Goal: Task Accomplishment & Management: Complete application form

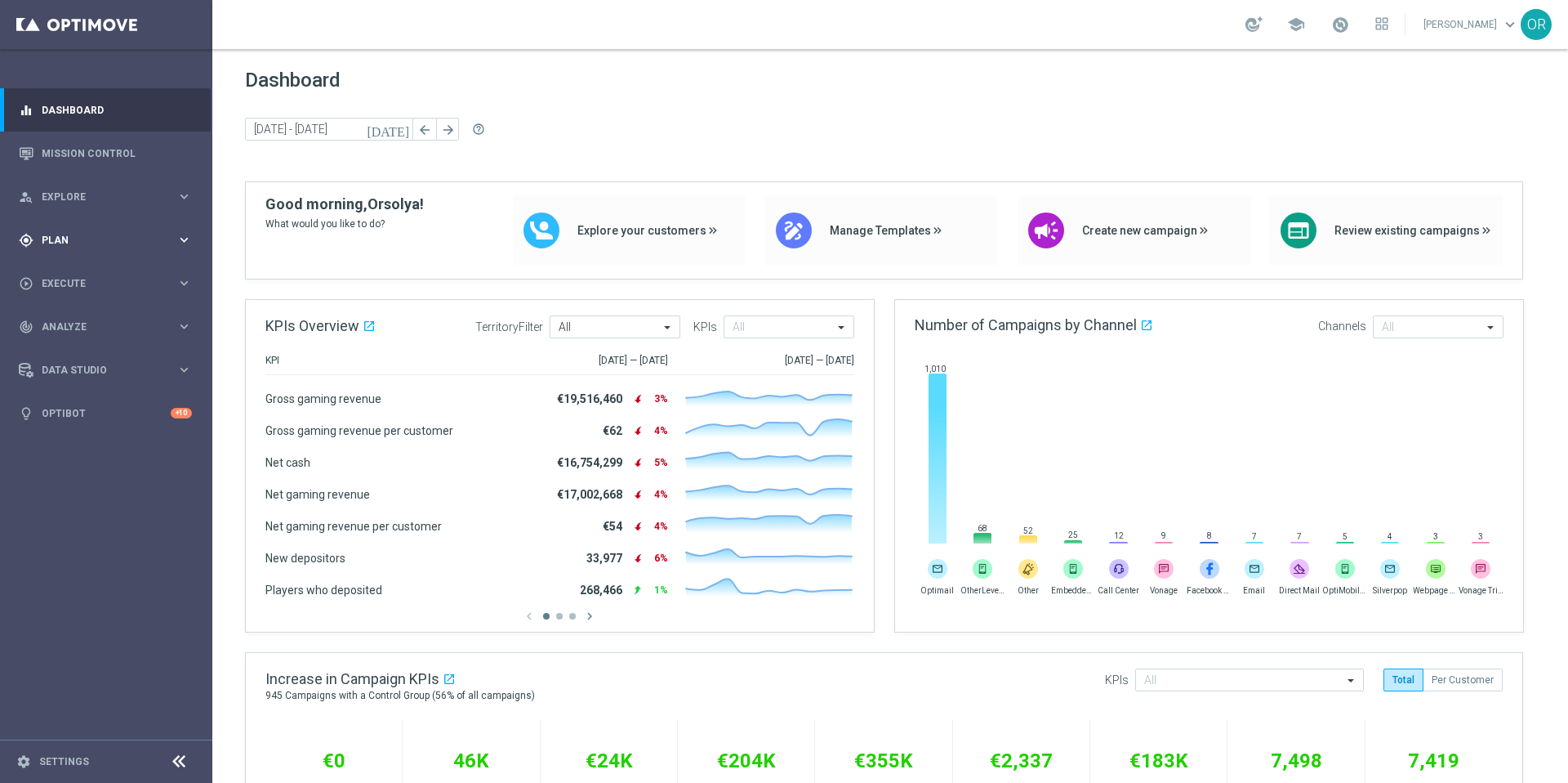
click at [74, 236] on span "Plan" at bounding box center [109, 241] width 135 height 10
click at [85, 316] on button "Templates keyboard_arrow_right" at bounding box center [117, 323] width 150 height 13
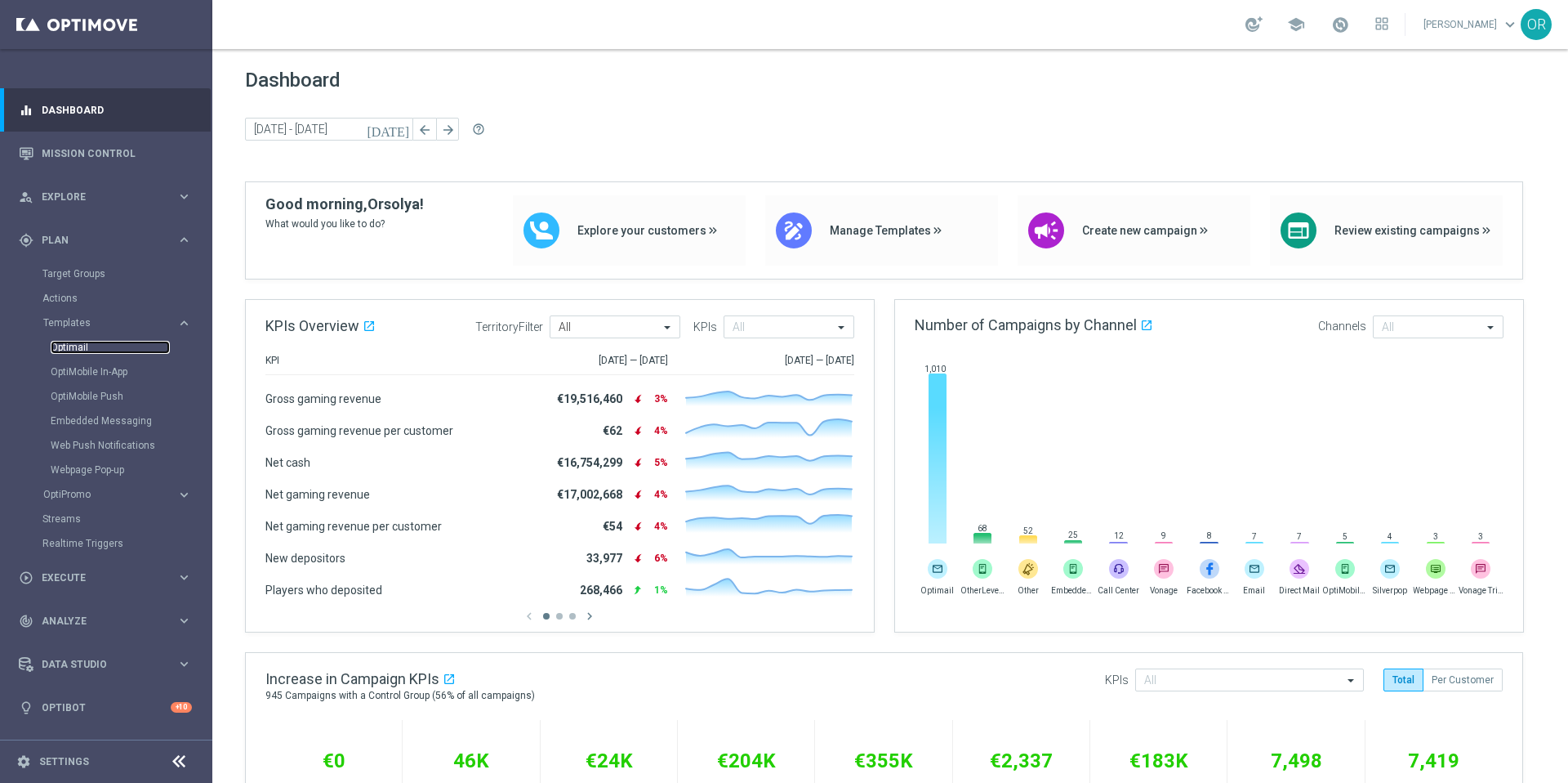
click at [91, 345] on link "Optimail" at bounding box center [110, 347] width 119 height 13
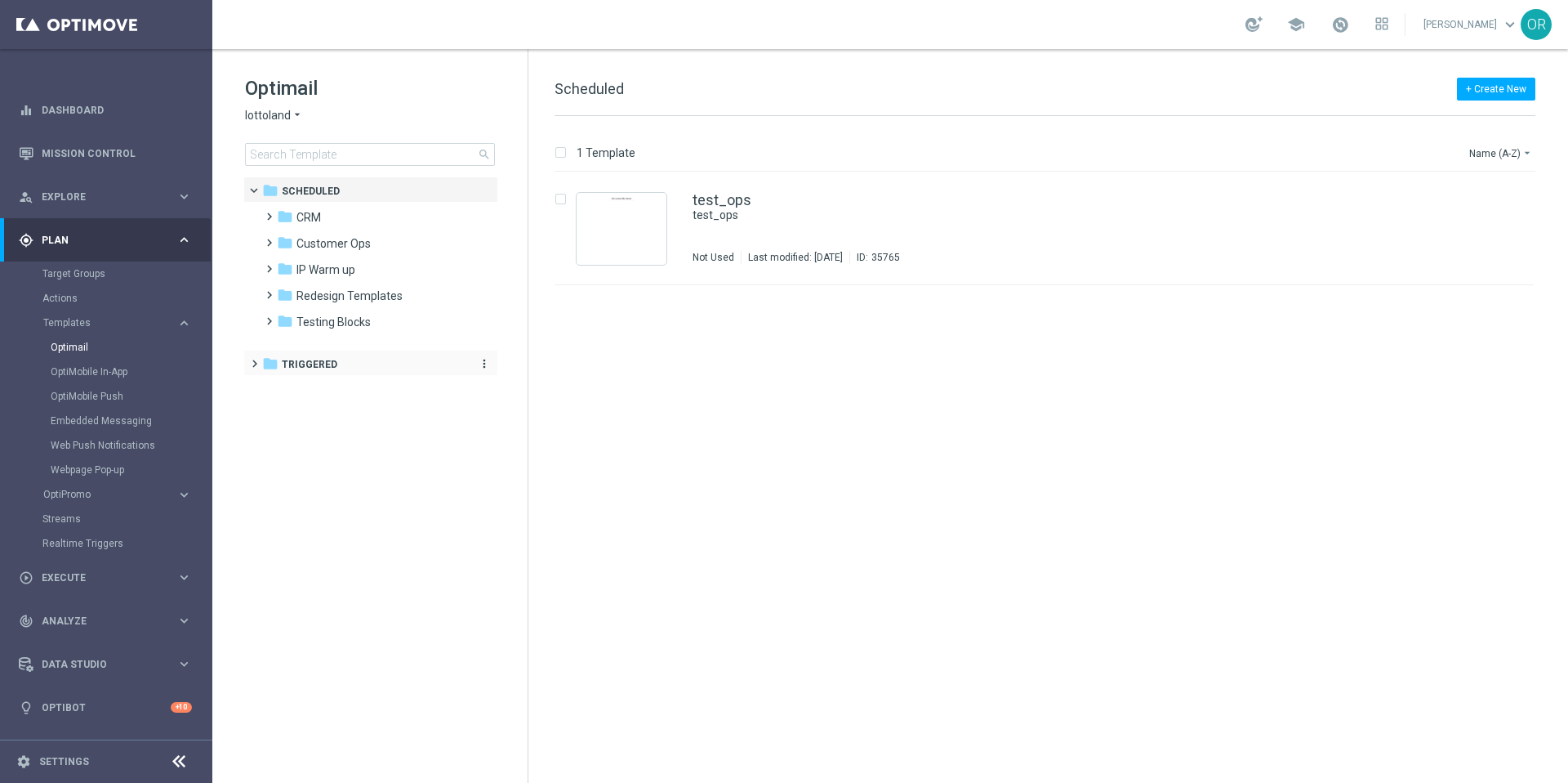
click at [297, 365] on span "Triggered" at bounding box center [309, 365] width 55 height 15
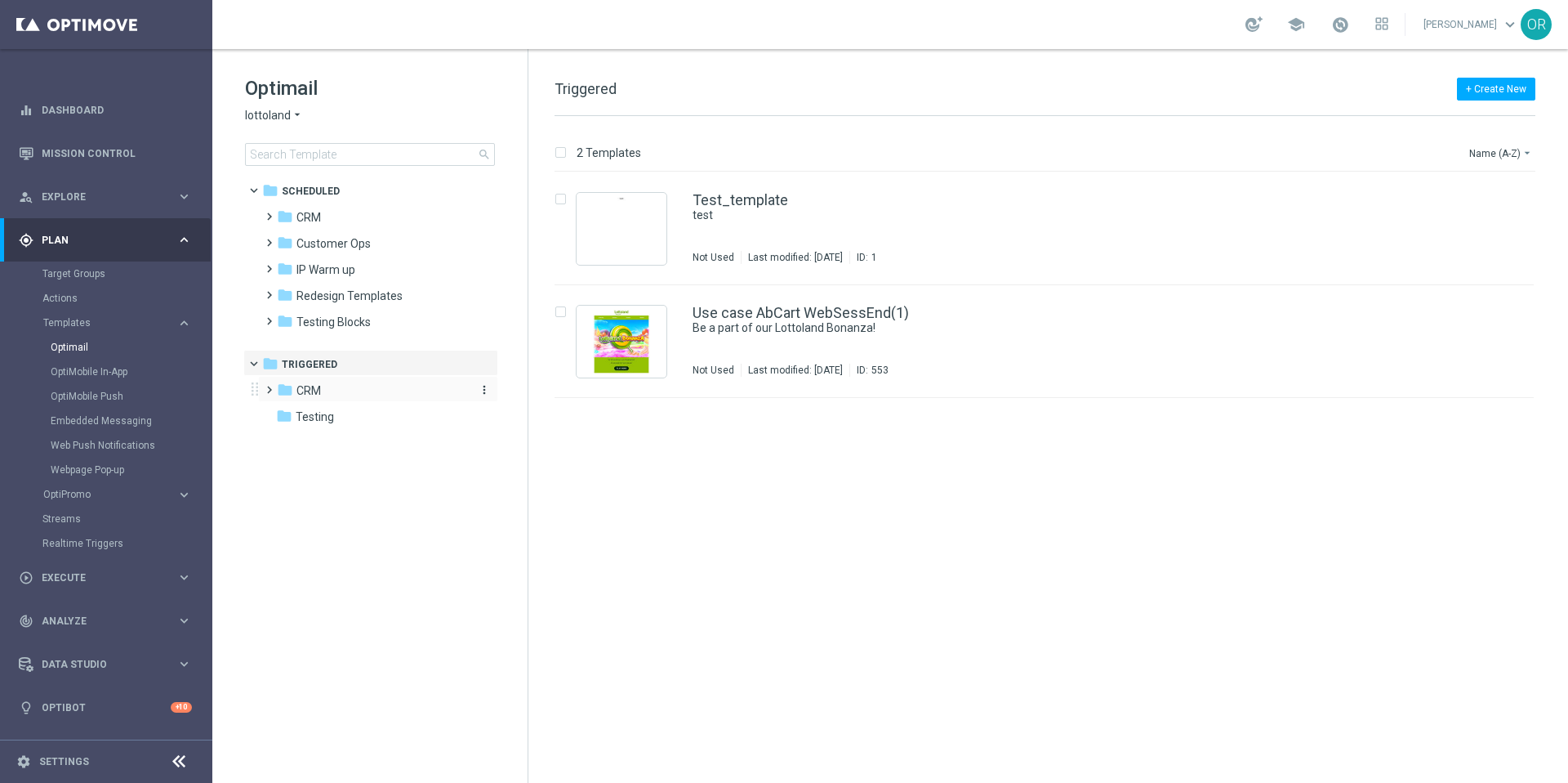
click at [314, 394] on span "CRM" at bounding box center [308, 391] width 24 height 15
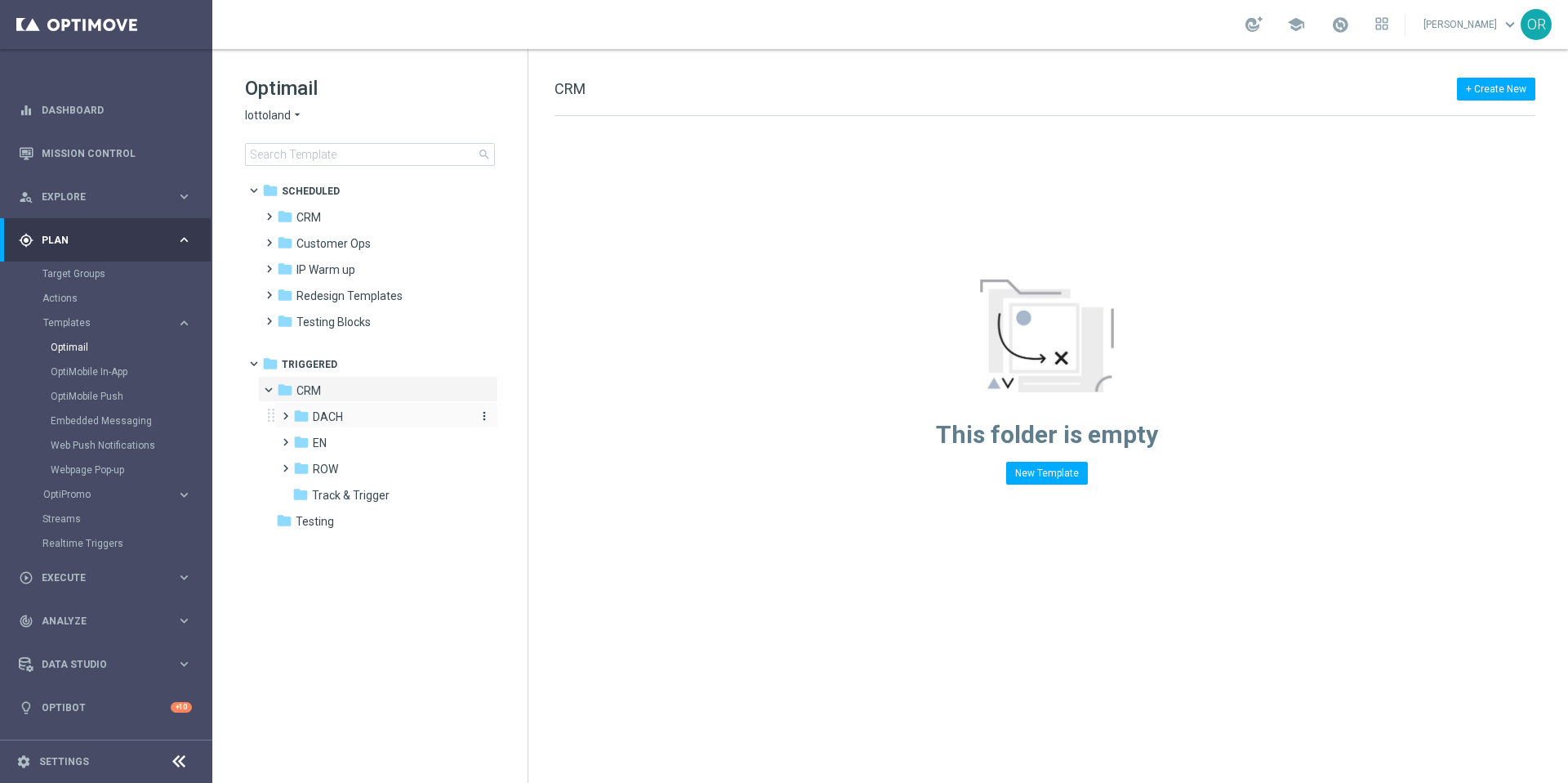
click at [338, 417] on span "DACH" at bounding box center [328, 417] width 30 height 15
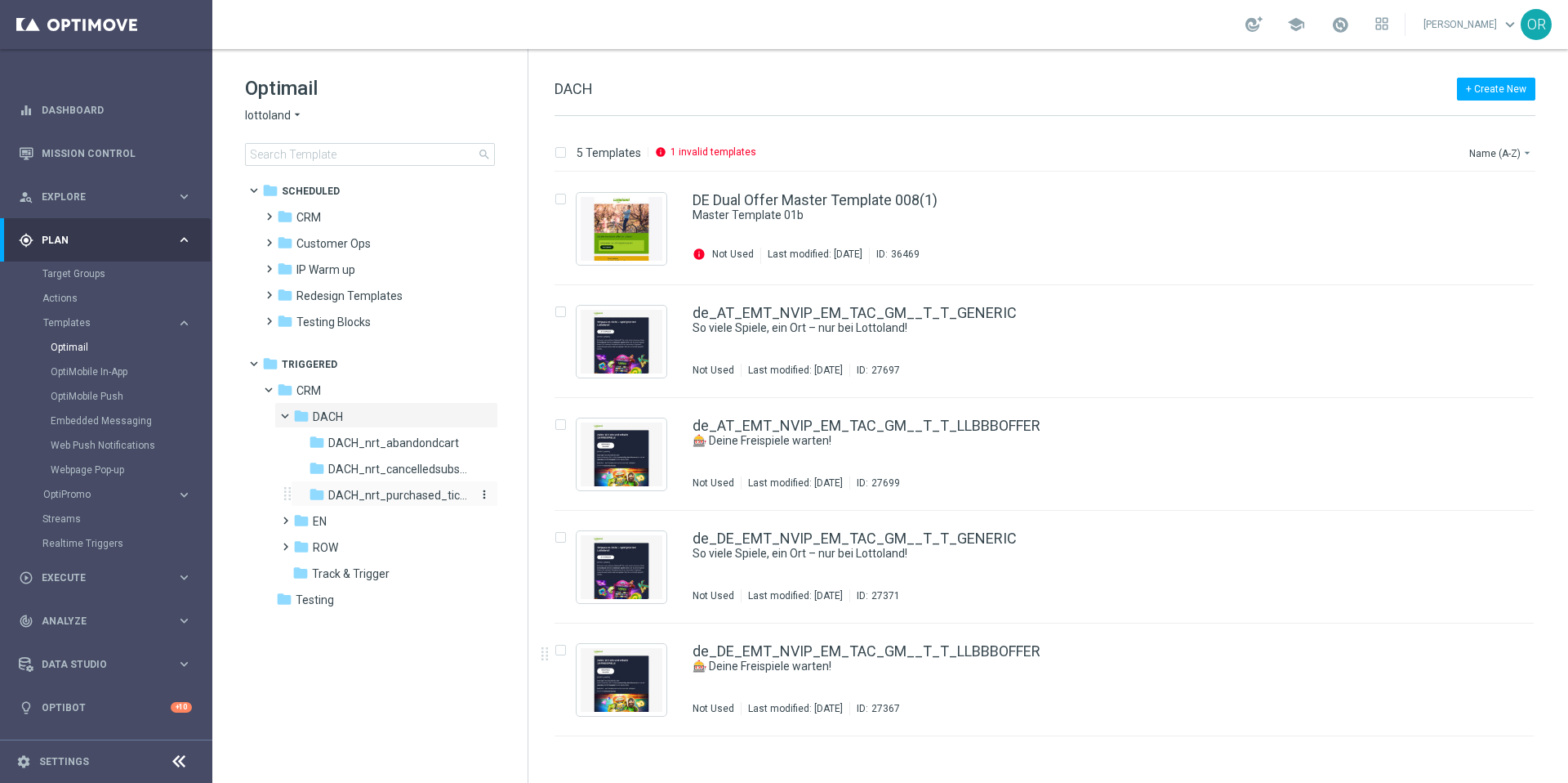
click at [428, 495] on span "DACH_nrt_purchased_tickets" at bounding box center [399, 495] width 142 height 15
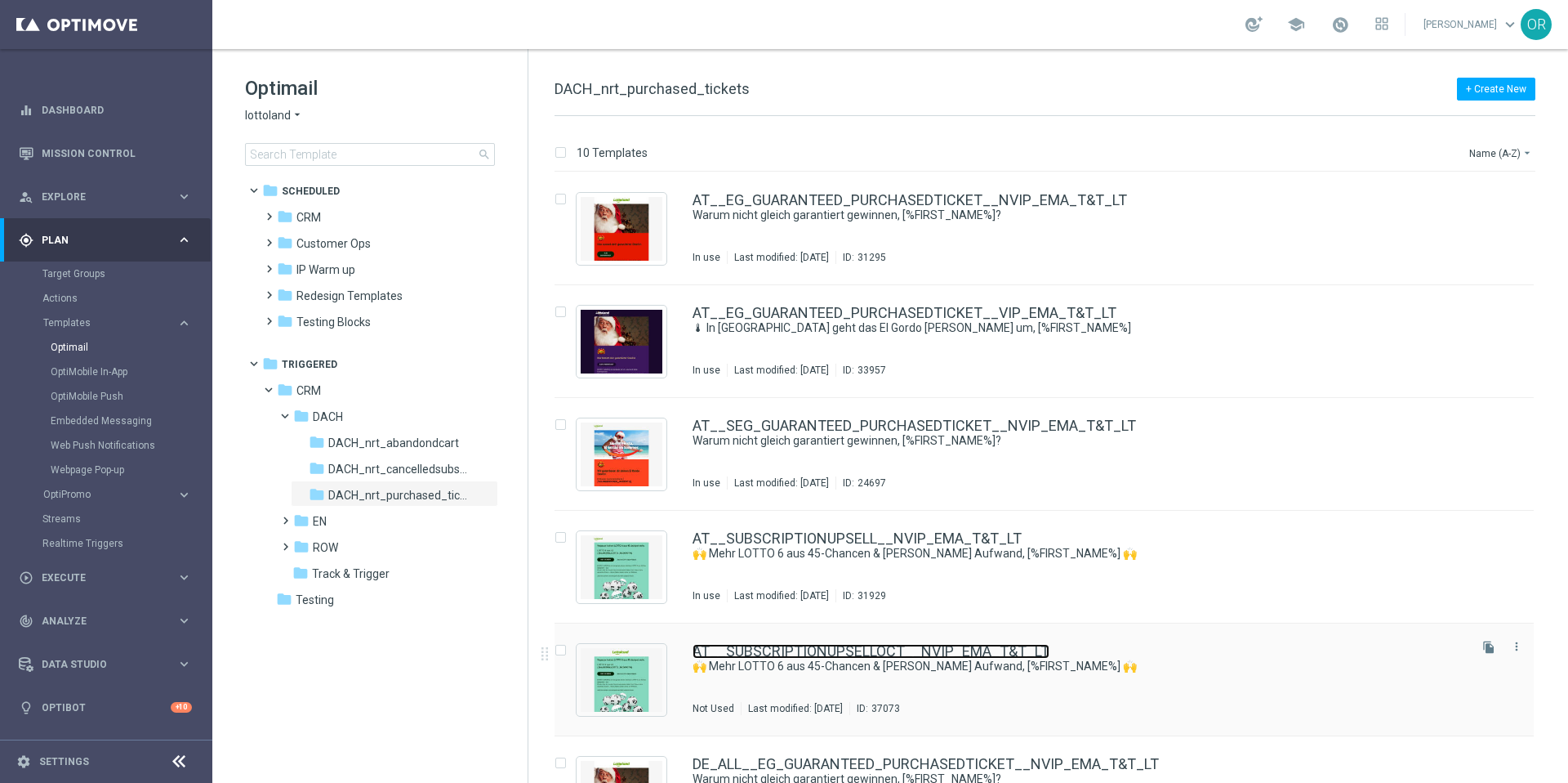
click at [854, 653] on link "AT__SUBSCRIPTIONUPSELLOCT__NVIP_EMA_T&T_LT" at bounding box center [871, 651] width 357 height 15
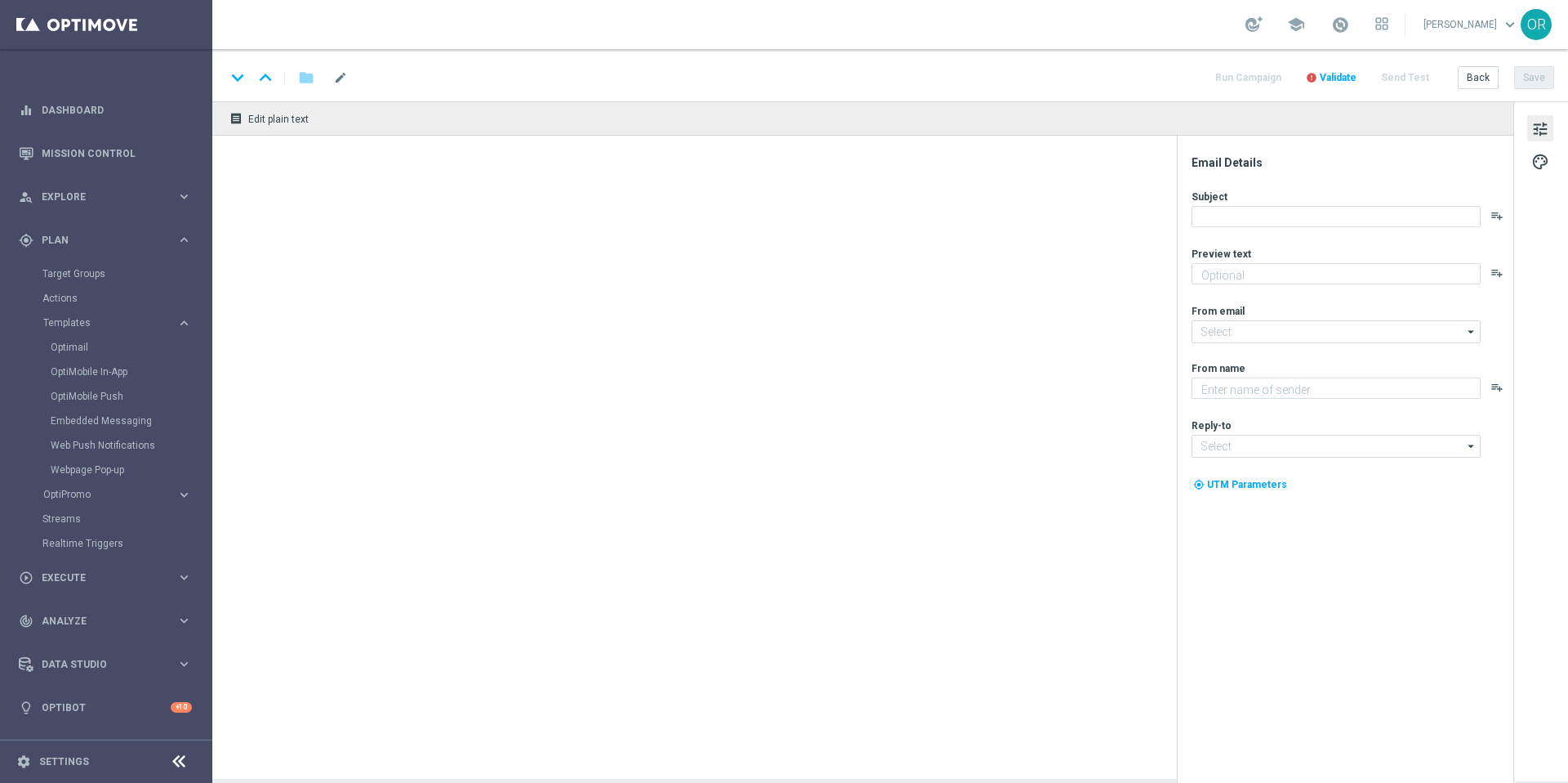
type textarea "Jetzt Abo aktivieren und keine Ziehung mehr verpassen"
type textarea "Lottoland"
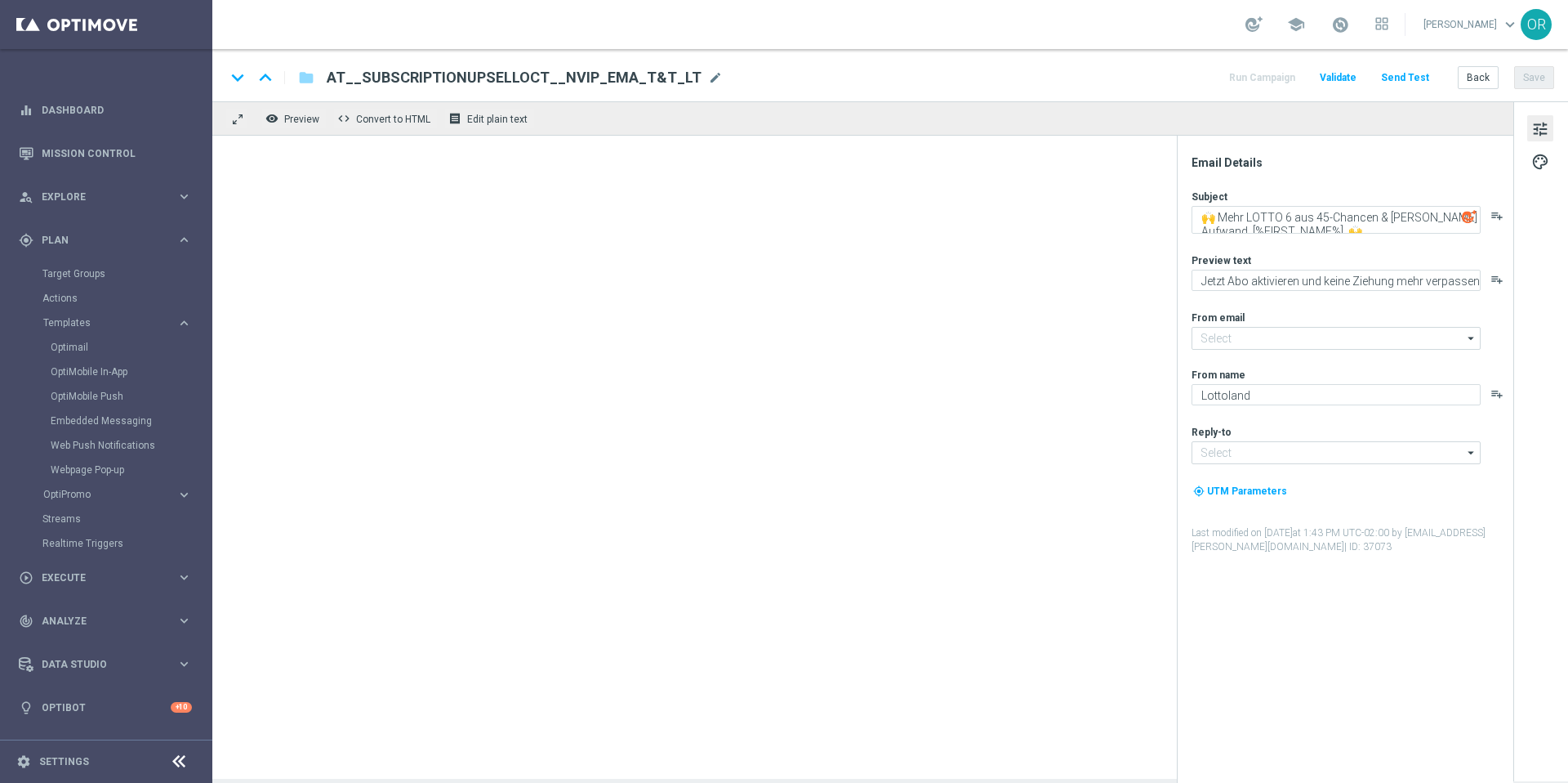
type input "[EMAIL_ADDRESS][DOMAIN_NAME]"
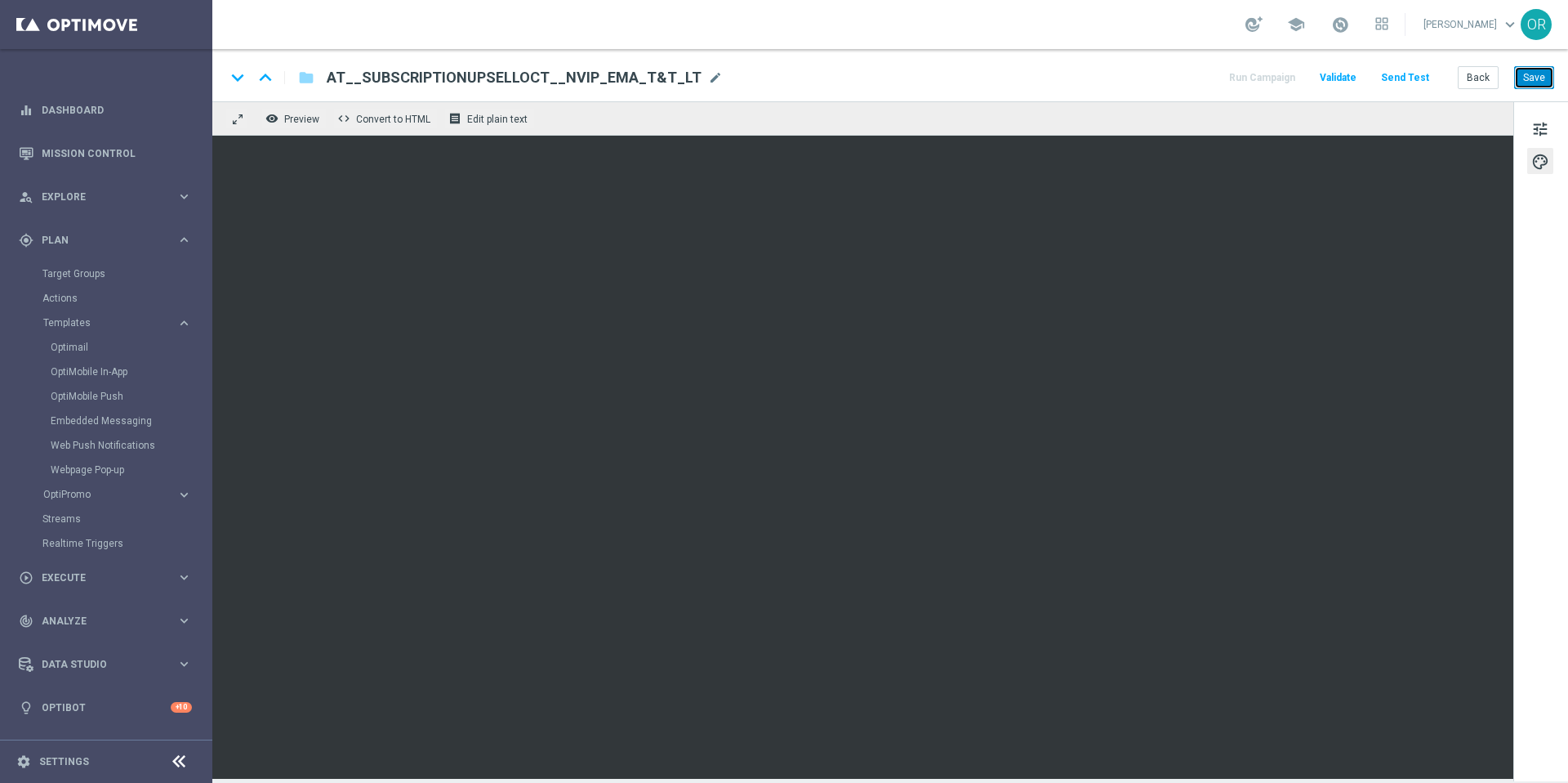
click at [1534, 75] on button "Save" at bounding box center [1534, 77] width 40 height 23
click at [1536, 76] on button "Save" at bounding box center [1534, 77] width 40 height 23
click at [1537, 78] on button "Save" at bounding box center [1534, 77] width 40 height 23
click at [311, 81] on icon "folder" at bounding box center [306, 77] width 16 height 19
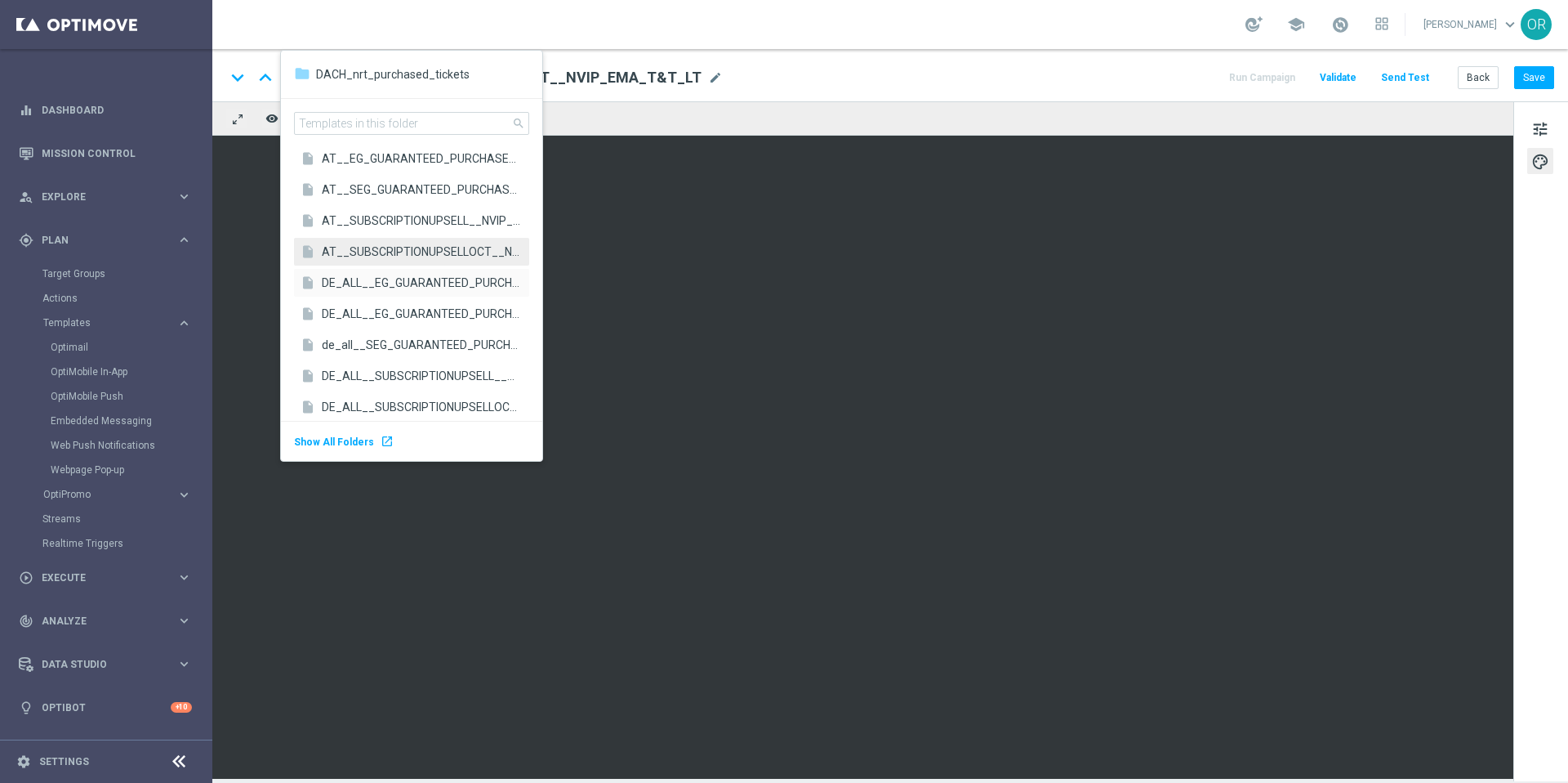
scroll to position [45, 0]
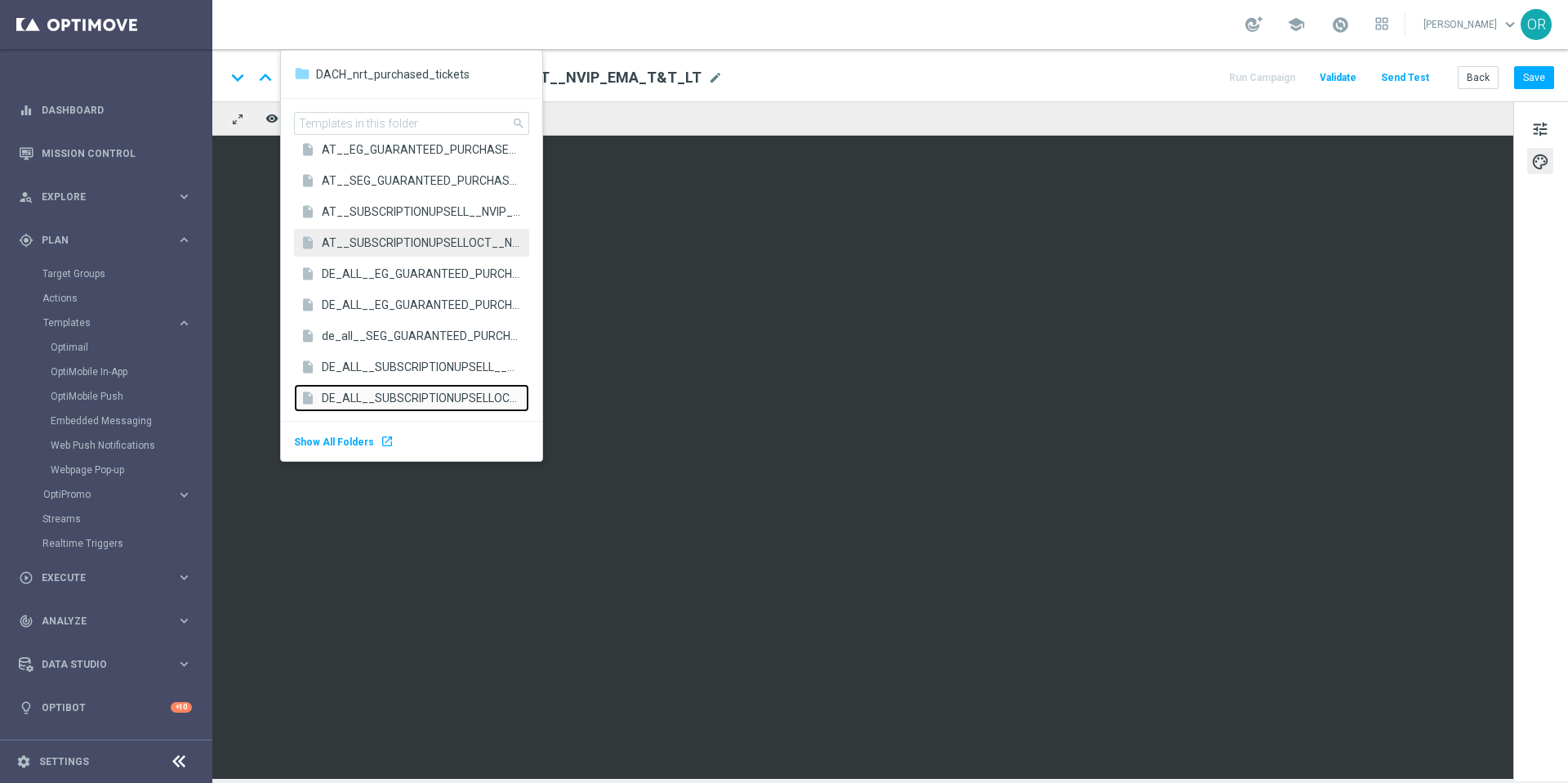
click at [391, 397] on span "DE_ALL__SUBSCRIPTIONUPSELLOCT__NVIP_EMA_T&T_LT" at bounding box center [422, 397] width 199 height 16
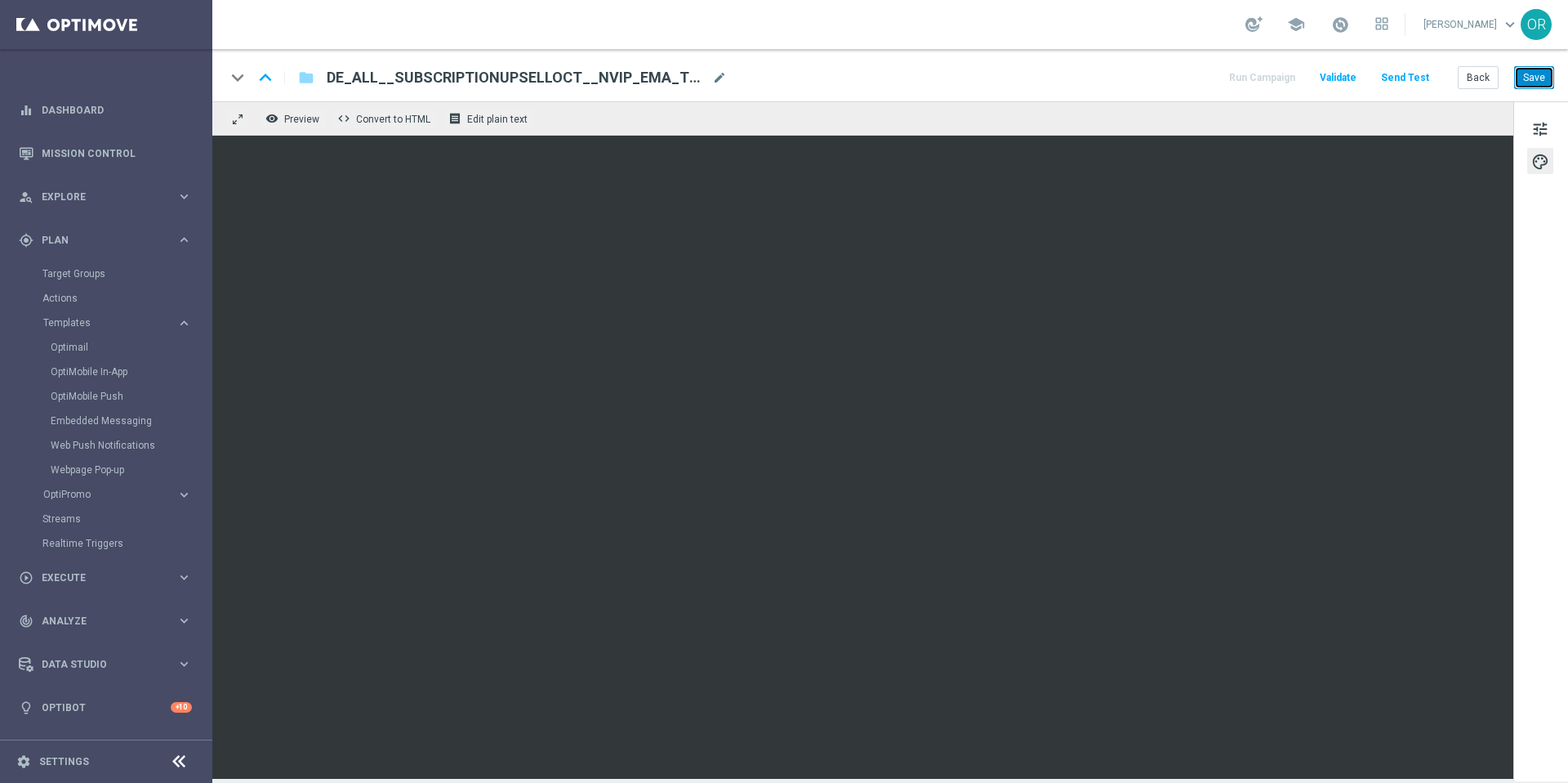
click at [1535, 74] on button "Save" at bounding box center [1534, 77] width 40 height 23
click at [1534, 76] on button "Save" at bounding box center [1534, 77] width 40 height 23
click at [1528, 74] on button "Save" at bounding box center [1534, 77] width 40 height 23
click at [306, 91] on div "keyboard_arrow_down keyboard_arrow_up folder DE_ALL__SUBSCRIPTIONUPSELLOCT__NVI…" at bounding box center [890, 75] width 1356 height 52
click at [310, 81] on icon "folder" at bounding box center [306, 77] width 16 height 19
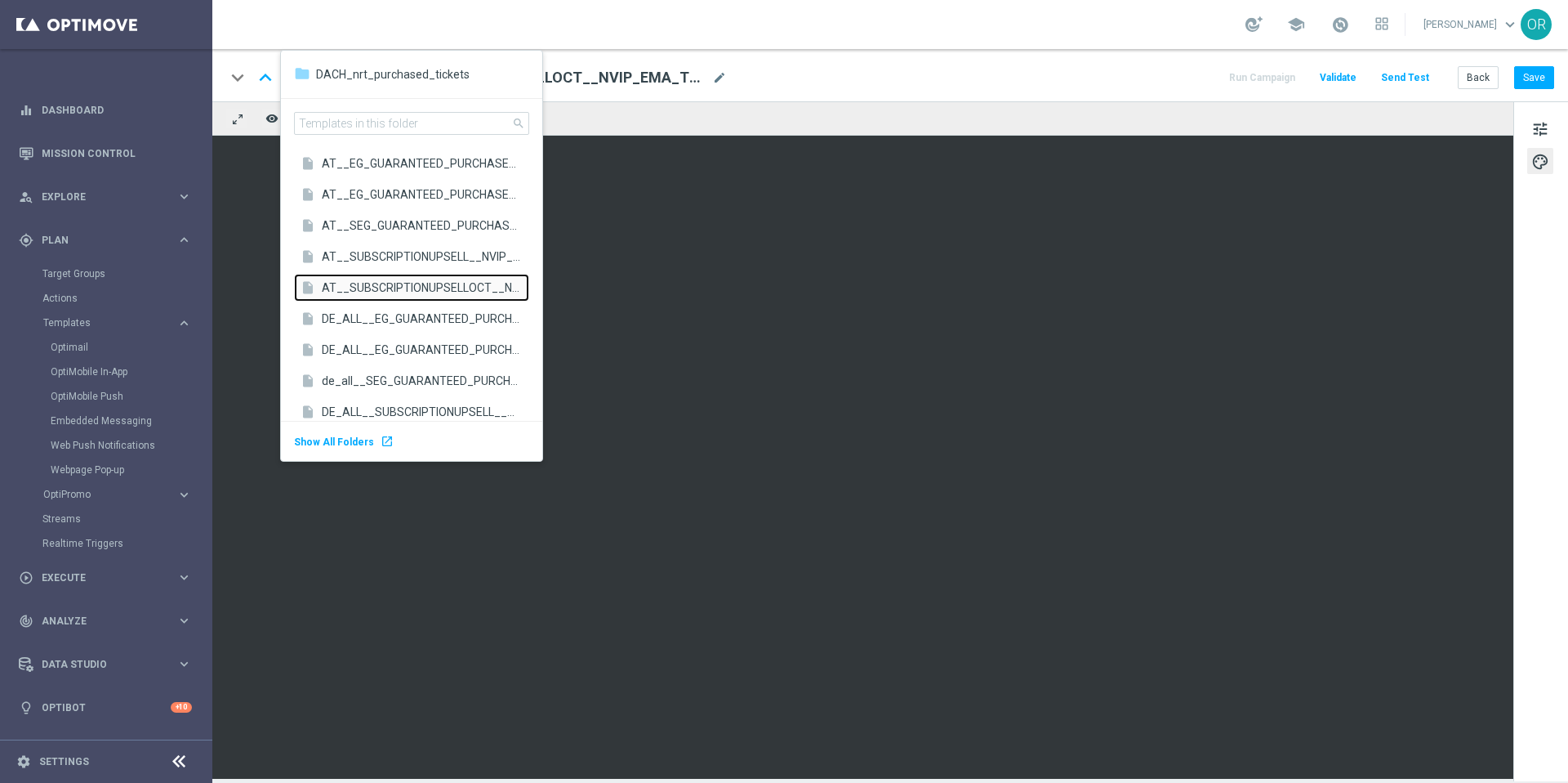
click at [414, 282] on span "AT__SUBSCRIPTIONUPSELLOCT__NVIP_EMA_T&T_LT" at bounding box center [422, 287] width 199 height 16
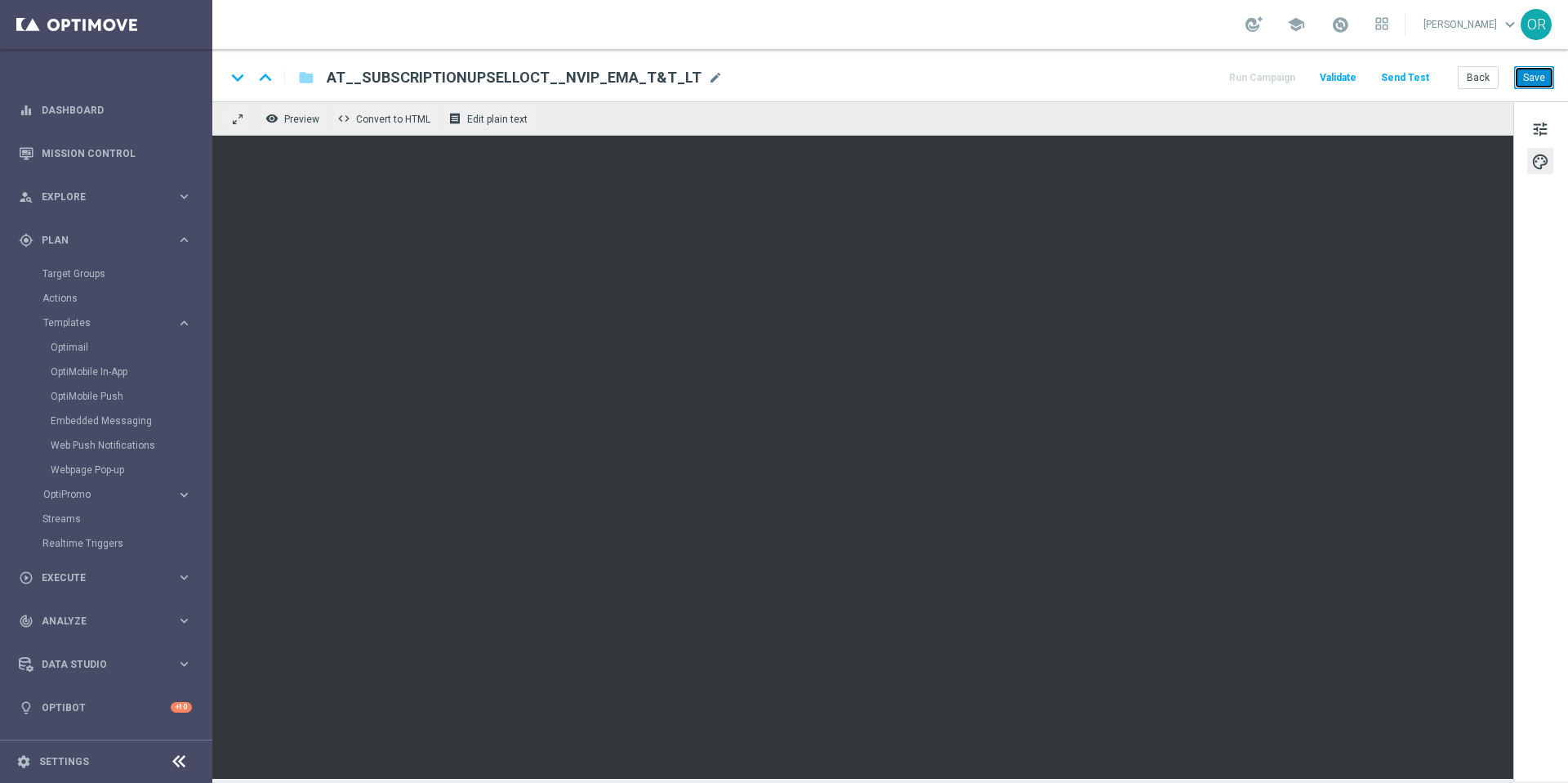
click at [1529, 80] on button "Save" at bounding box center [1534, 77] width 40 height 23
click at [80, 272] on link "Target Groups" at bounding box center [106, 274] width 127 height 13
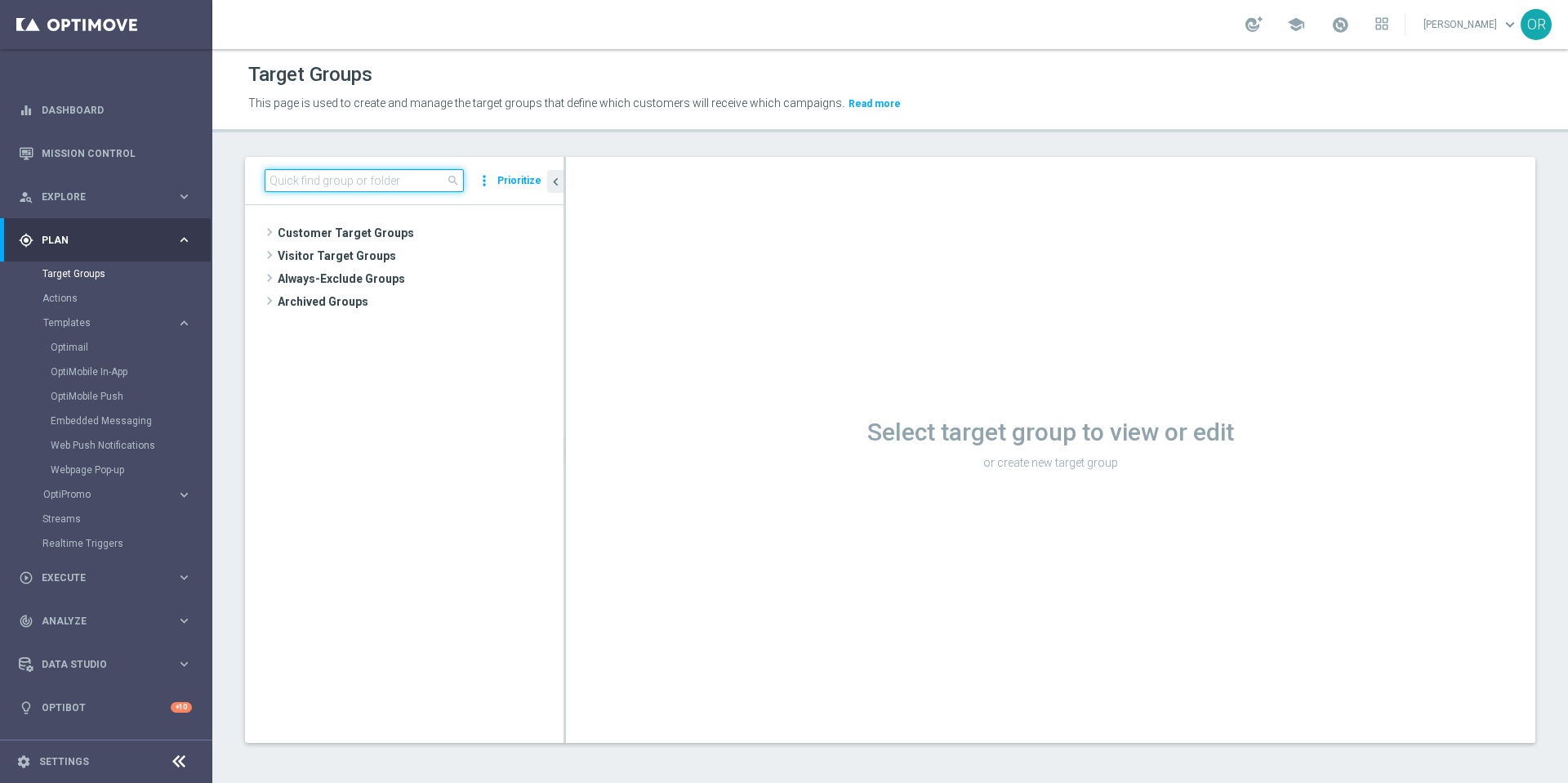
click at [383, 178] on input at bounding box center [365, 180] width 199 height 23
paste input "SEGMENT - de_all__SEGAUTO25_REACT__NVIP_EMA_AUT_LT"
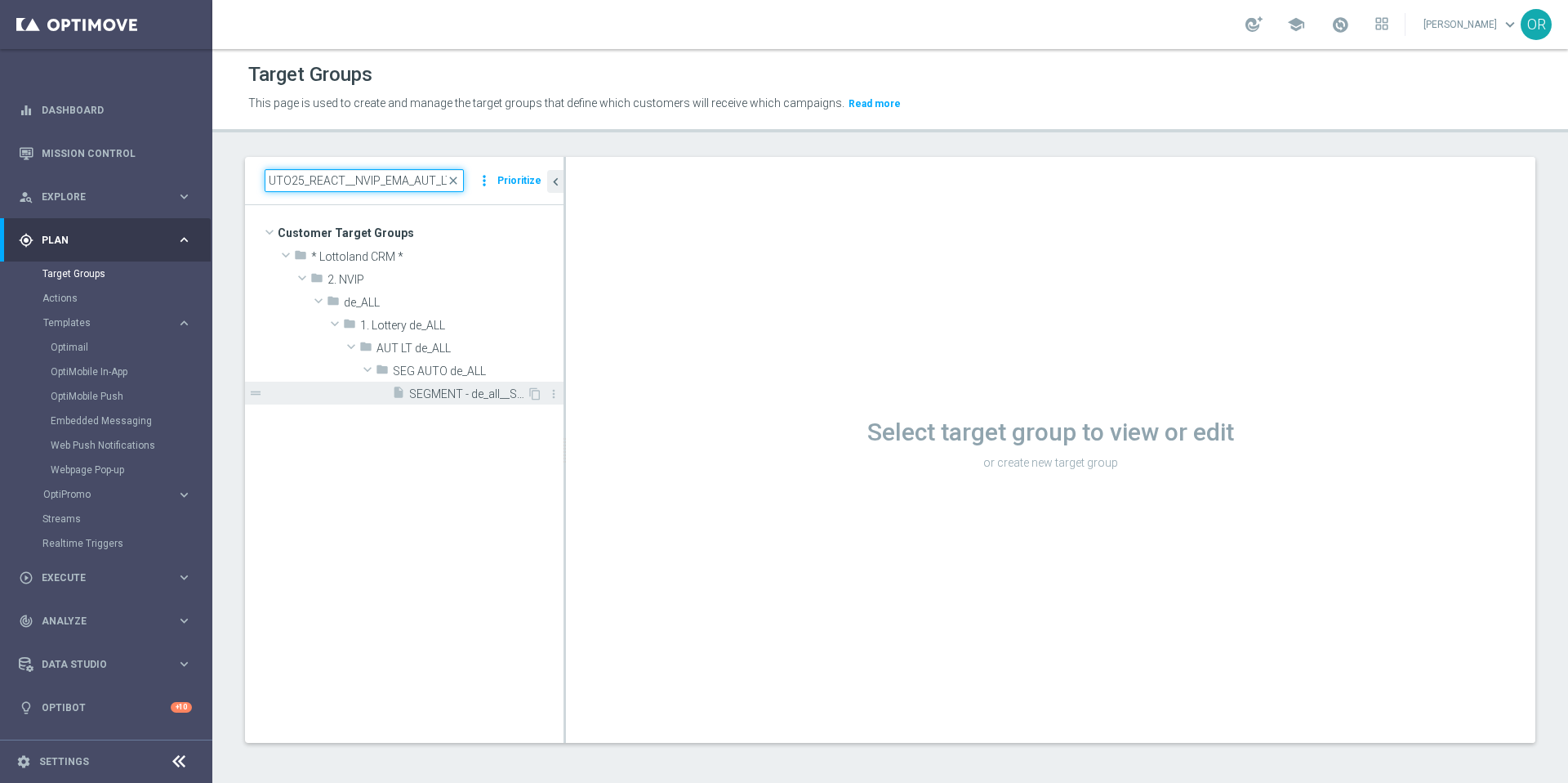
type input "SEGMENT - de_all__SEGAUTO25_REACT__NVIP_EMA_AUT_LT"
click at [453, 392] on span "SEGMENT - de_all__SEGAUTO25_REACT__NVIP_EMA_AUT_LT" at bounding box center [468, 394] width 117 height 14
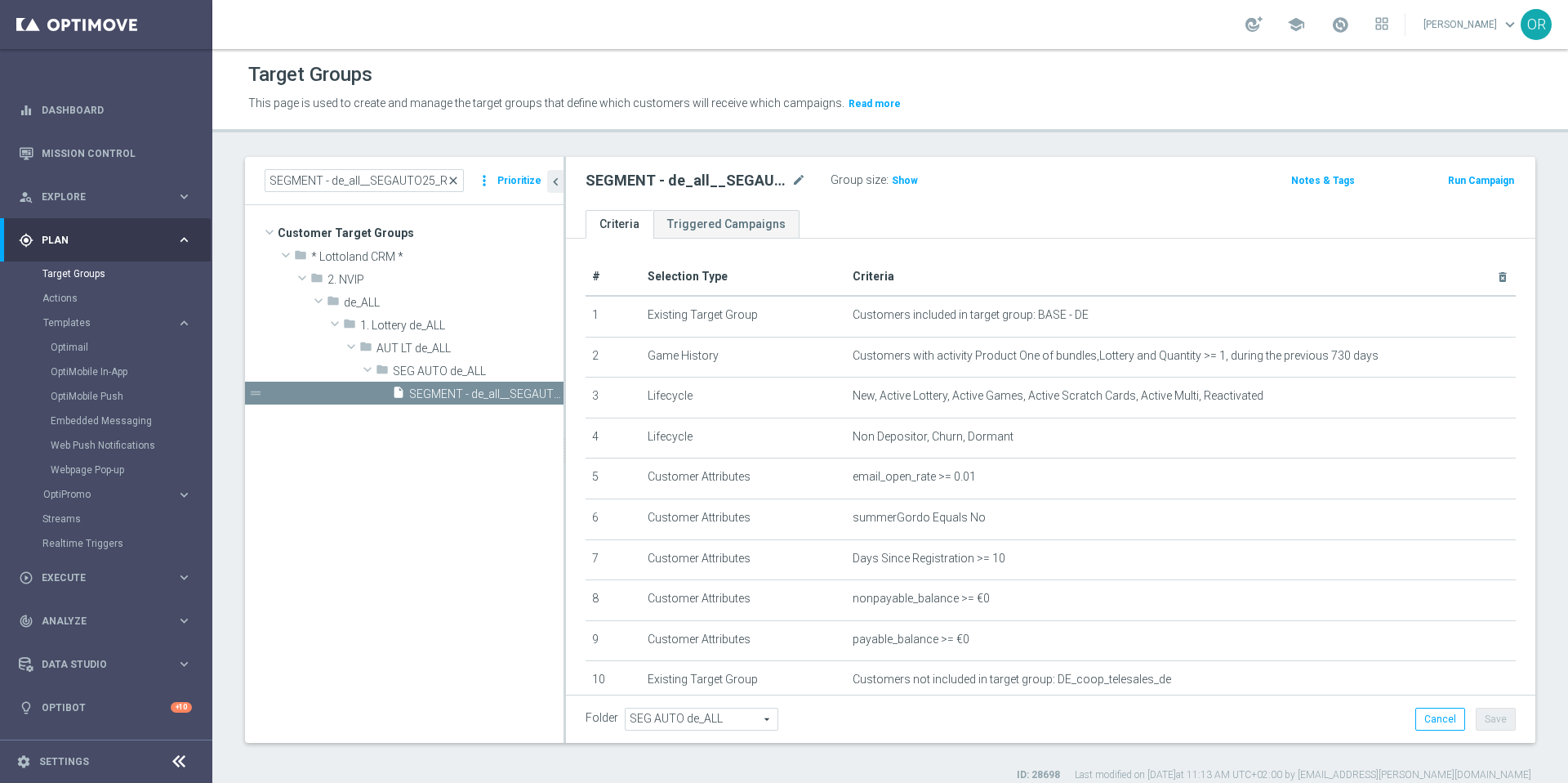
click at [453, 179] on span "close" at bounding box center [453, 181] width 13 height 13
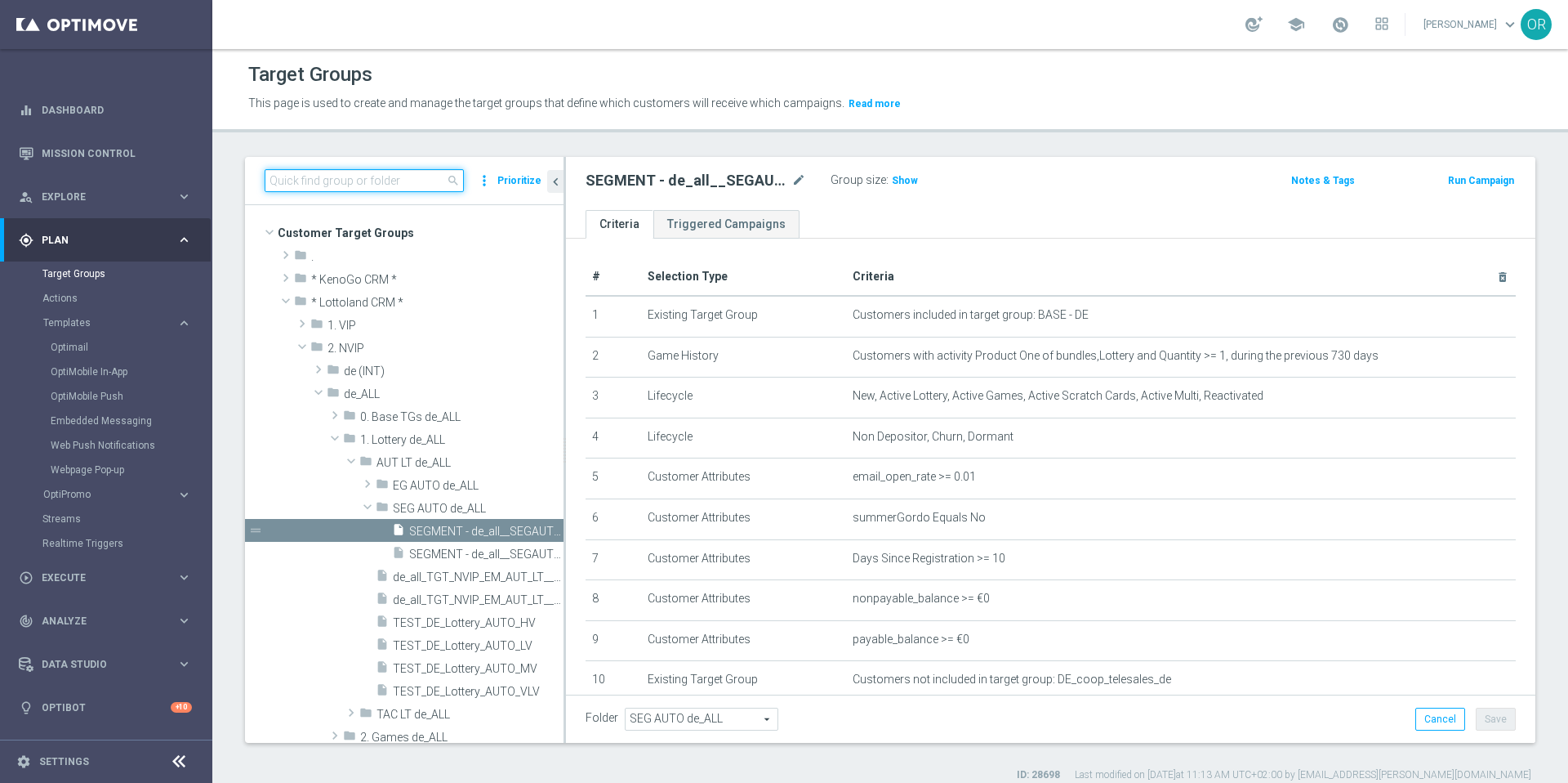
click at [427, 176] on input at bounding box center [365, 180] width 199 height 23
paste input "DE_ALL__SUB_UPSELL_EJ__NVIP_EMA_T&T_LT"
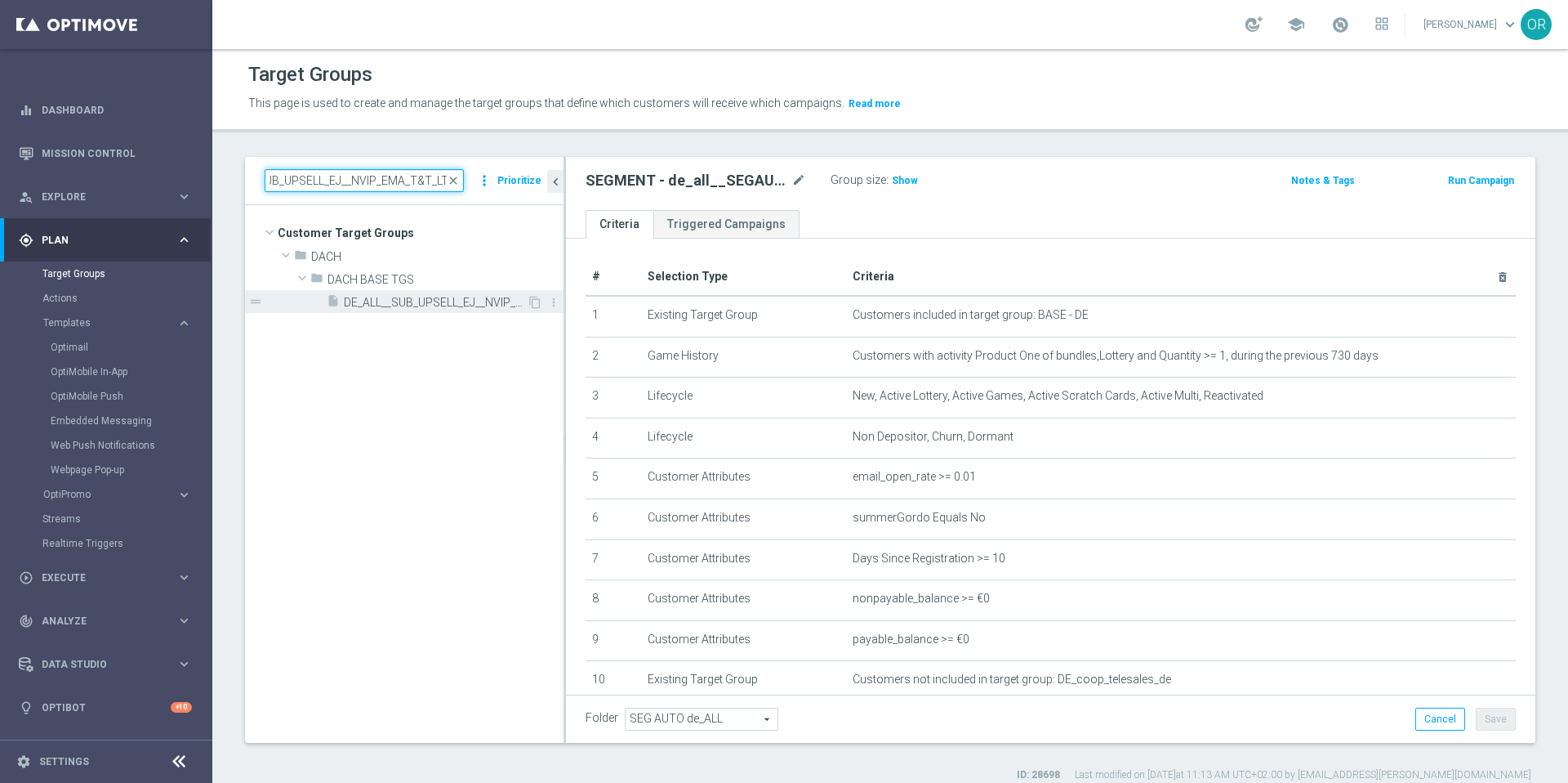
type input "DE_ALL__SUB_UPSELL_EJ__NVIP_EMA_T&T_LT"
click at [442, 302] on span "DE_ALL__SUB_UPSELL_EJ__NVIP_EMA_T&T_LT" at bounding box center [435, 303] width 183 height 14
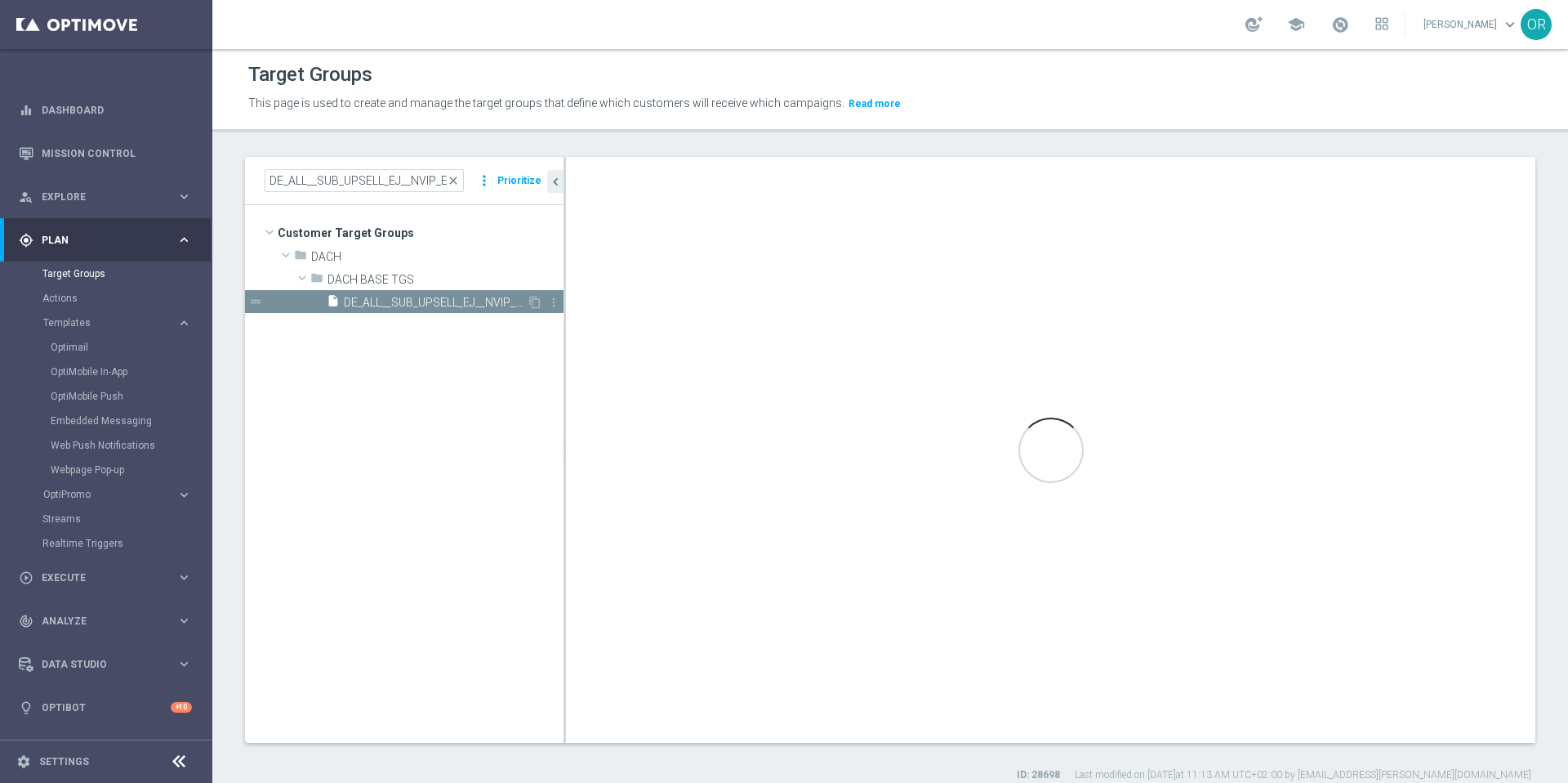
type textarea "(1 AND 2 AND 3 AND 4 AND 5 AND 6 AND 7 AND 8 AND 9) or 10"
type input "DACH BASE TGS"
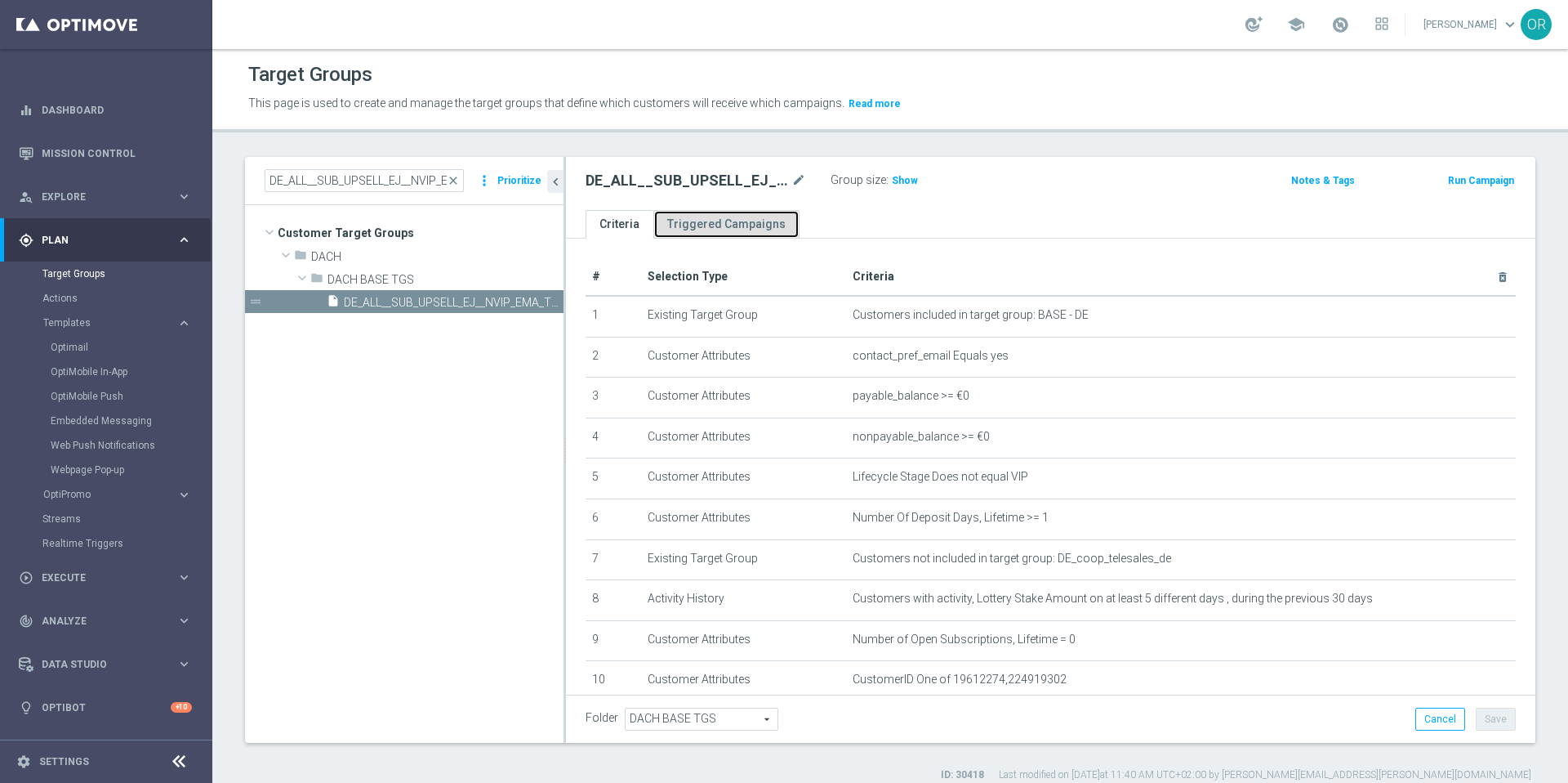
click at [758, 216] on link "Triggered Campaigns" at bounding box center [727, 224] width 146 height 29
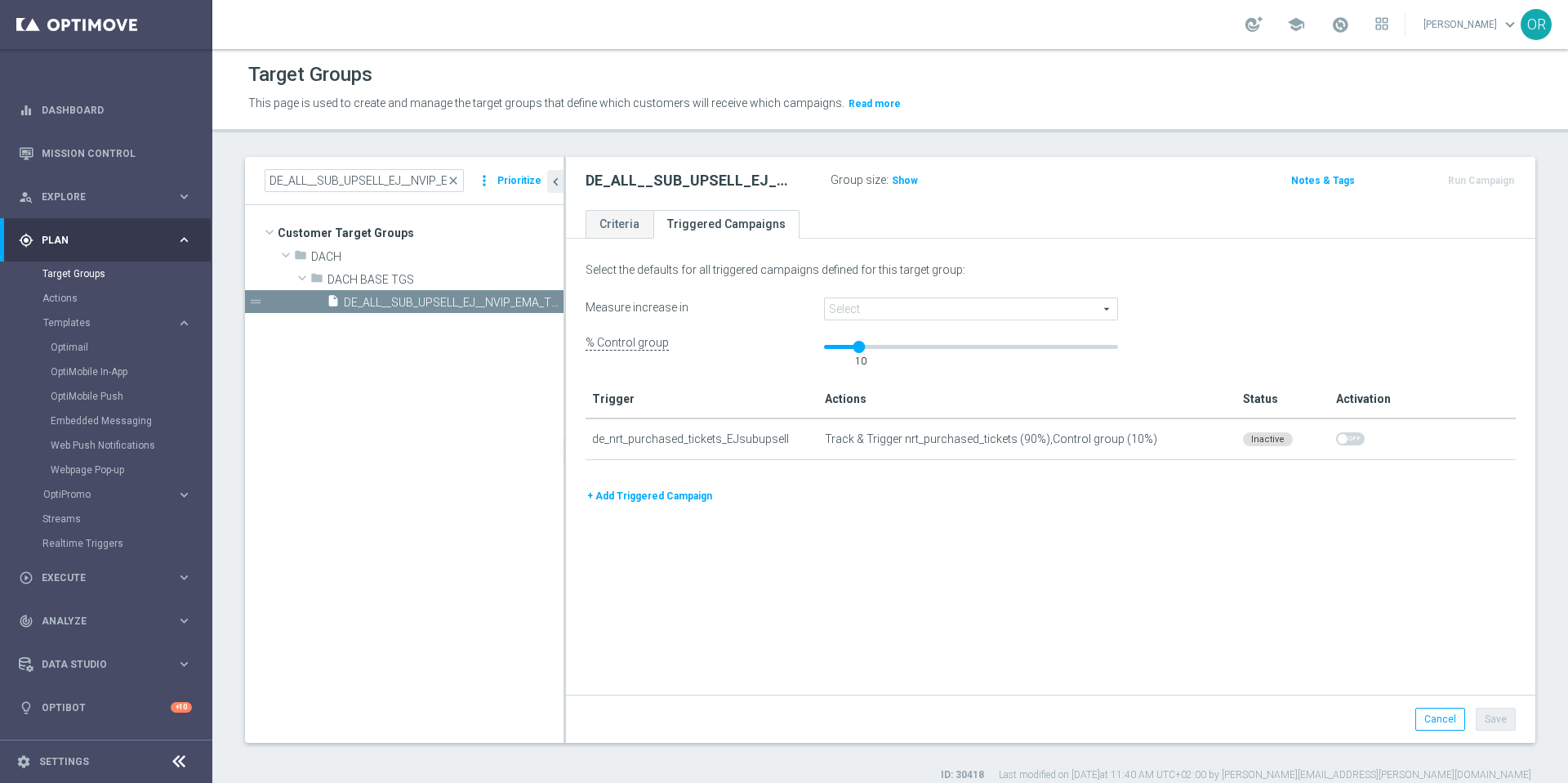
click at [878, 305] on span at bounding box center [970, 309] width 292 height 21
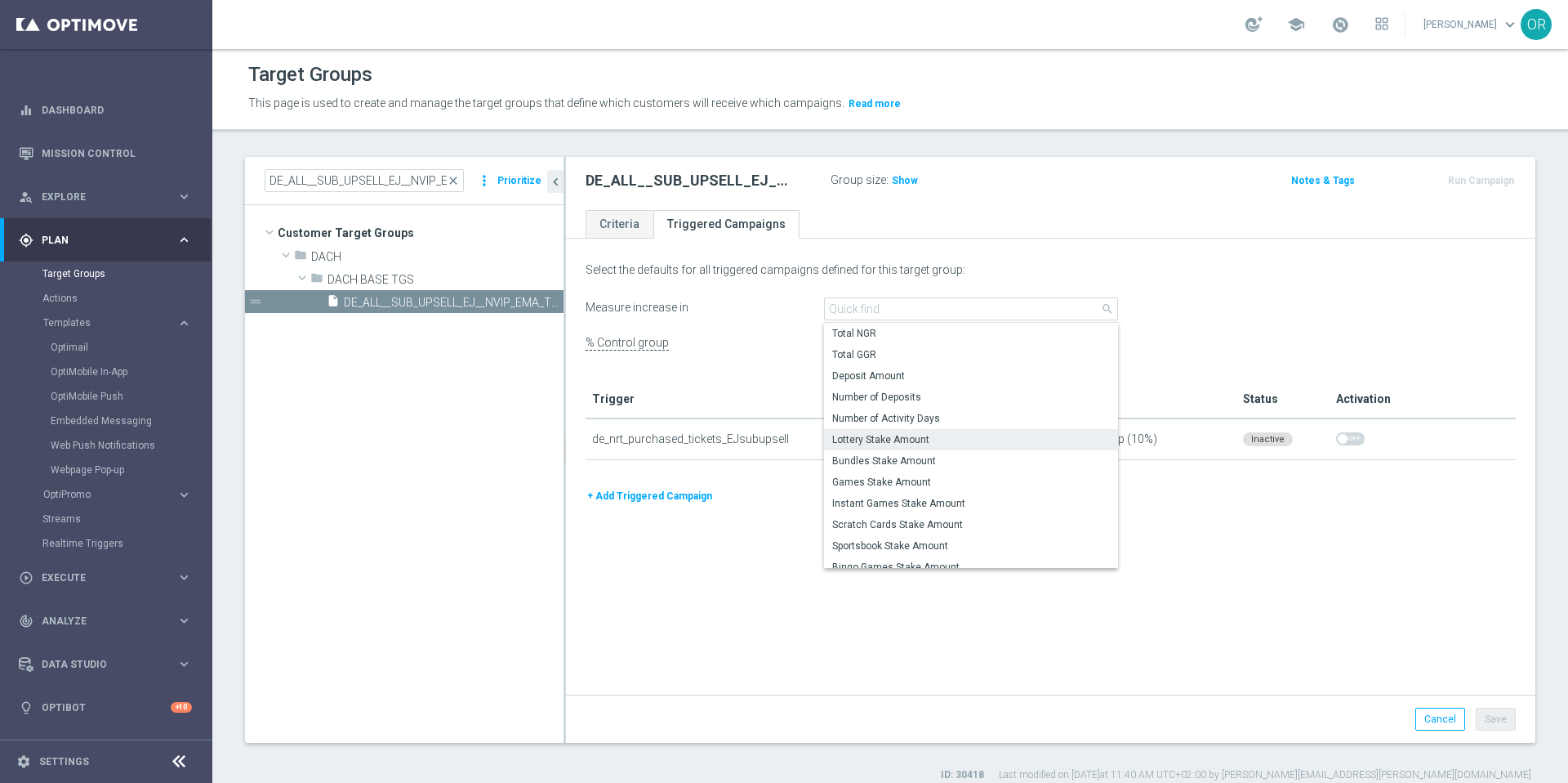
click at [897, 436] on span "Lottery Stake Amount" at bounding box center [970, 439] width 277 height 13
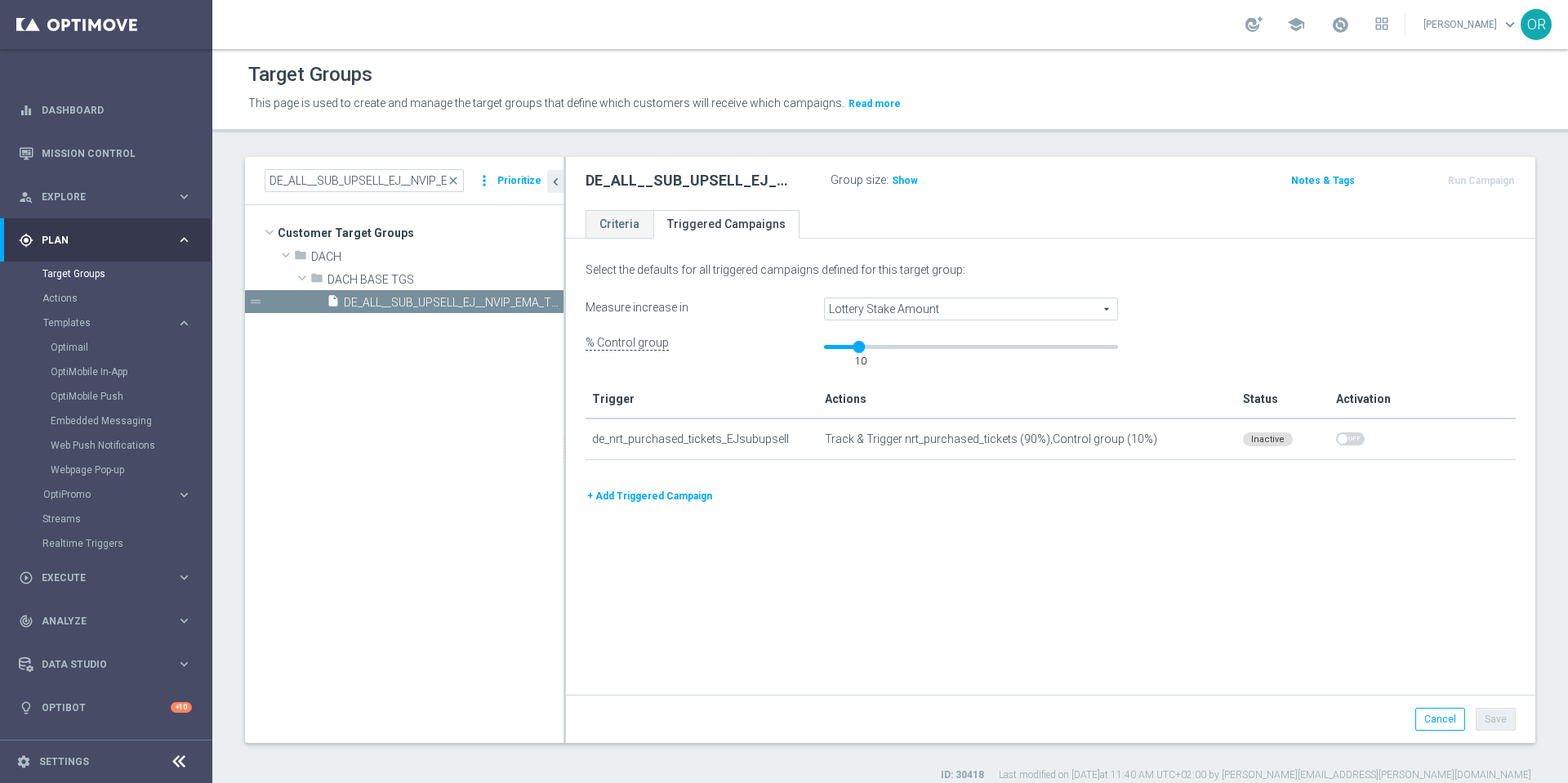
click at [1291, 491] on div "+ Add Triggered Campaign" at bounding box center [1050, 495] width 955 height 18
click at [686, 495] on button "+ Add Triggered Campaign" at bounding box center [649, 495] width 128 height 18
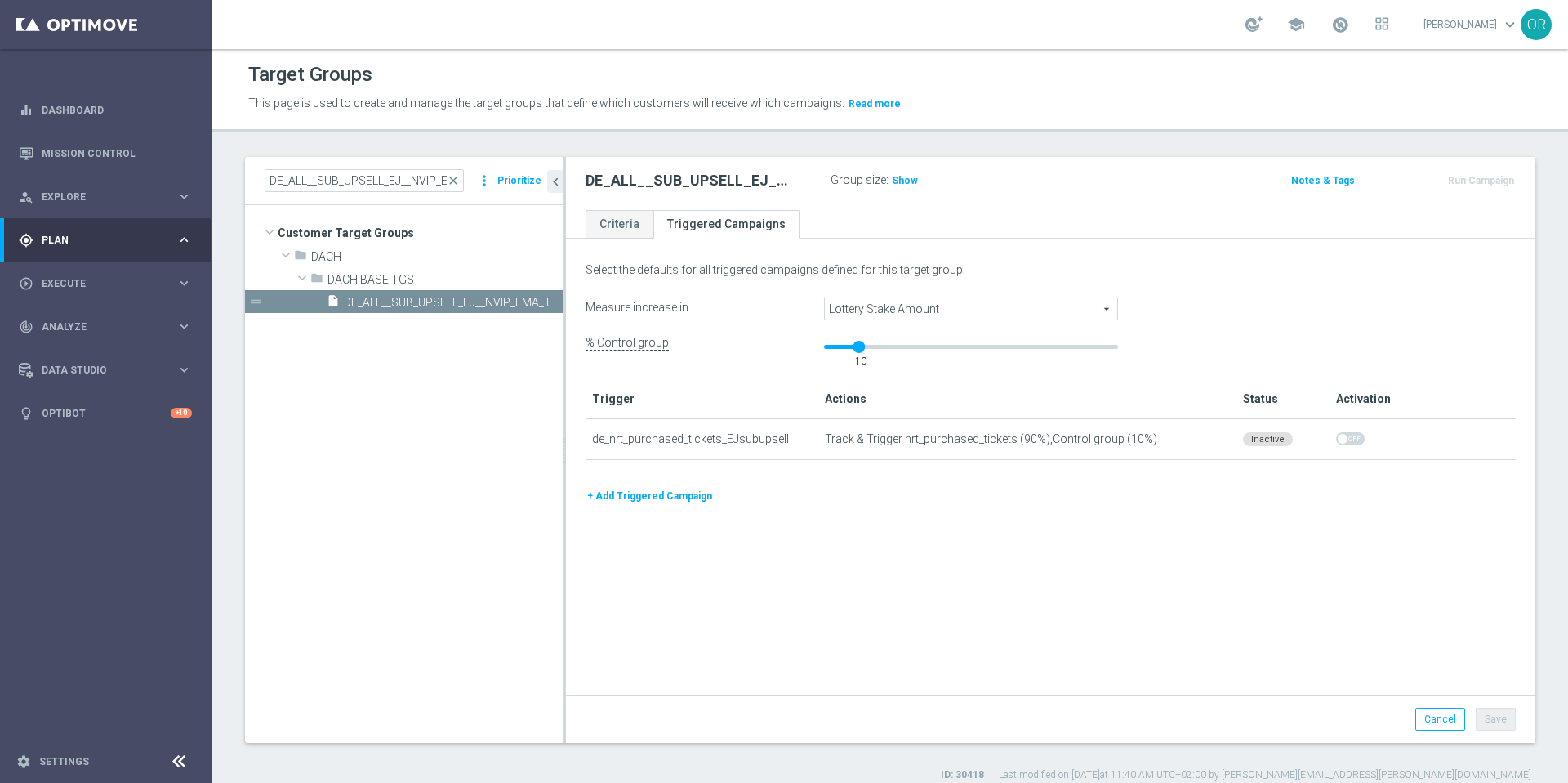
type input "Select"
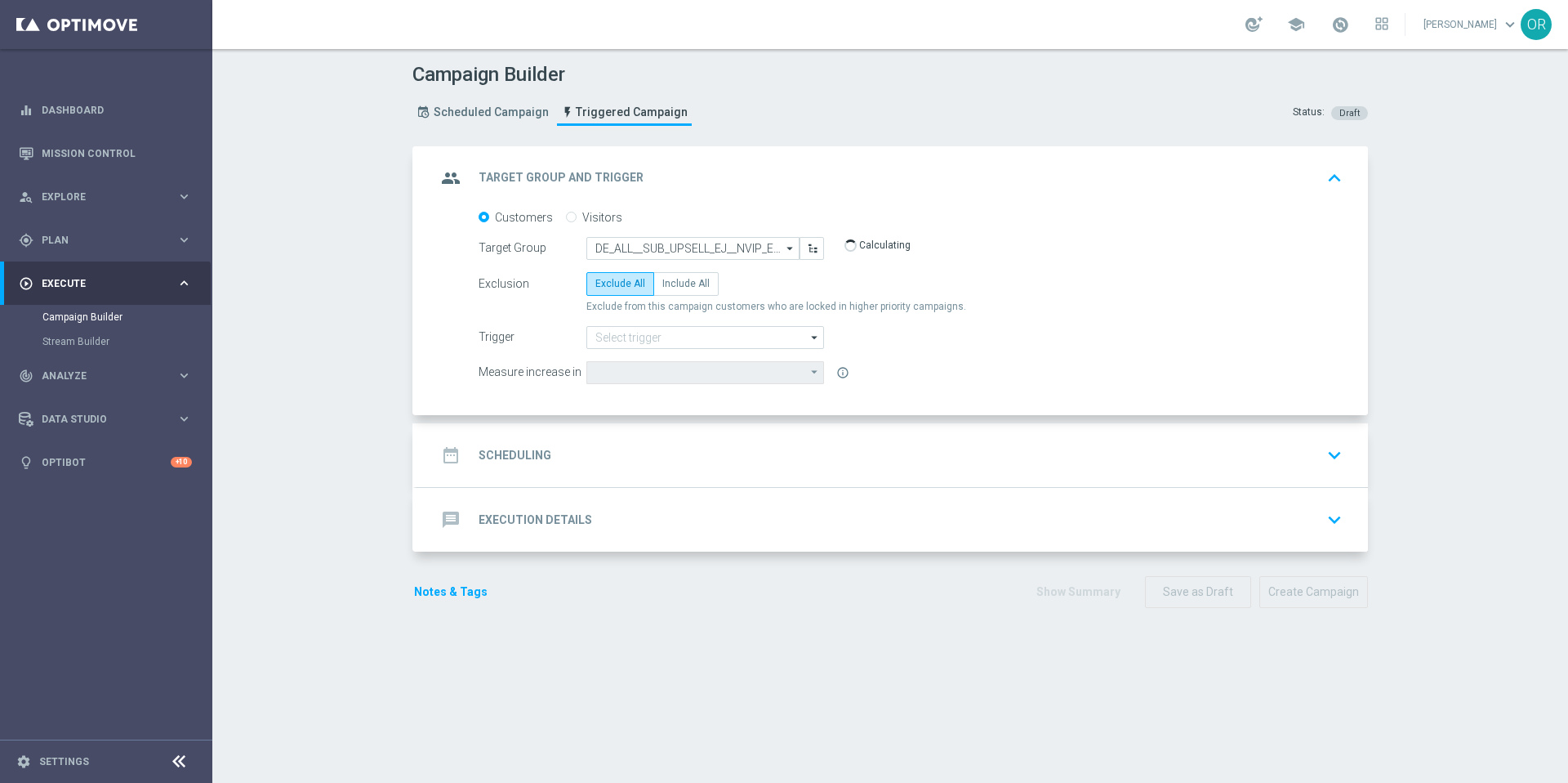
type input "Lottery Stake Amount"
click at [701, 283] on span "Include All" at bounding box center [686, 283] width 48 height 12
click at [673, 283] on input "Include All" at bounding box center [667, 286] width 11 height 11
radio input "true"
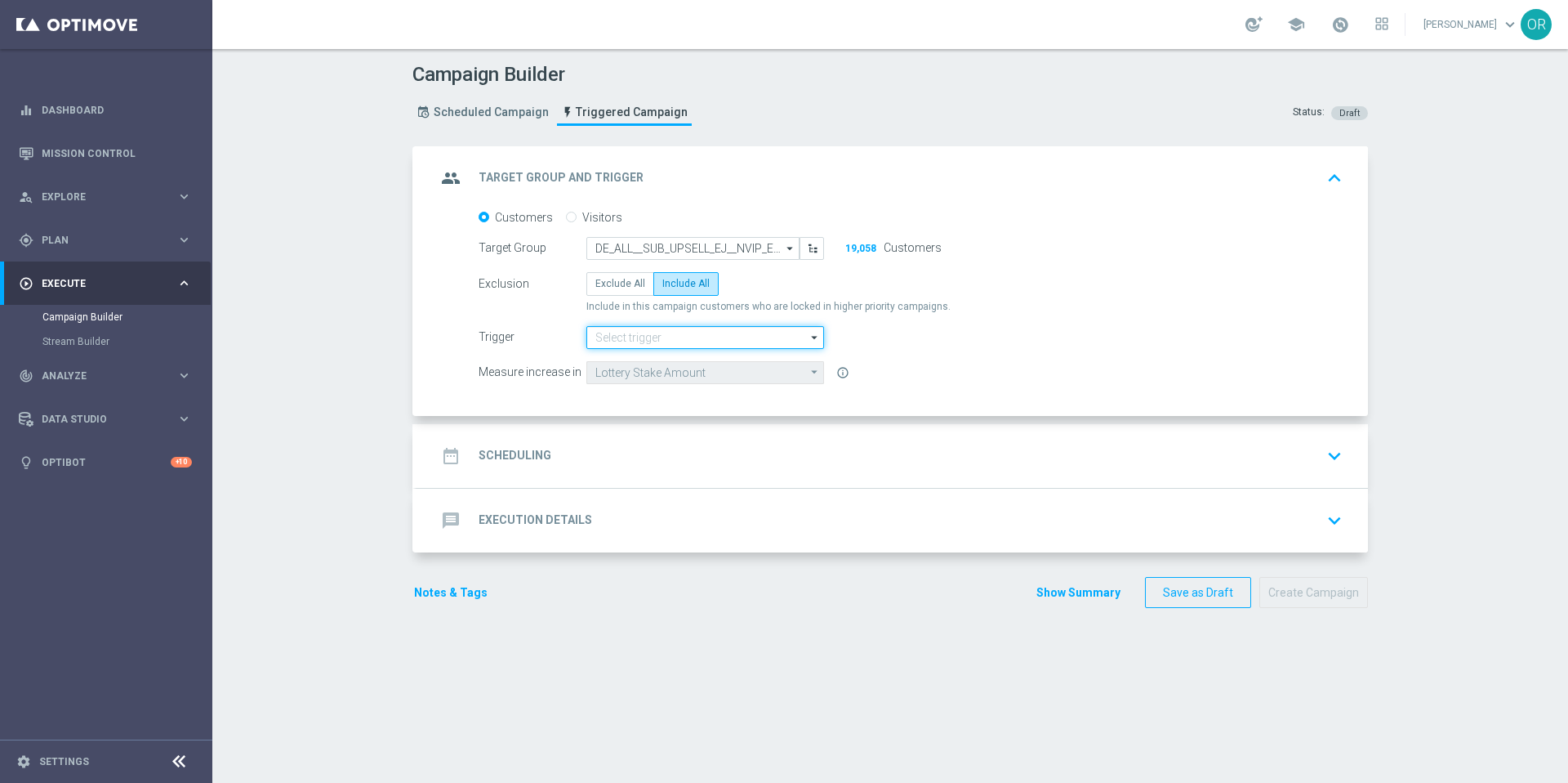
click at [690, 335] on input at bounding box center [706, 337] width 238 height 23
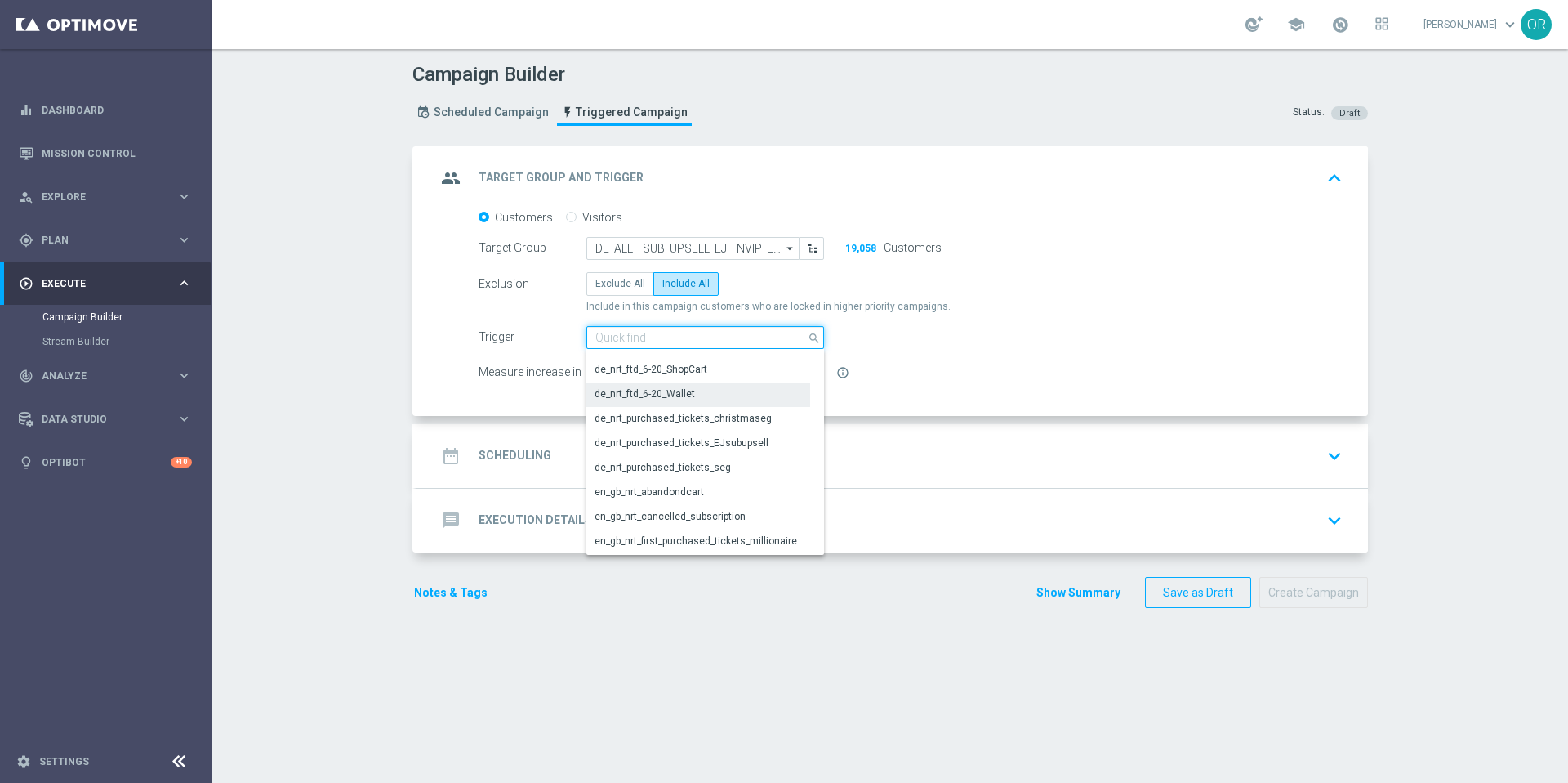
scroll to position [276, 0]
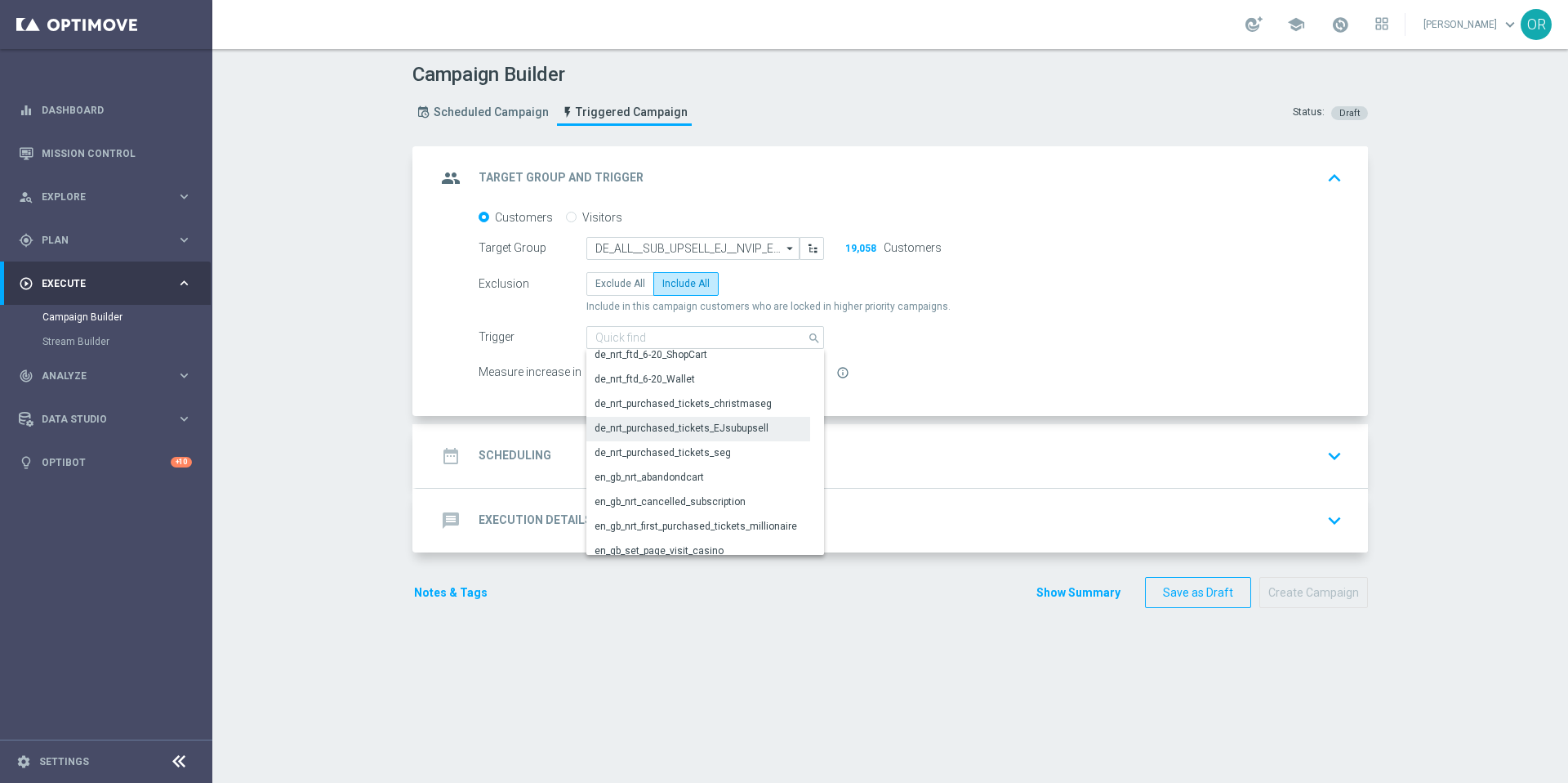
click at [706, 431] on div "de_nrt_purchased_tickets_EJsubupsell" at bounding box center [681, 428] width 174 height 15
type input "de_nrt_purchased_tickets_EJsubupsell"
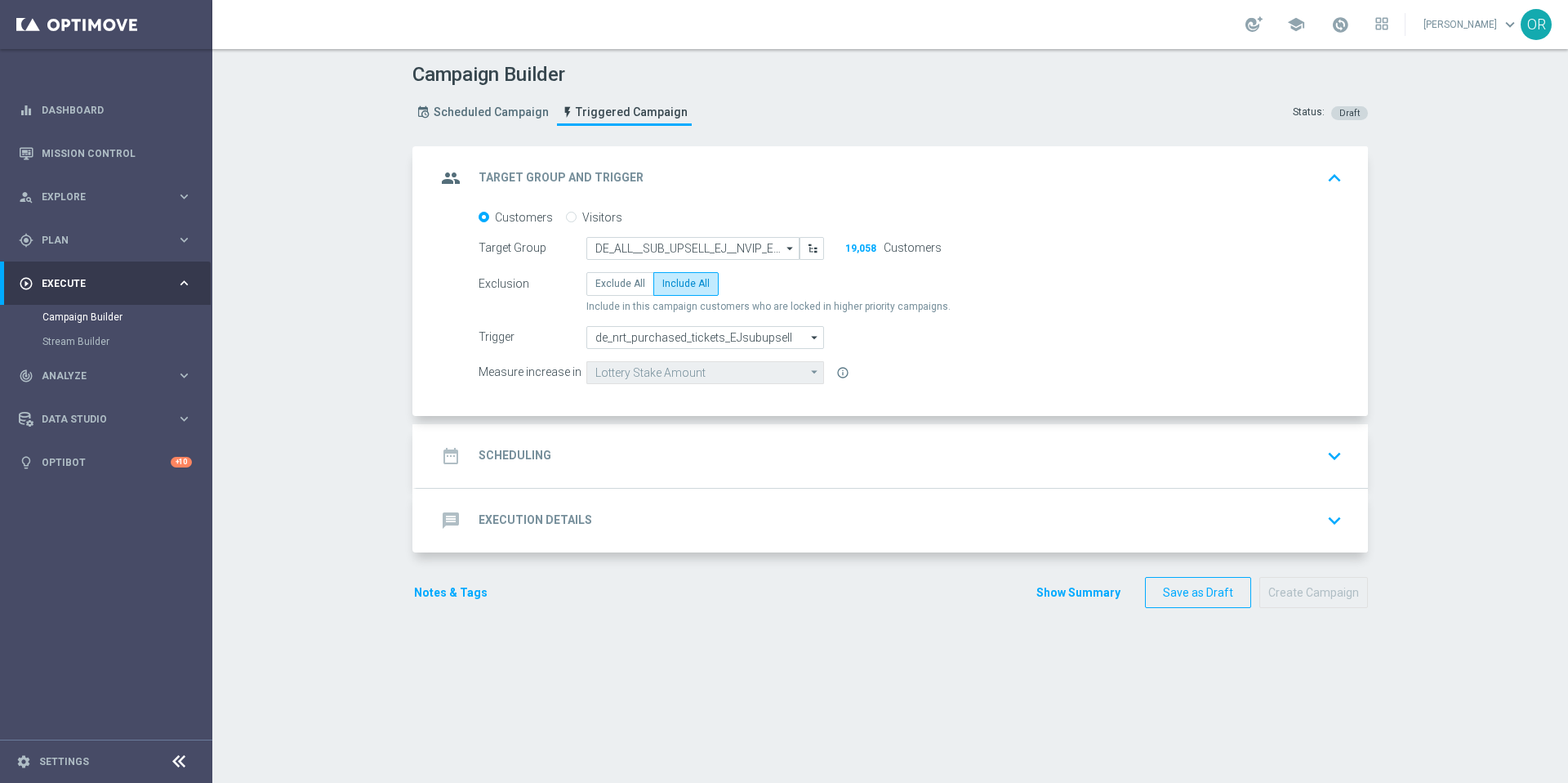
click at [1331, 451] on icon "keyboard_arrow_down" at bounding box center [1334, 455] width 24 height 24
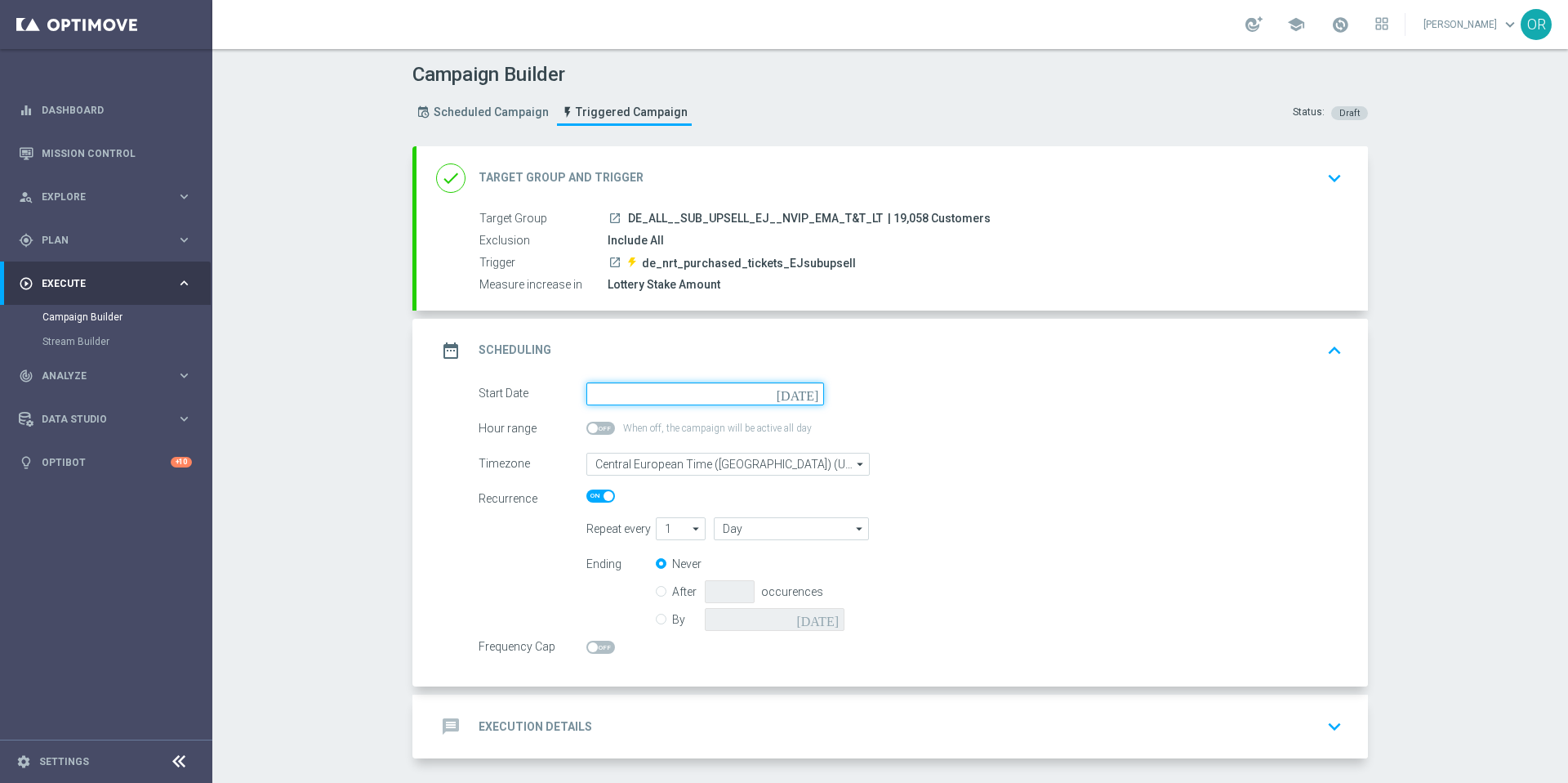
click at [686, 398] on input at bounding box center [706, 393] width 238 height 23
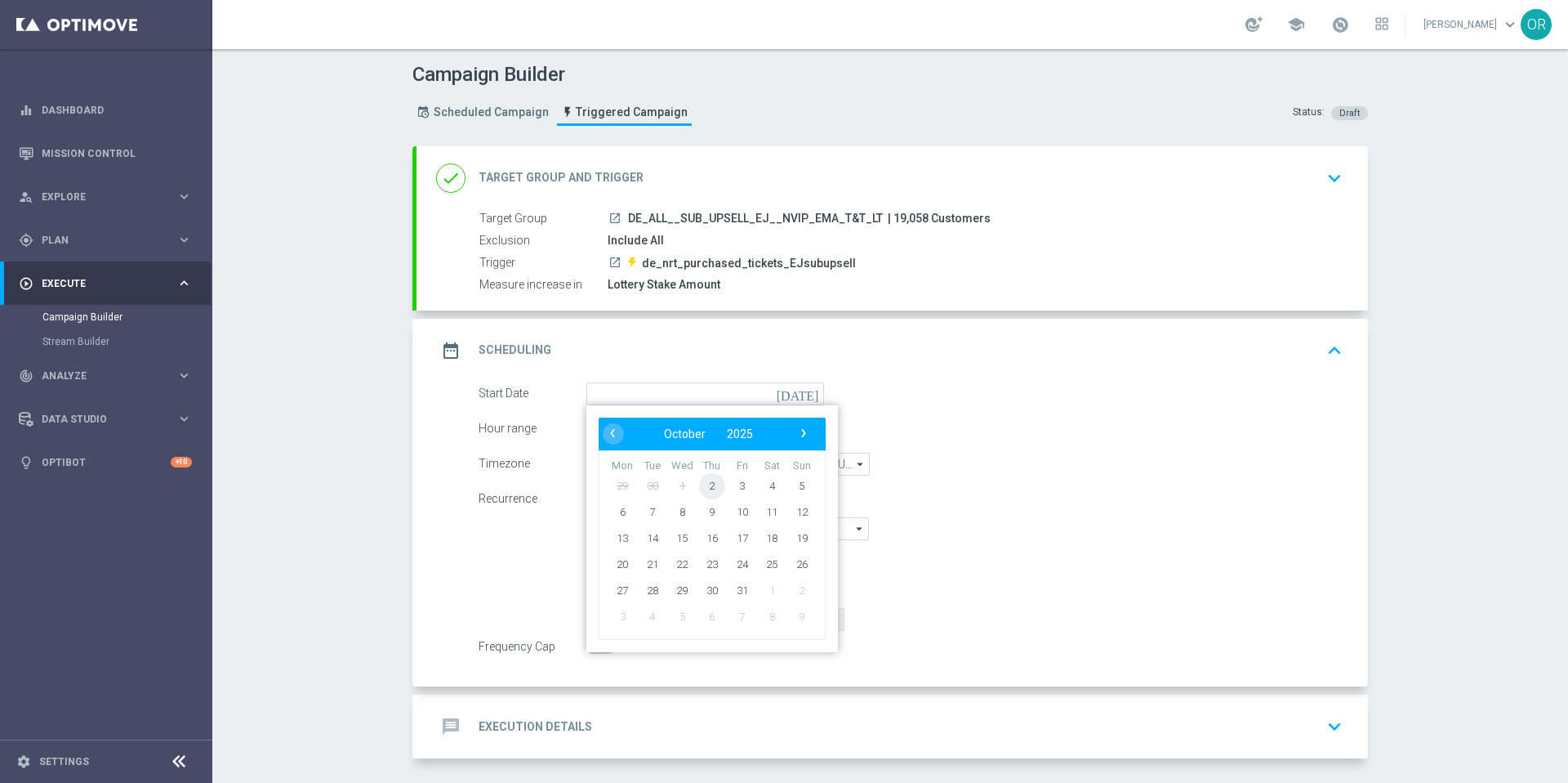
click at [706, 484] on span "2" at bounding box center [712, 485] width 26 height 26
type input "[DATE]"
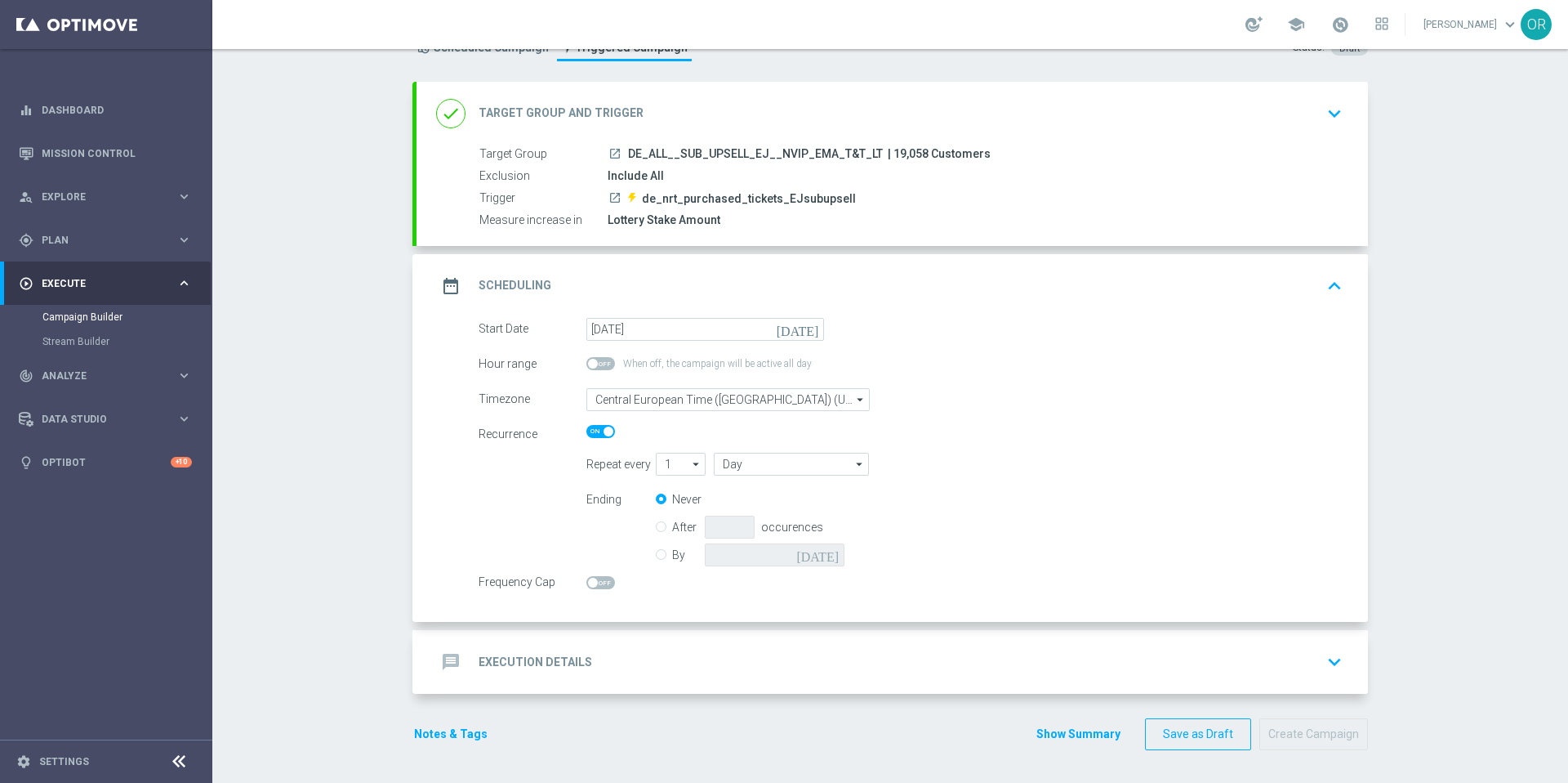
scroll to position [64, 0]
click at [603, 587] on span at bounding box center [601, 583] width 28 height 13
click at [603, 587] on input "checkbox" at bounding box center [601, 583] width 28 height 13
checkbox input "true"
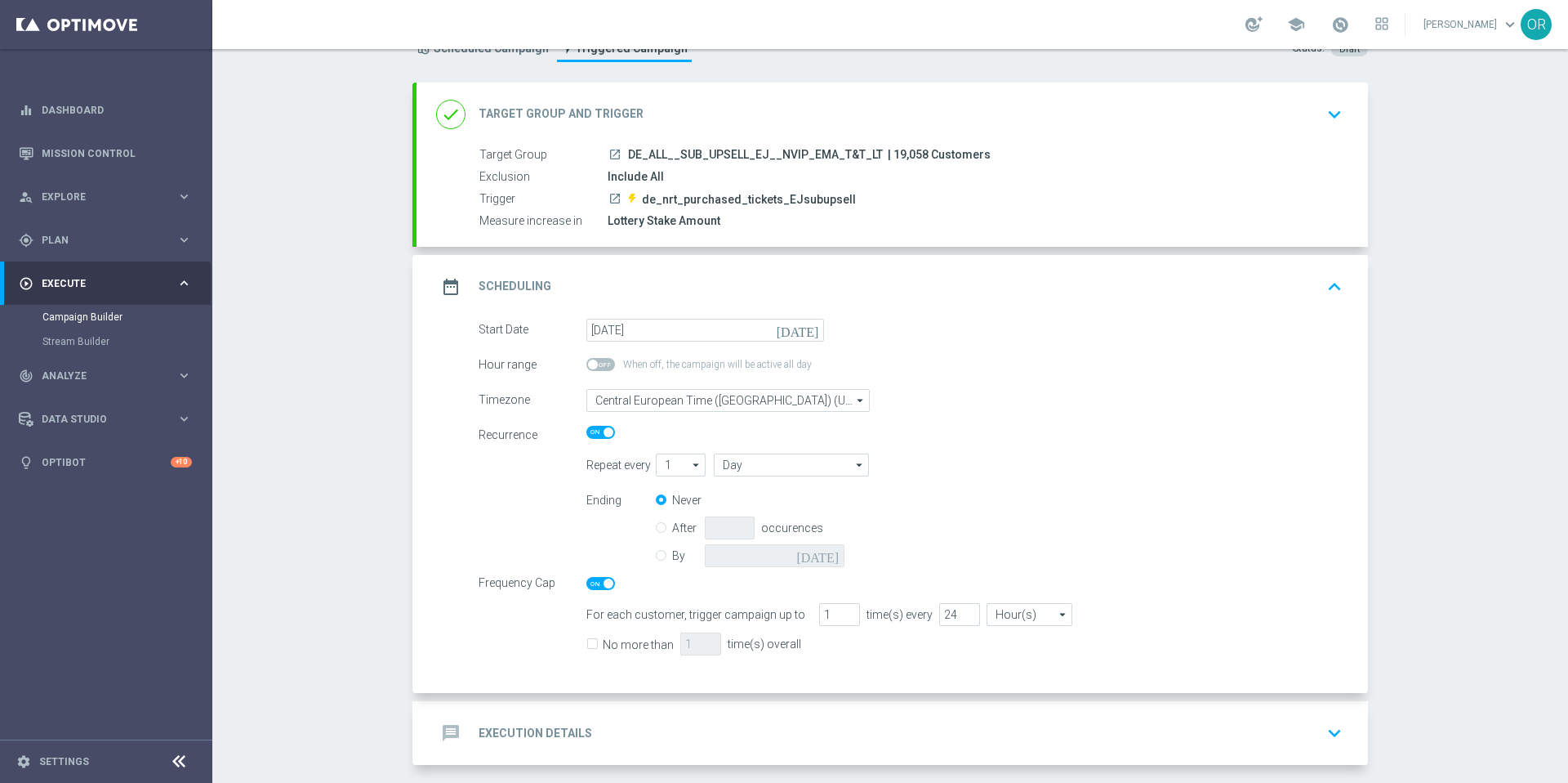
click at [587, 641] on input "No more than" at bounding box center [592, 646] width 11 height 11
checkbox input "true"
click at [974, 464] on div "Repeat every 1 1 arrow_drop_down Drag here to set row groups Drag here to set c…" at bounding box center [965, 464] width 781 height 23
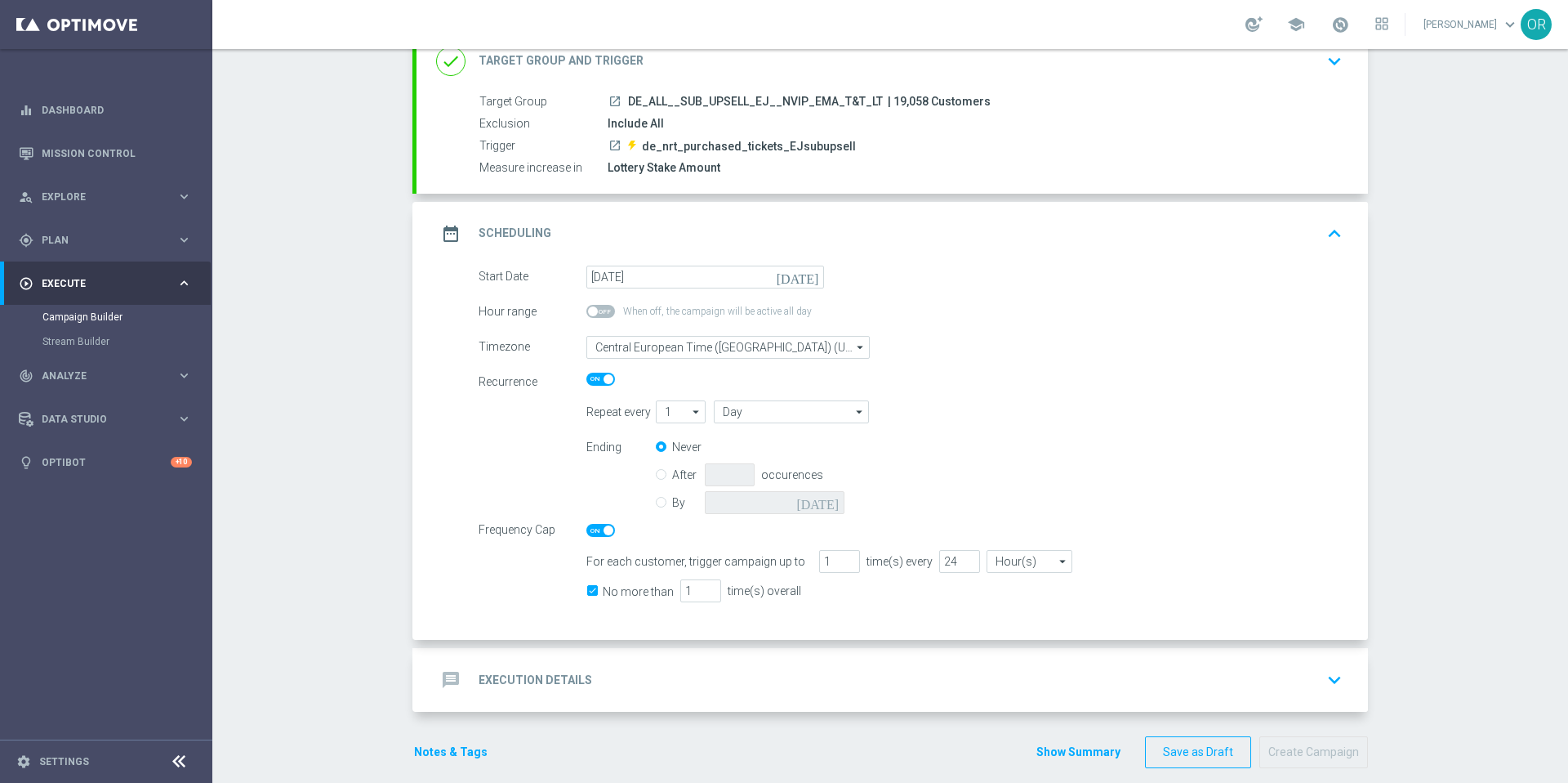
scroll to position [135, 0]
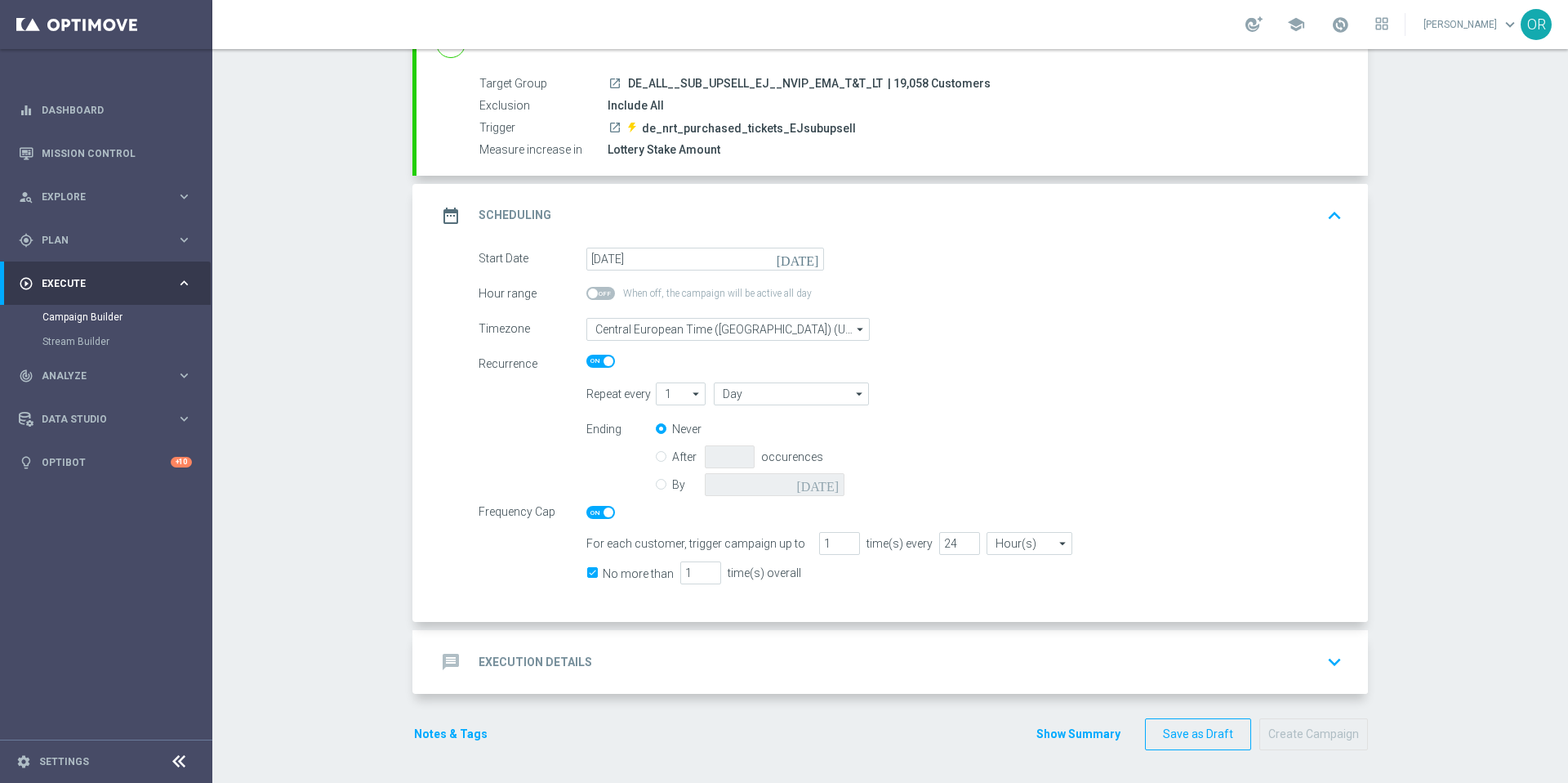
click at [551, 658] on h2 "Execution Details" at bounding box center [535, 662] width 113 height 16
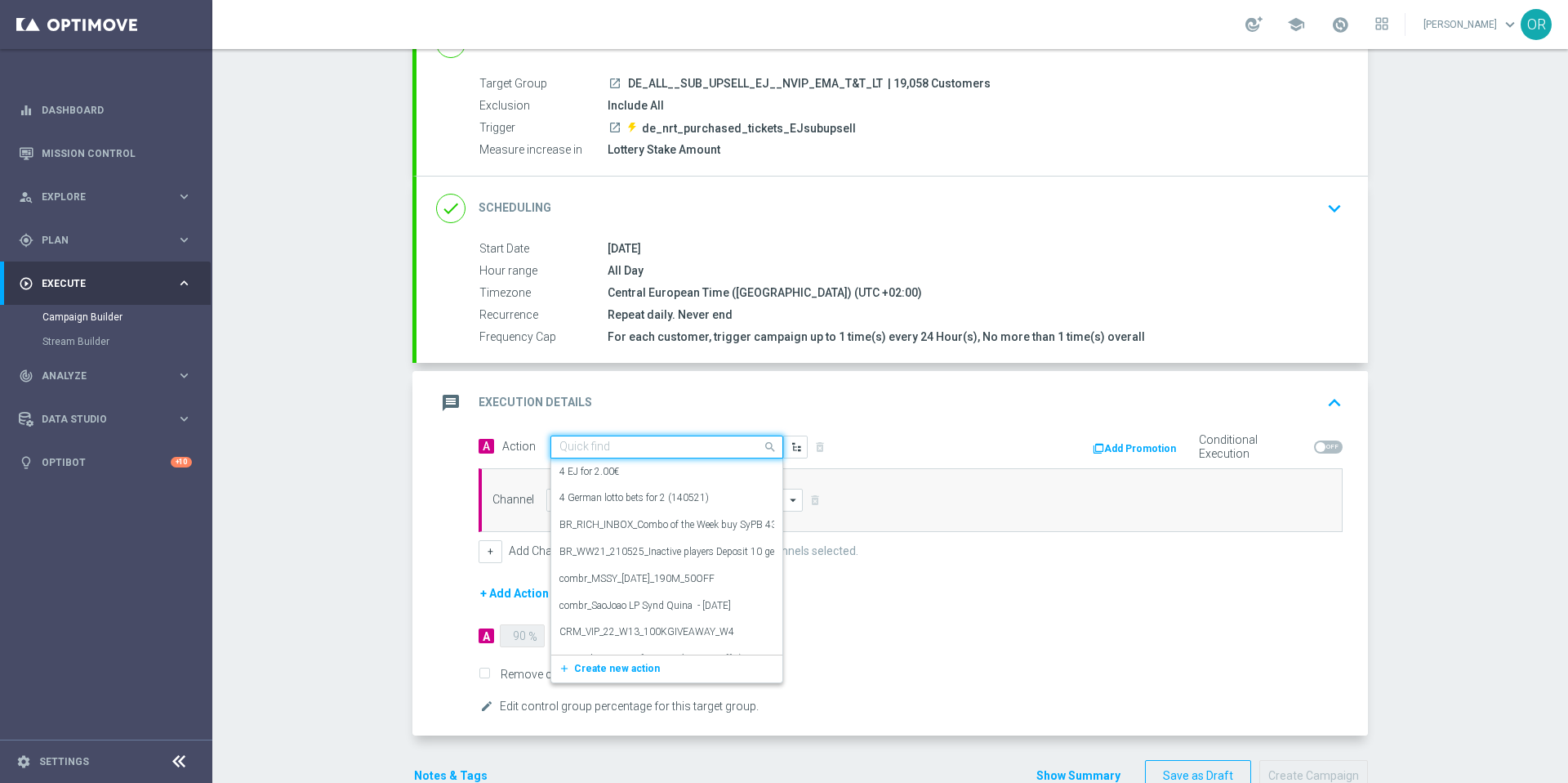
click at [693, 441] on input "text" at bounding box center [649, 447] width 182 height 14
type input "t"
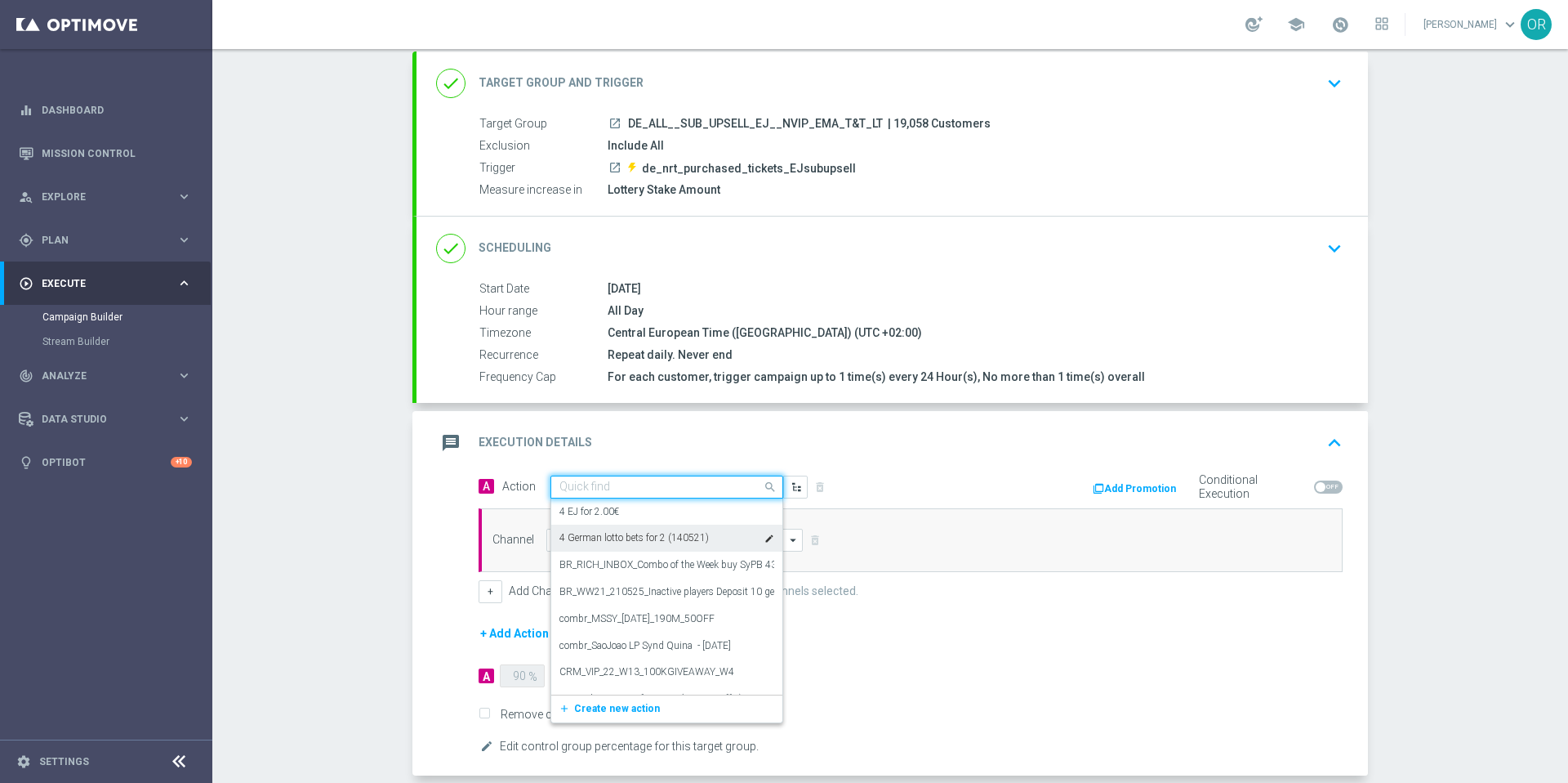
scroll to position [101, 0]
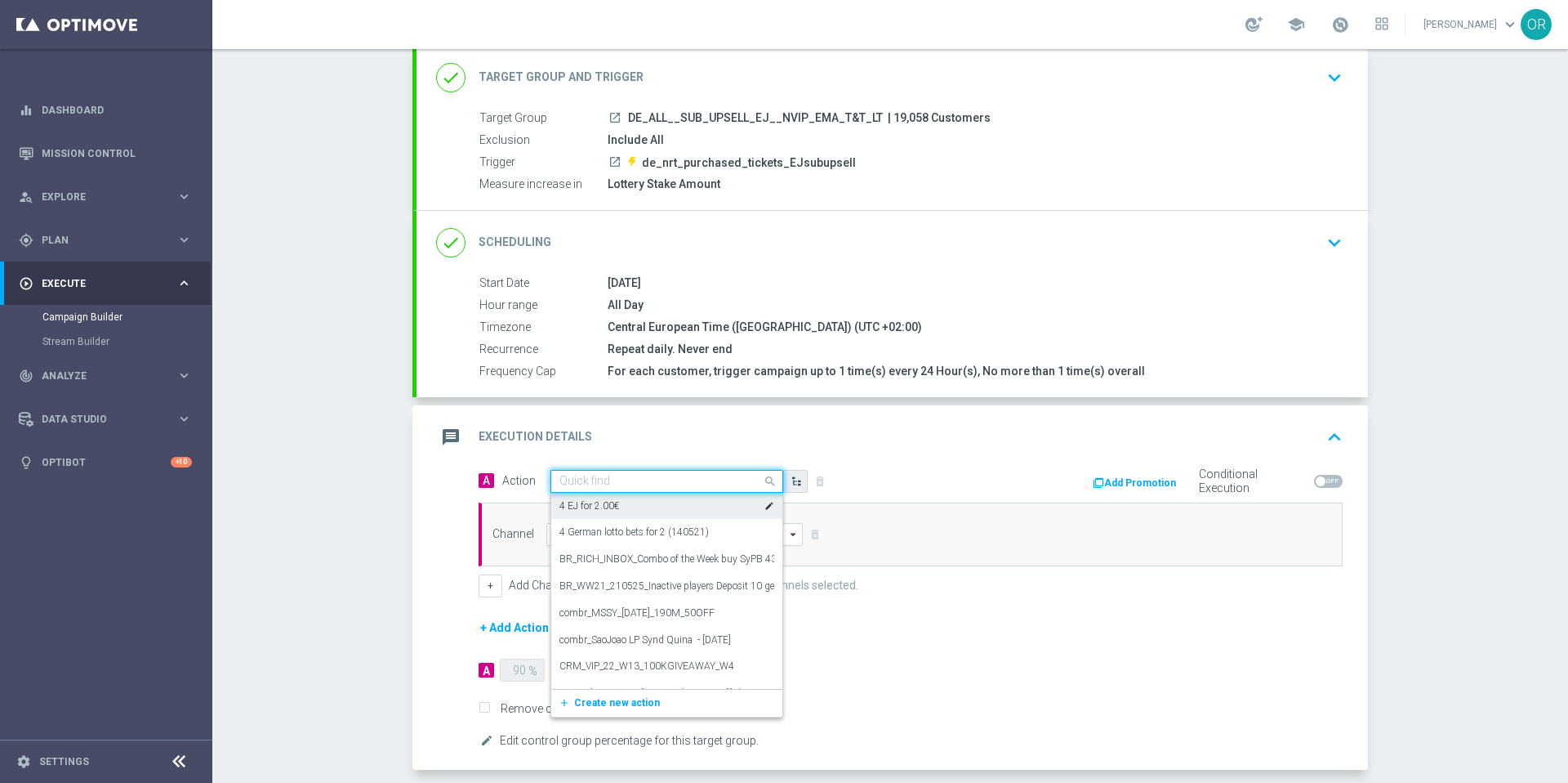
click at [790, 486] on icon "button" at bounding box center [796, 481] width 12 height 12
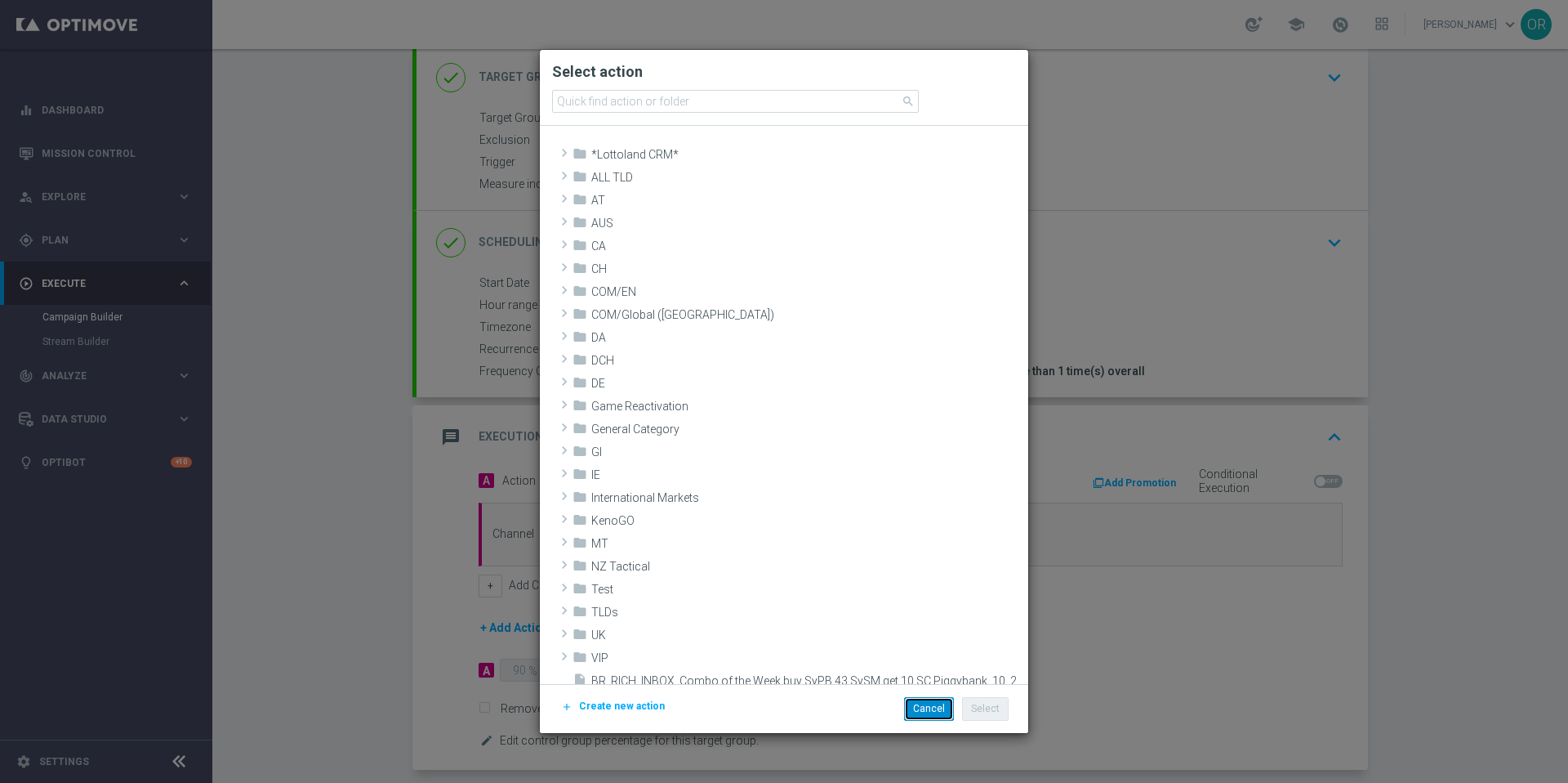
click at [929, 708] on button "Cancel" at bounding box center [929, 708] width 49 height 23
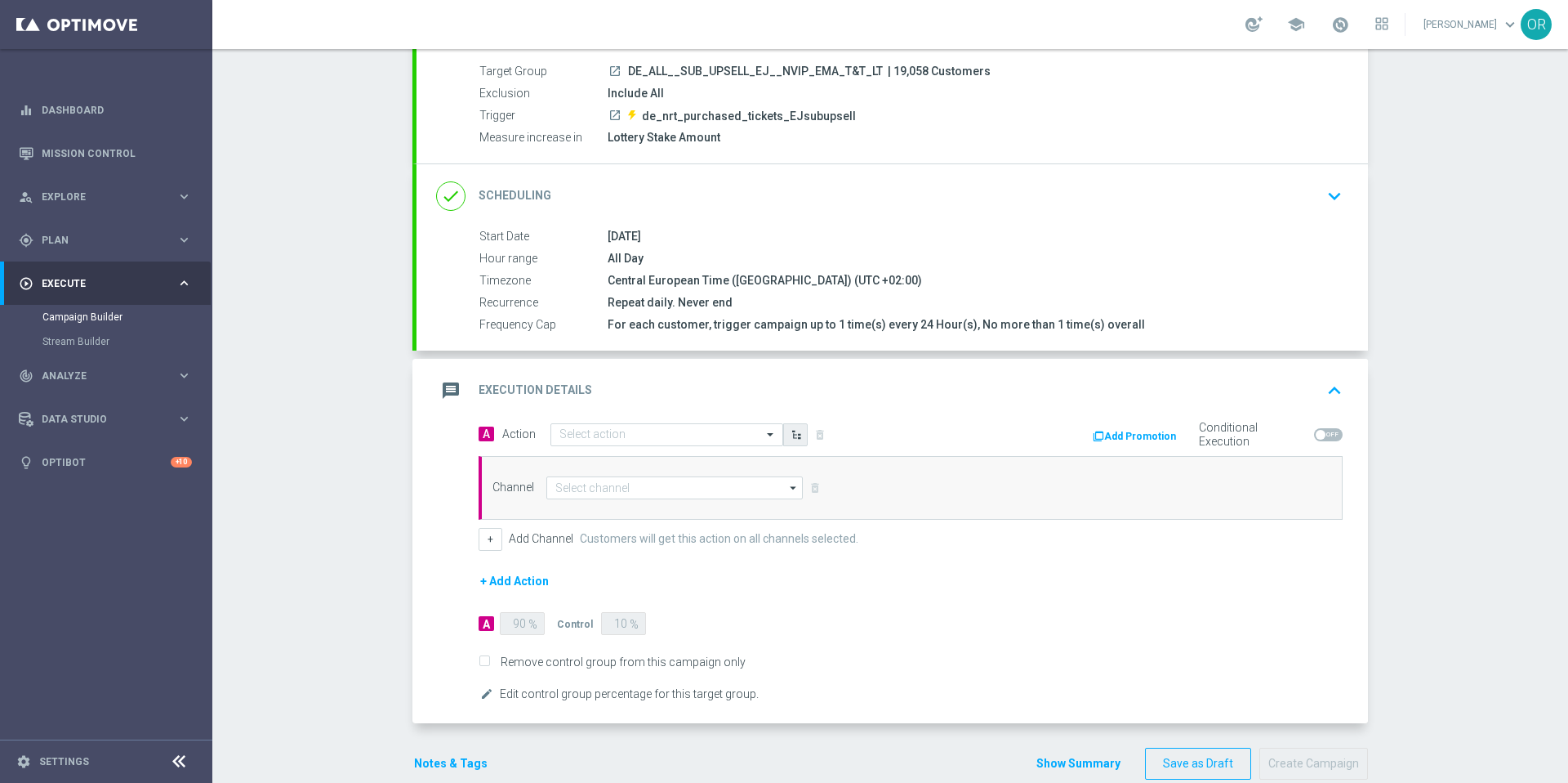
scroll to position [176, 0]
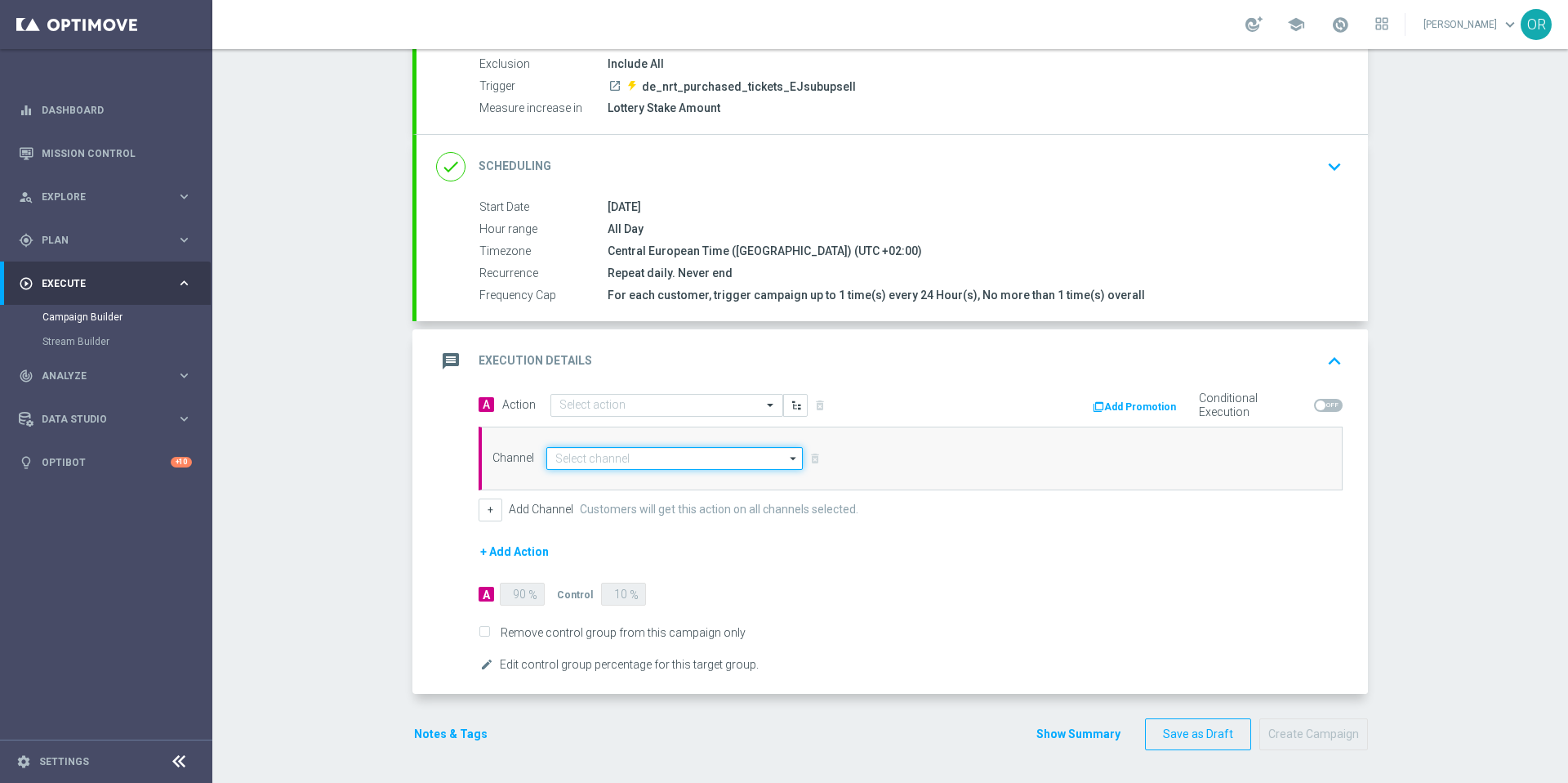
click at [674, 460] on input at bounding box center [675, 458] width 256 height 23
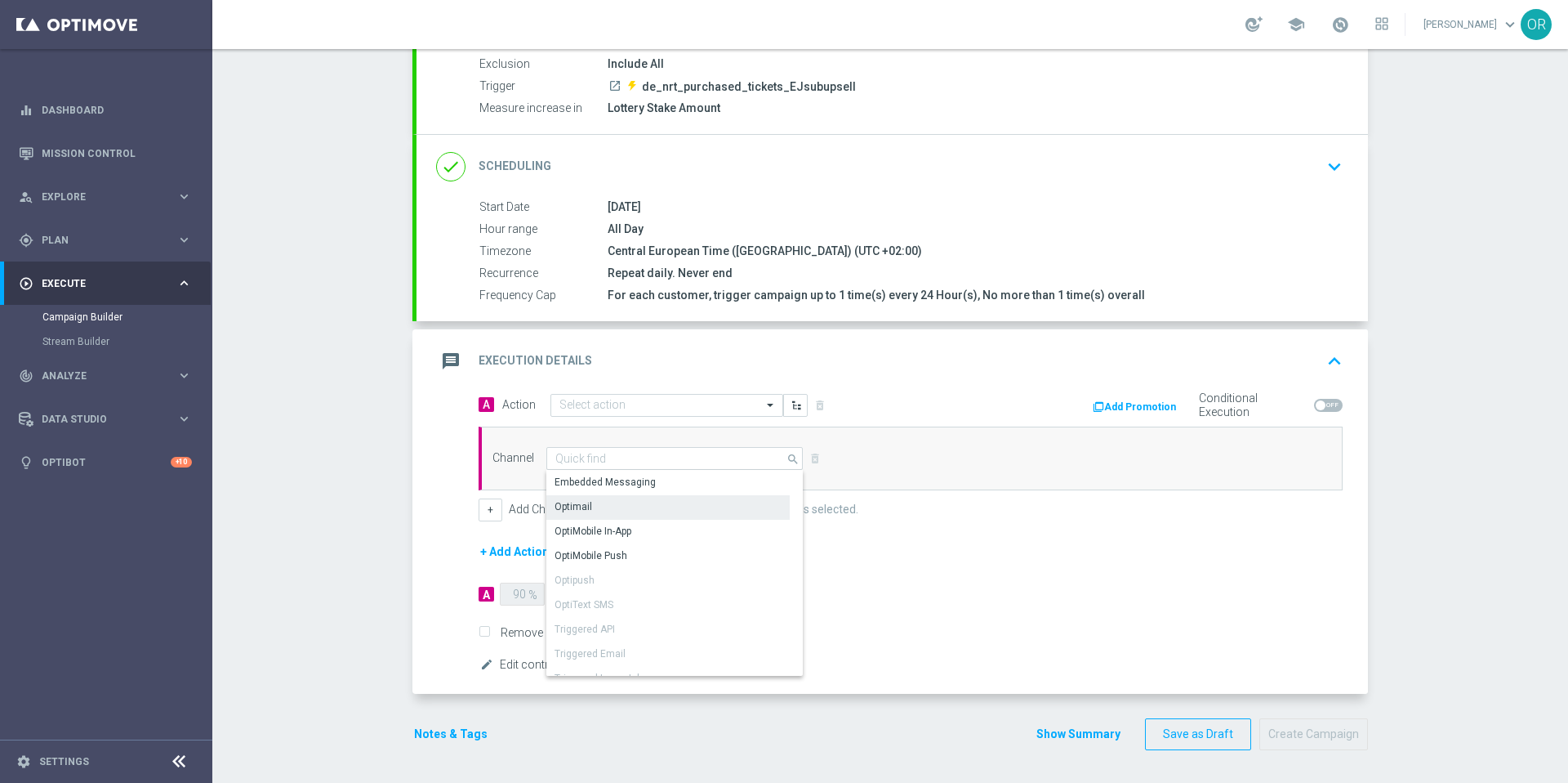
click at [611, 504] on div "Optimail" at bounding box center [668, 506] width 243 height 23
type input "Optimail"
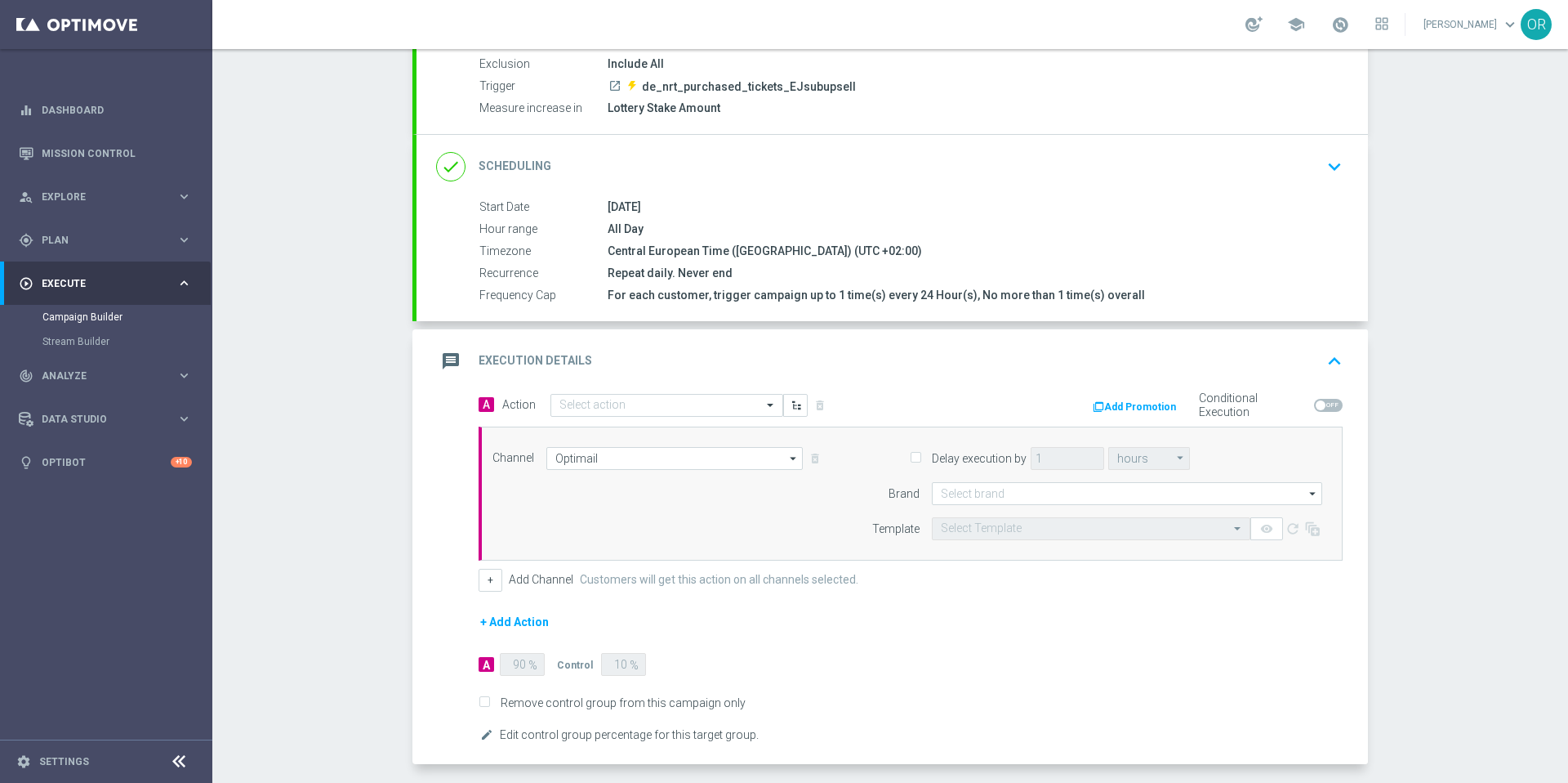
click at [910, 456] on input "Delay execution by" at bounding box center [915, 459] width 11 height 11
checkbox input "true"
click at [1045, 459] on input "1" at bounding box center [1068, 458] width 74 height 23
type input "15"
click at [1176, 456] on icon "arrow_drop_down" at bounding box center [1180, 458] width 16 height 21
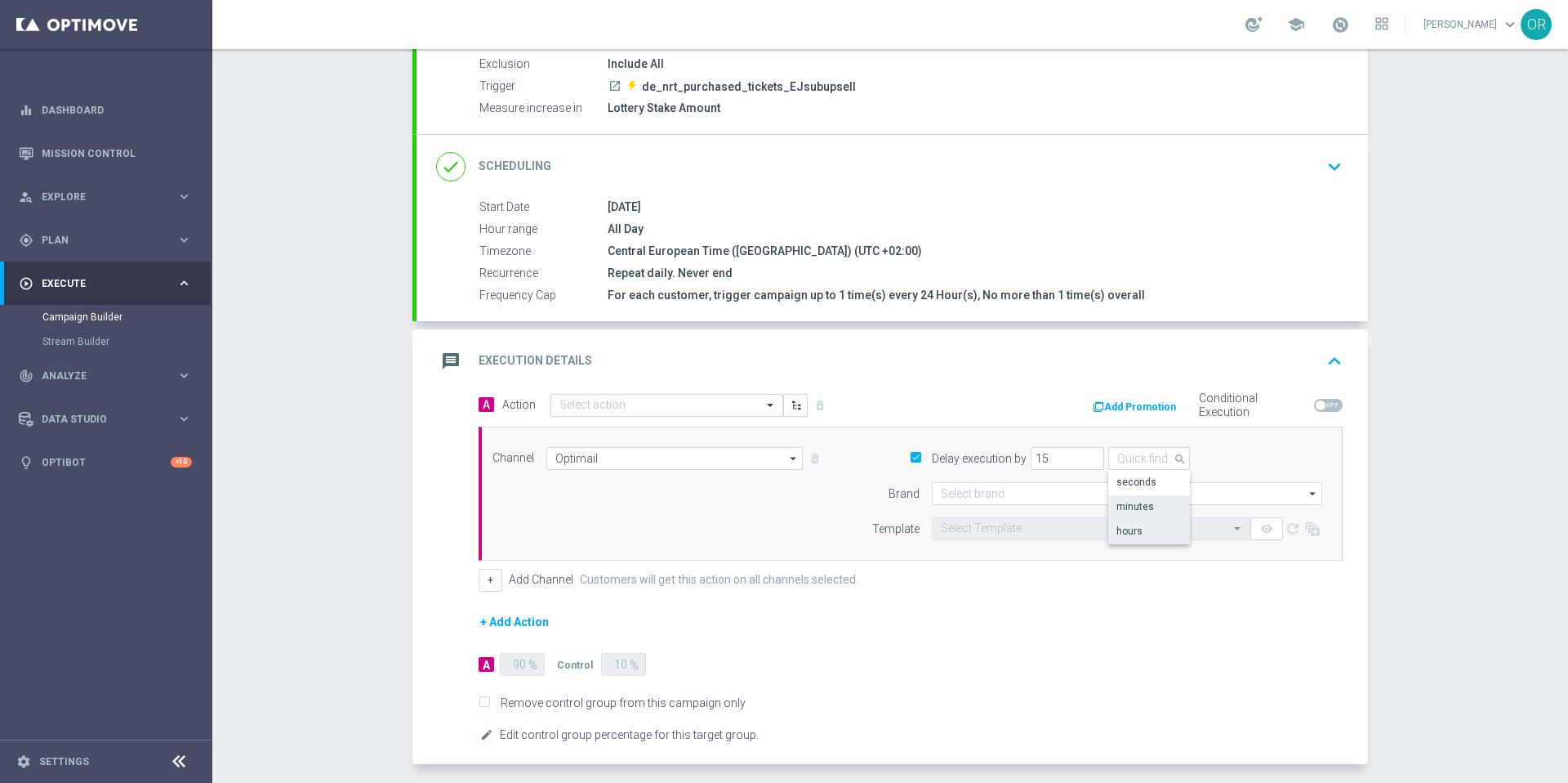
click at [1146, 501] on div "minutes" at bounding box center [1148, 506] width 81 height 23
type input "minutes"
click at [1131, 423] on div "A Action Select action delete_forever Add Promotion Conditional Execution Chann…" at bounding box center [910, 492] width 888 height 199
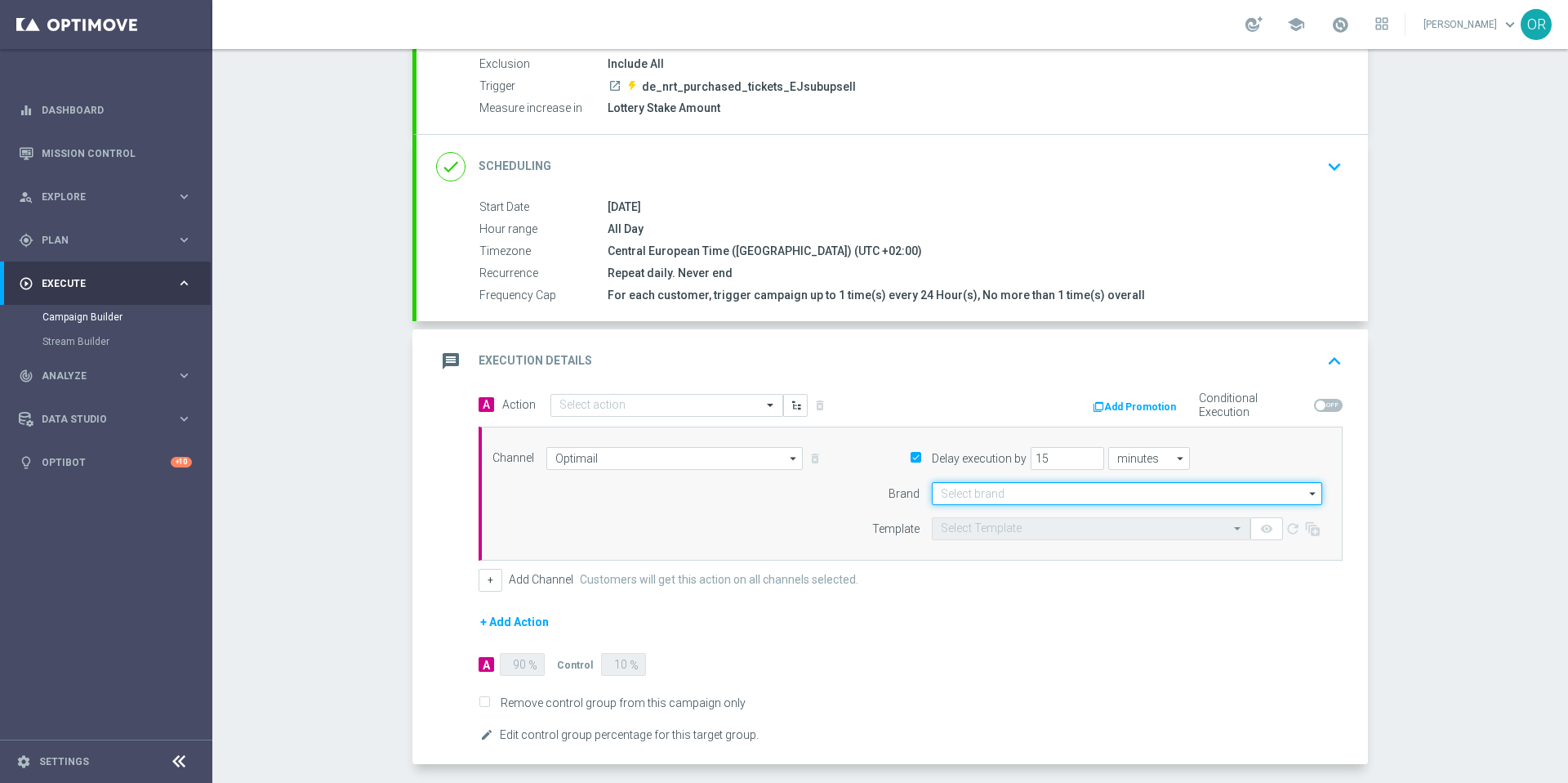
click at [1029, 495] on input at bounding box center [1127, 493] width 391 height 23
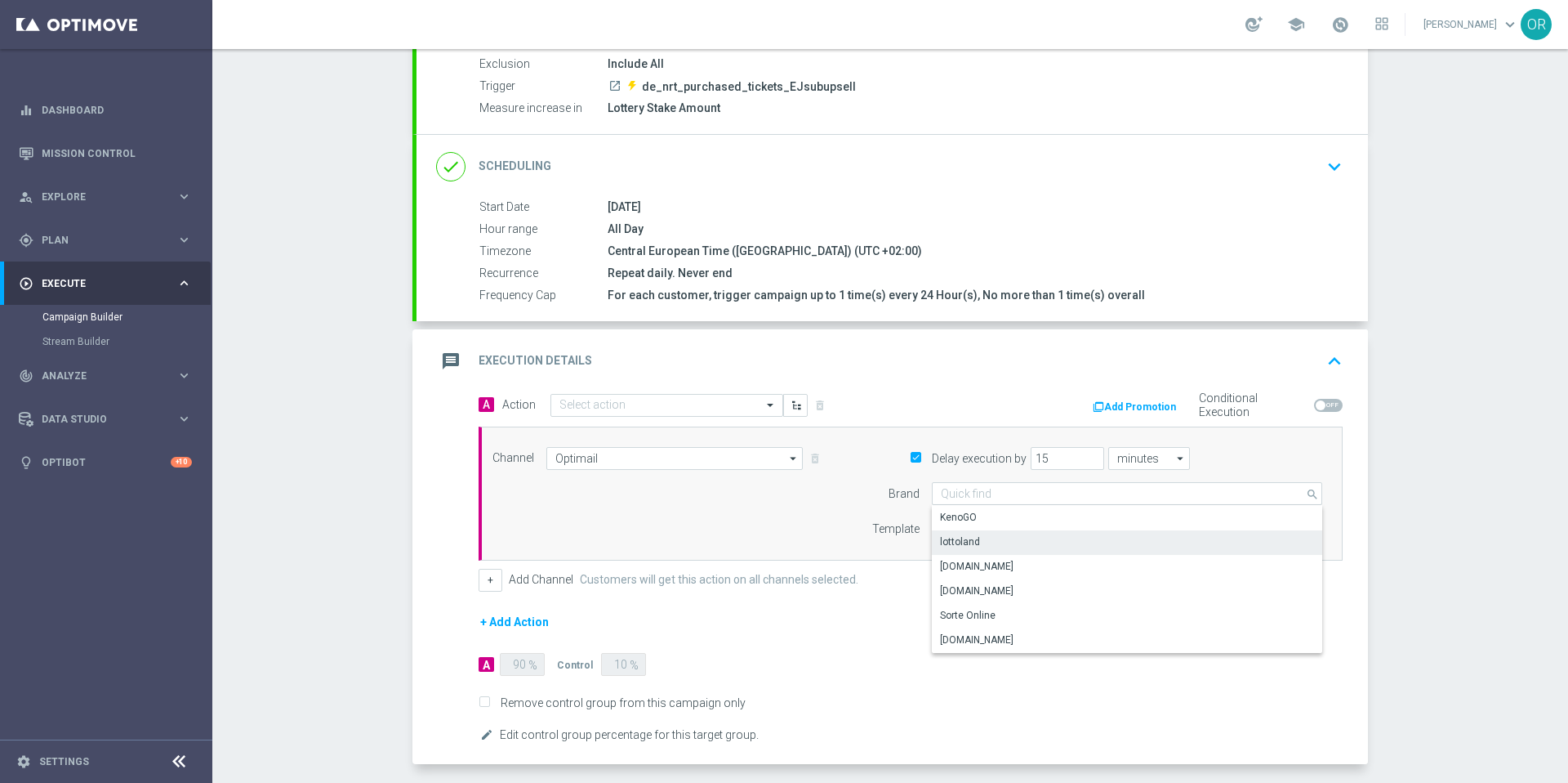
click at [1001, 540] on div "lottoland" at bounding box center [1127, 541] width 391 height 23
type input "lottoland"
click at [1012, 526] on input "text" at bounding box center [1075, 529] width 268 height 14
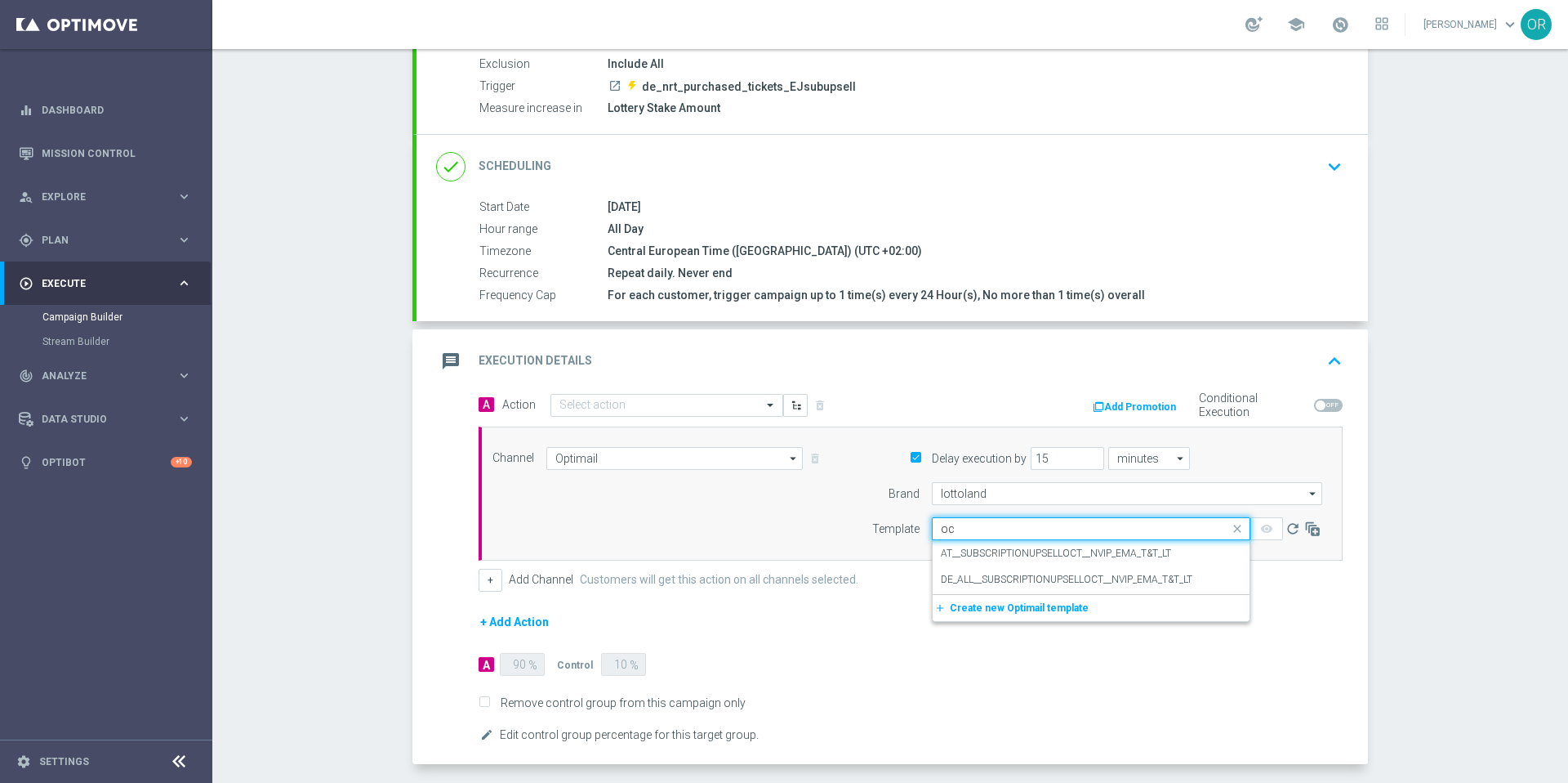
type input "oct"
click at [1089, 580] on label "DE_ALL__SUBSCRIPTIONUPSELLOCT__NVIP_EMA_T&T_LT" at bounding box center [1067, 579] width 251 height 14
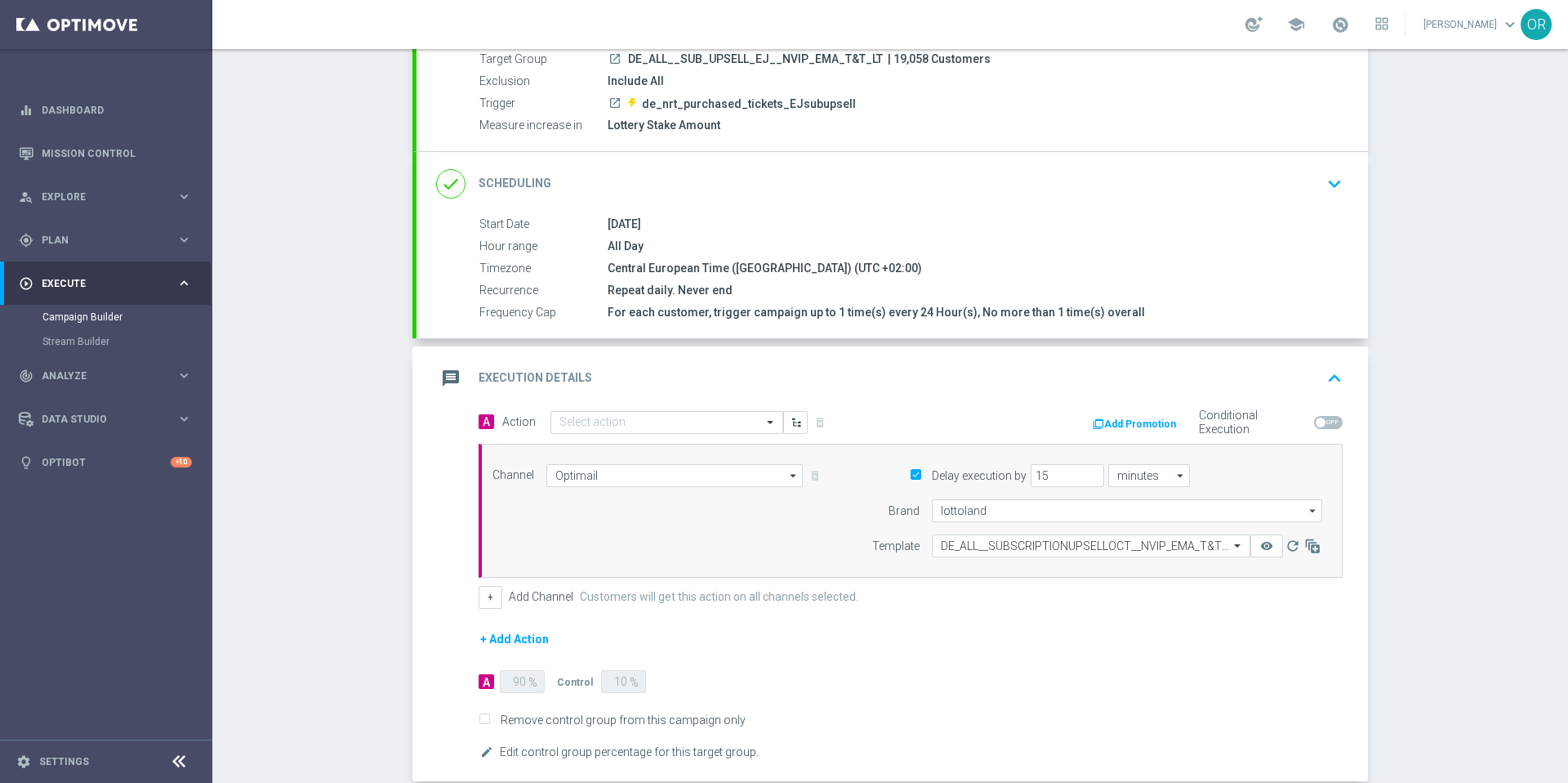
scroll to position [156, 0]
click at [762, 421] on span at bounding box center [772, 425] width 20 height 14
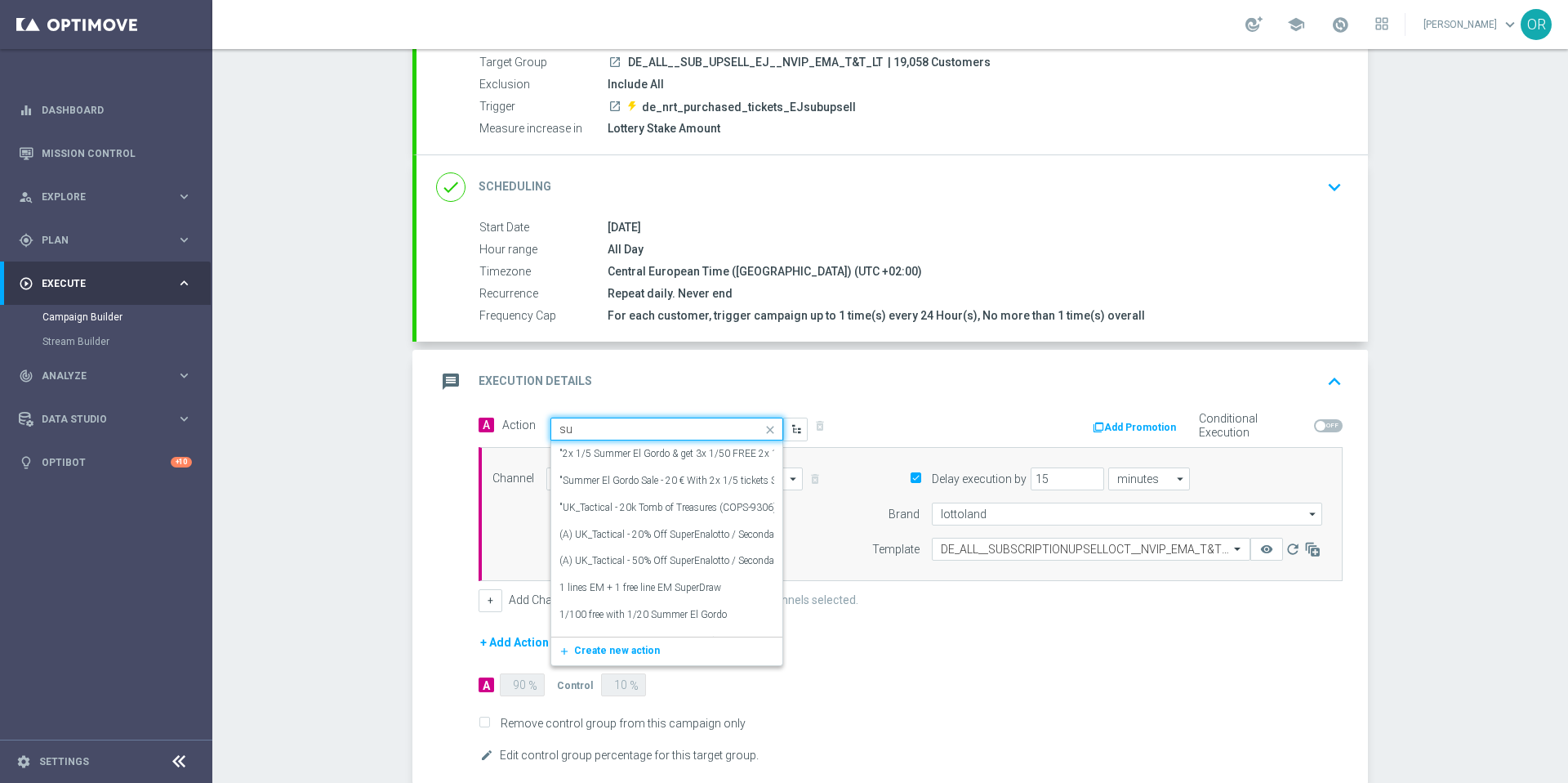
type input "sub"
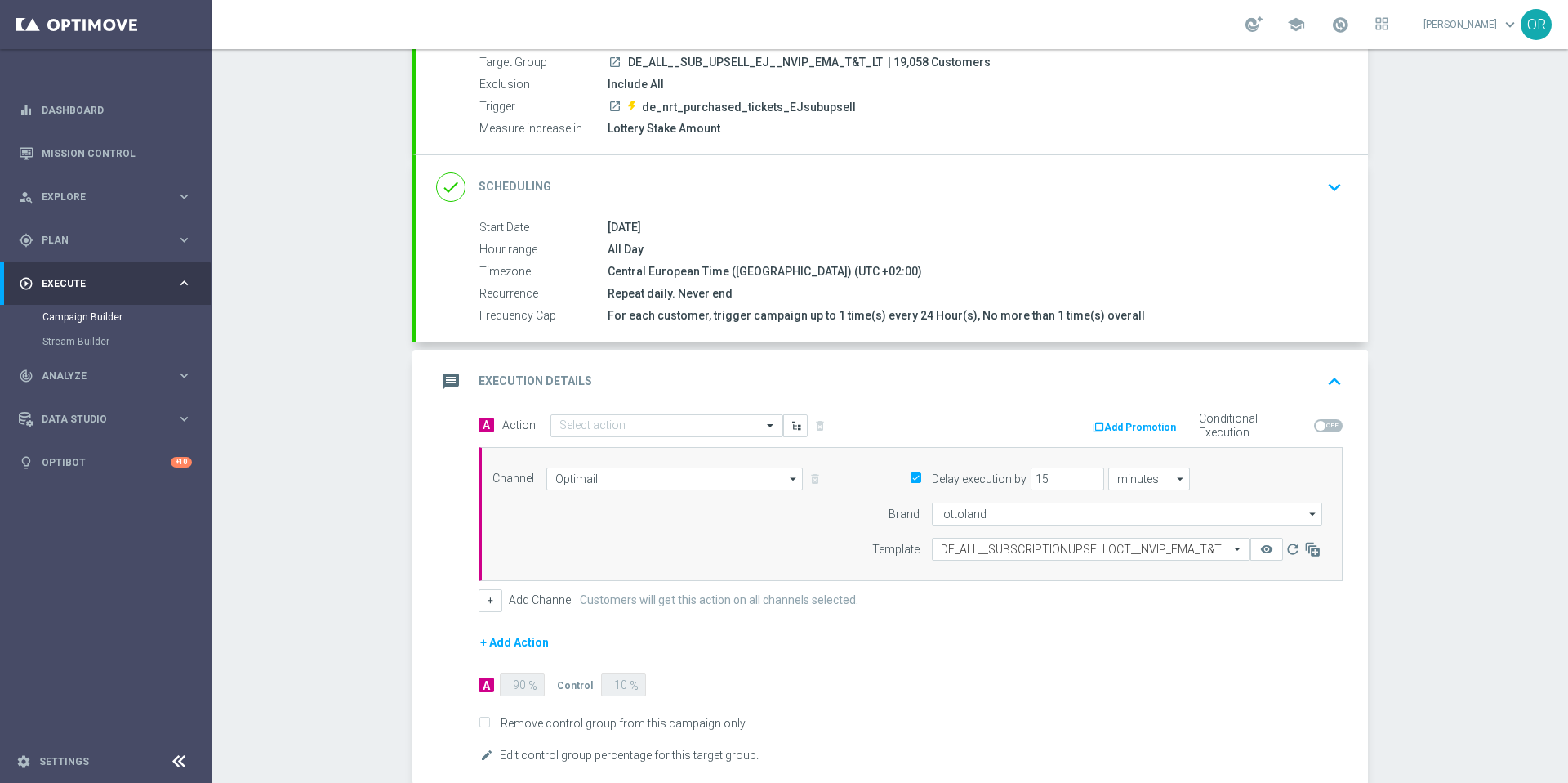
click at [730, 388] on div "message Execution Details keyboard_arrow_up" at bounding box center [892, 381] width 912 height 31
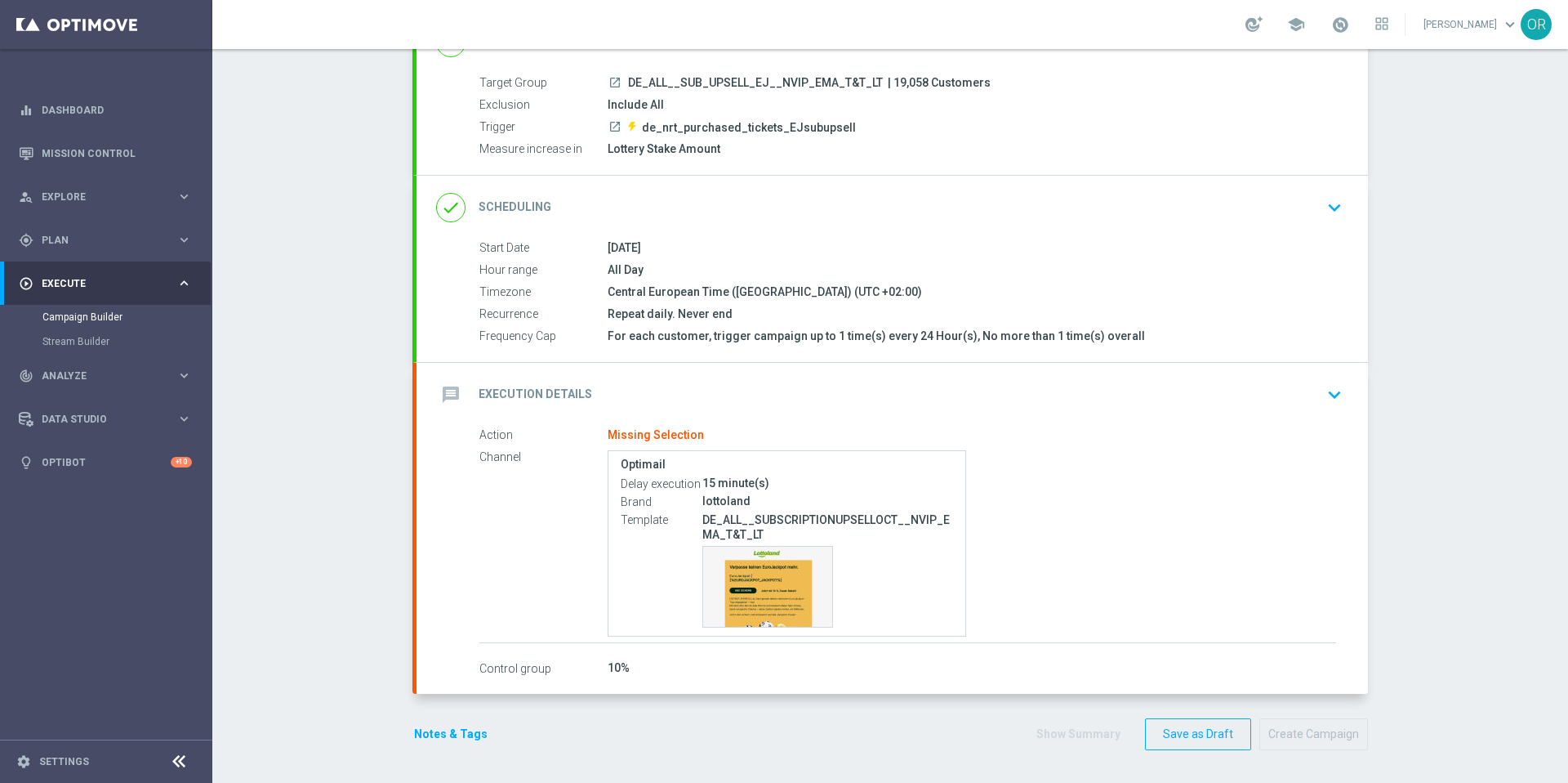
scroll to position [136, 0]
click at [649, 440] on div "Missing Selection" at bounding box center [655, 436] width 96 height 15
click at [1323, 393] on icon "keyboard_arrow_down" at bounding box center [1334, 394] width 24 height 24
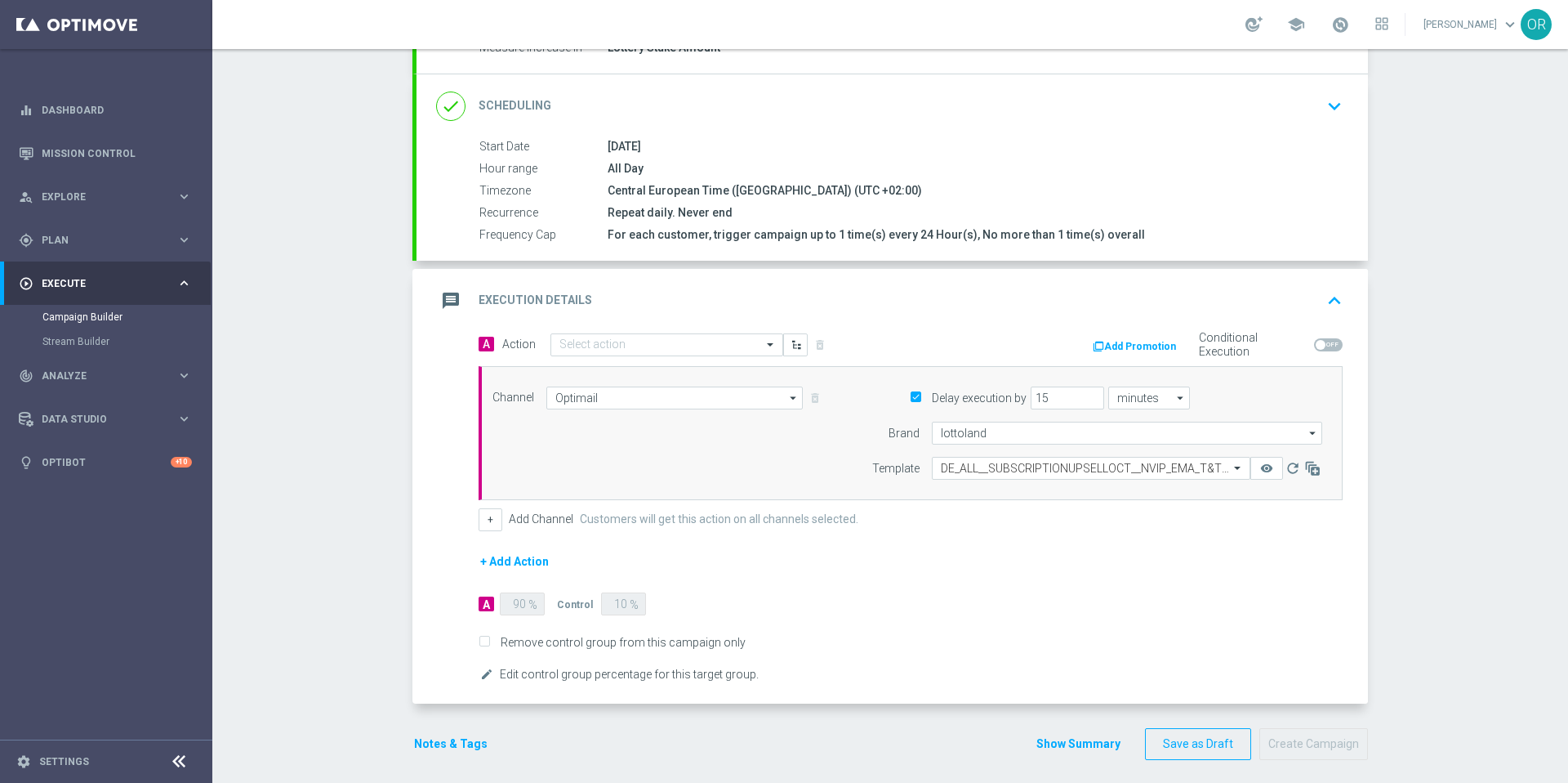
scroll to position [246, 0]
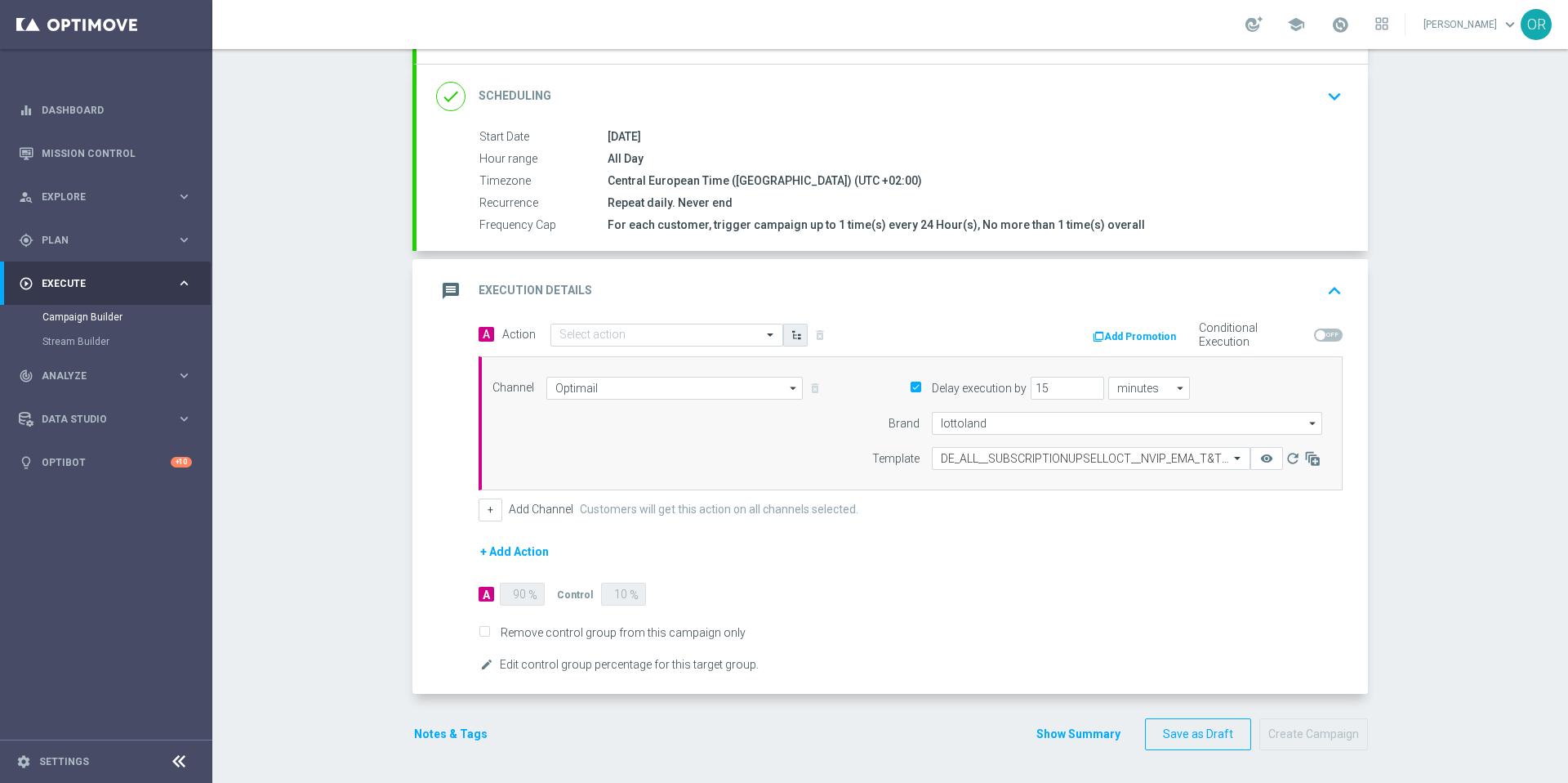
click at [790, 336] on icon "button" at bounding box center [796, 335] width 12 height 12
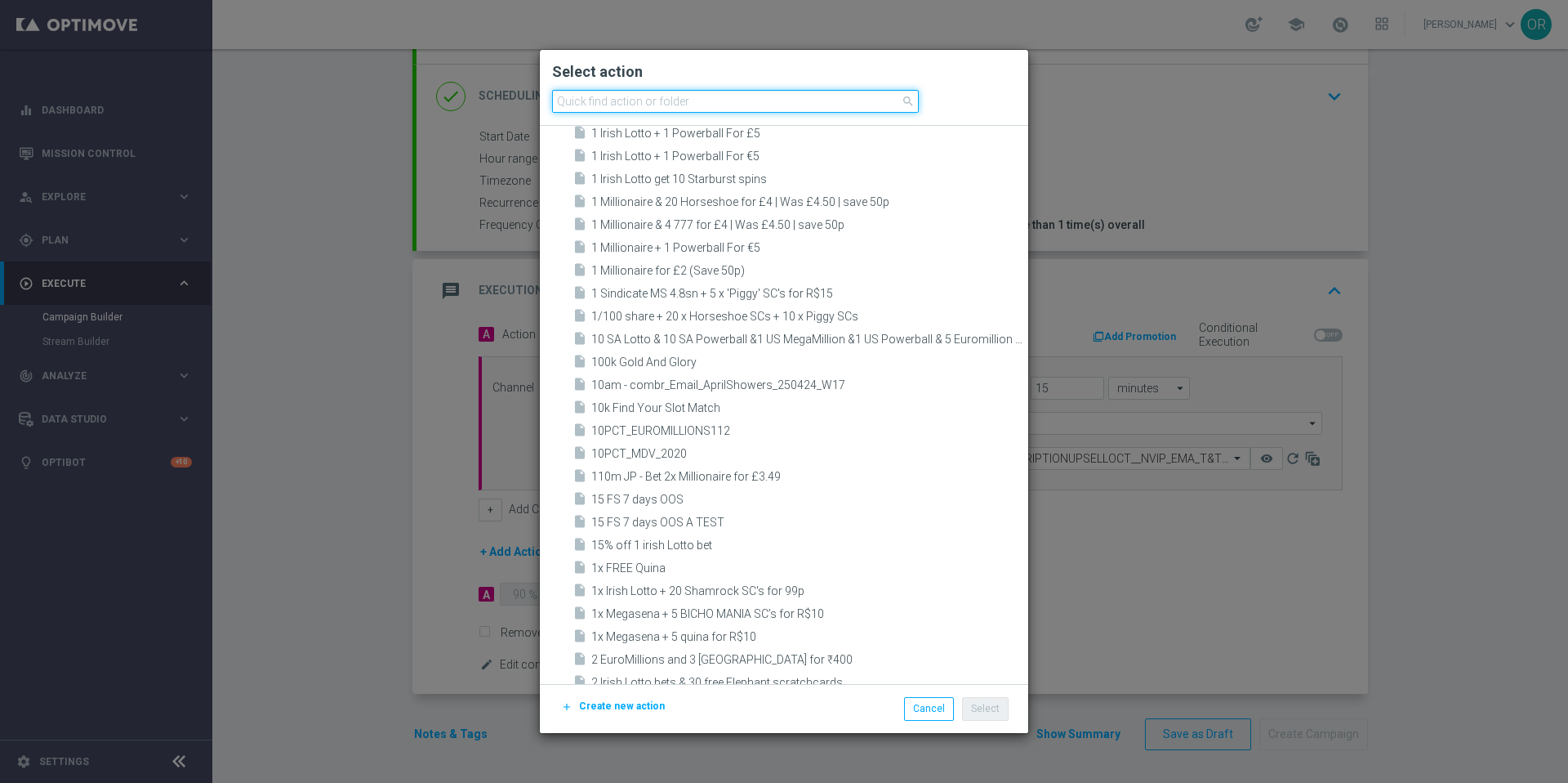
scroll to position [0, 0]
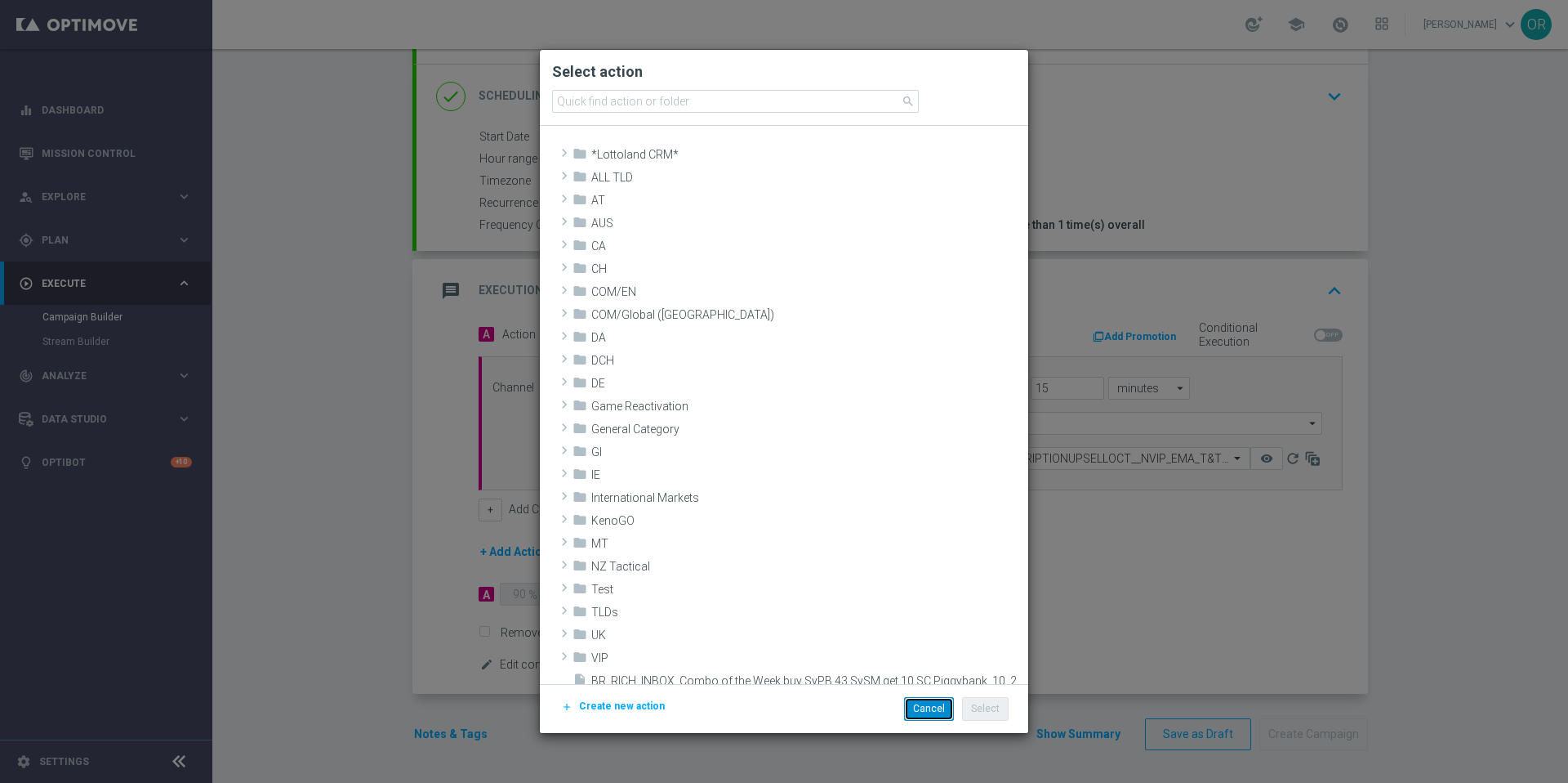
click at [915, 708] on button "Cancel" at bounding box center [929, 708] width 49 height 23
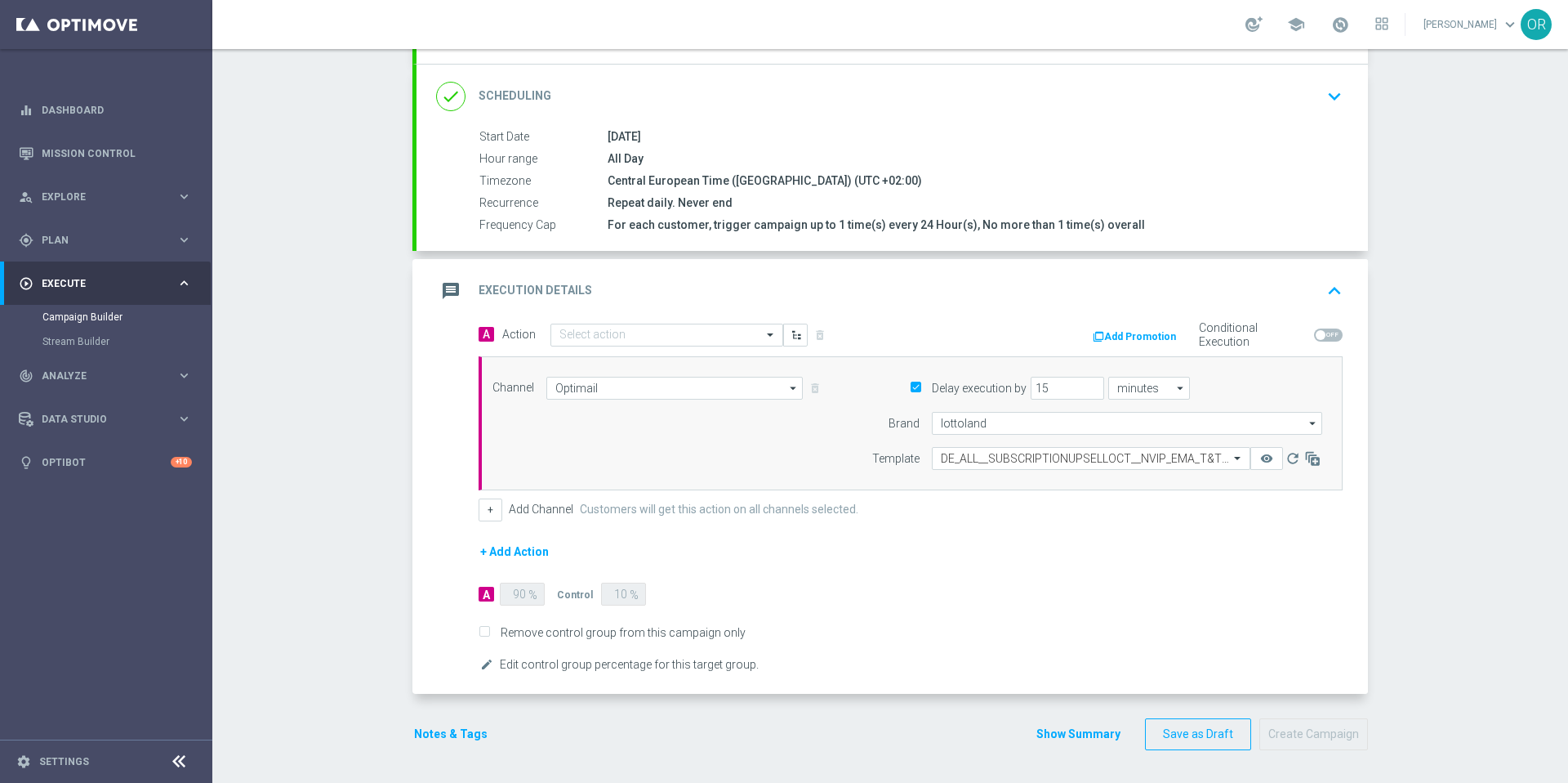
click at [495, 556] on button "+ Add Action" at bounding box center [515, 552] width 72 height 20
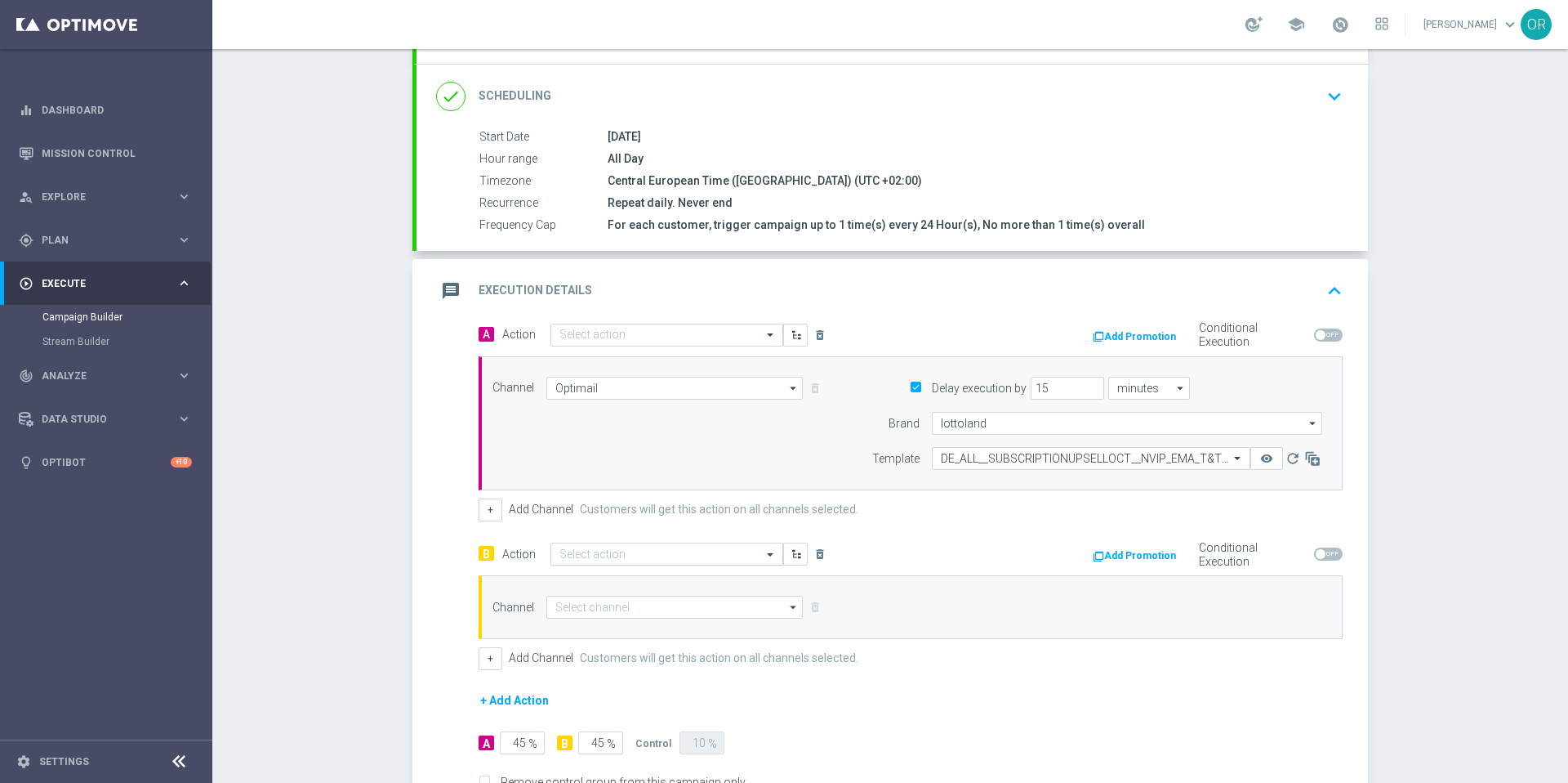
click at [691, 553] on input "text" at bounding box center [649, 554] width 182 height 14
click at [1128, 523] on form "A Action Select action delete_forever Add Promotion Conditional Execution Chann…" at bounding box center [910, 573] width 864 height 500
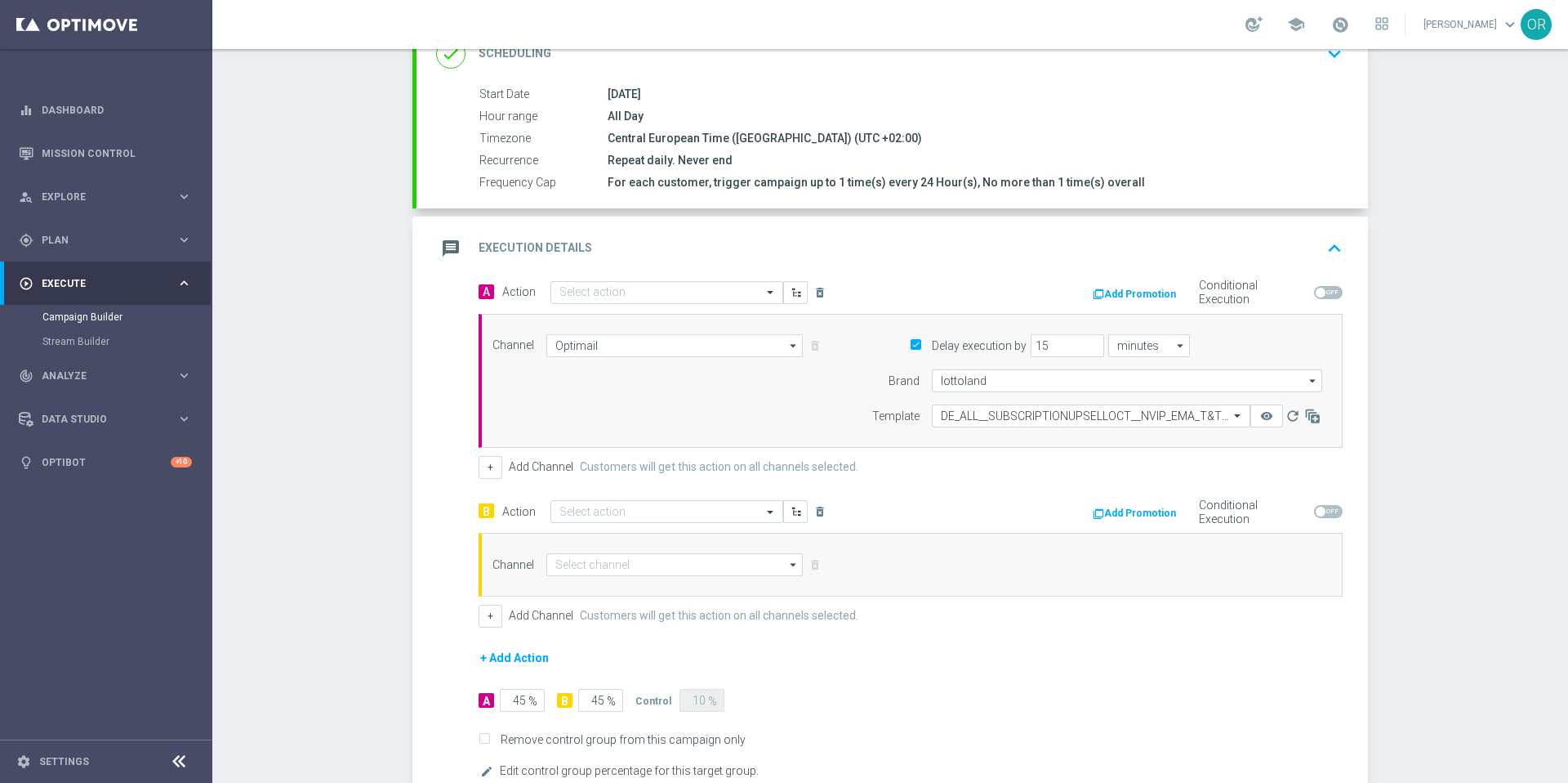
scroll to position [396, 0]
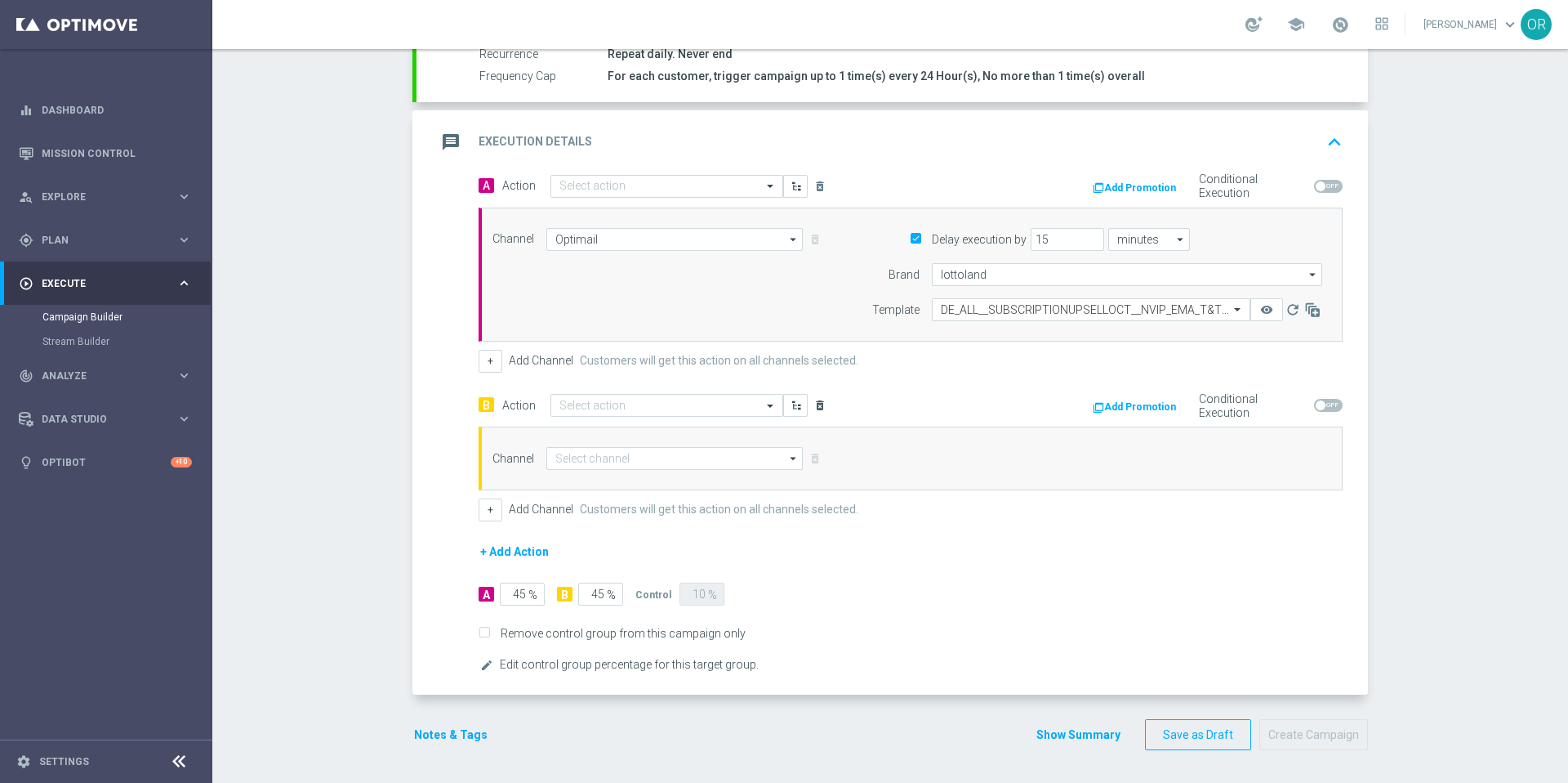
click at [815, 403] on icon "delete_forever" at bounding box center [820, 406] width 13 height 13
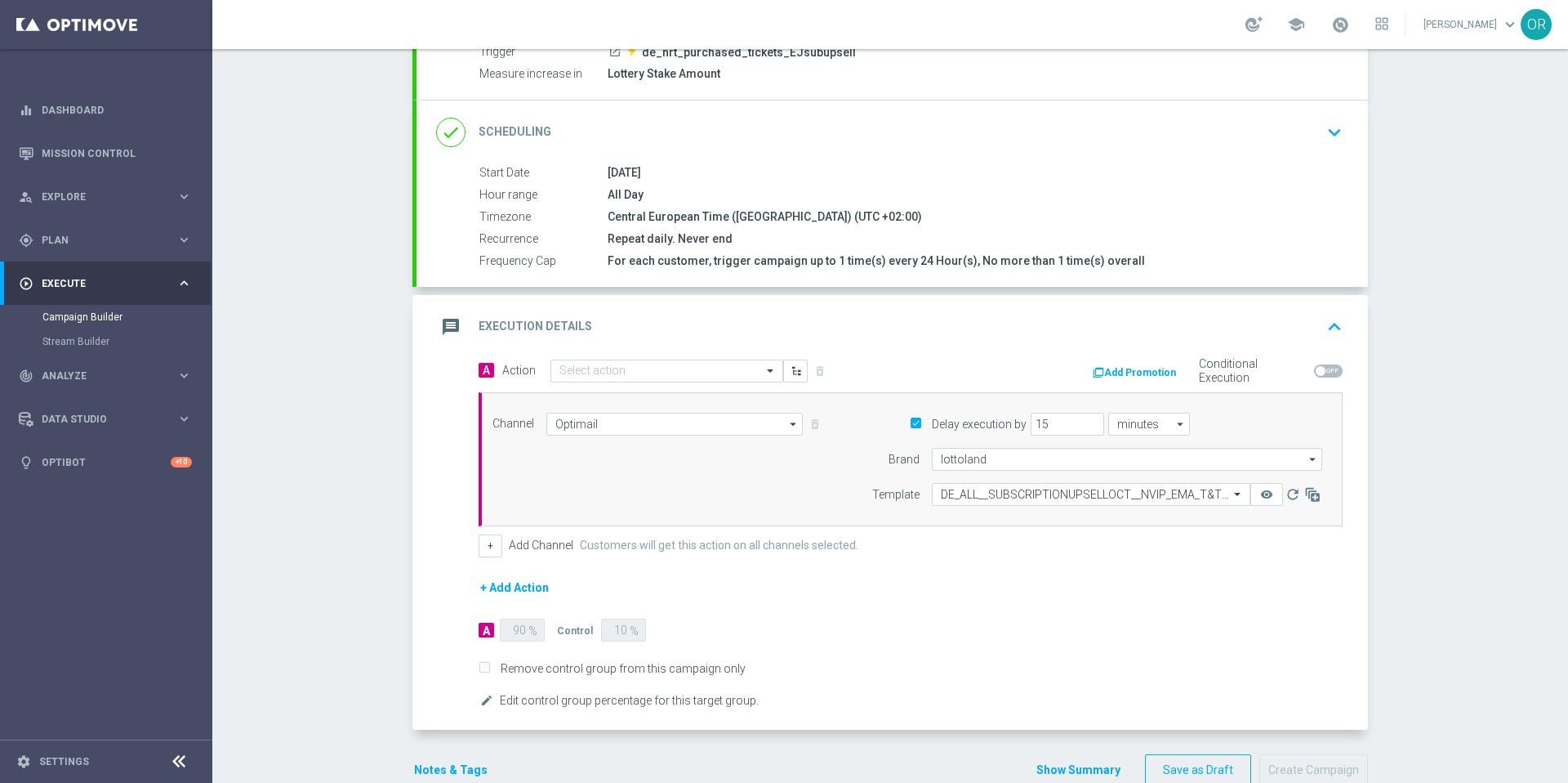
scroll to position [246, 0]
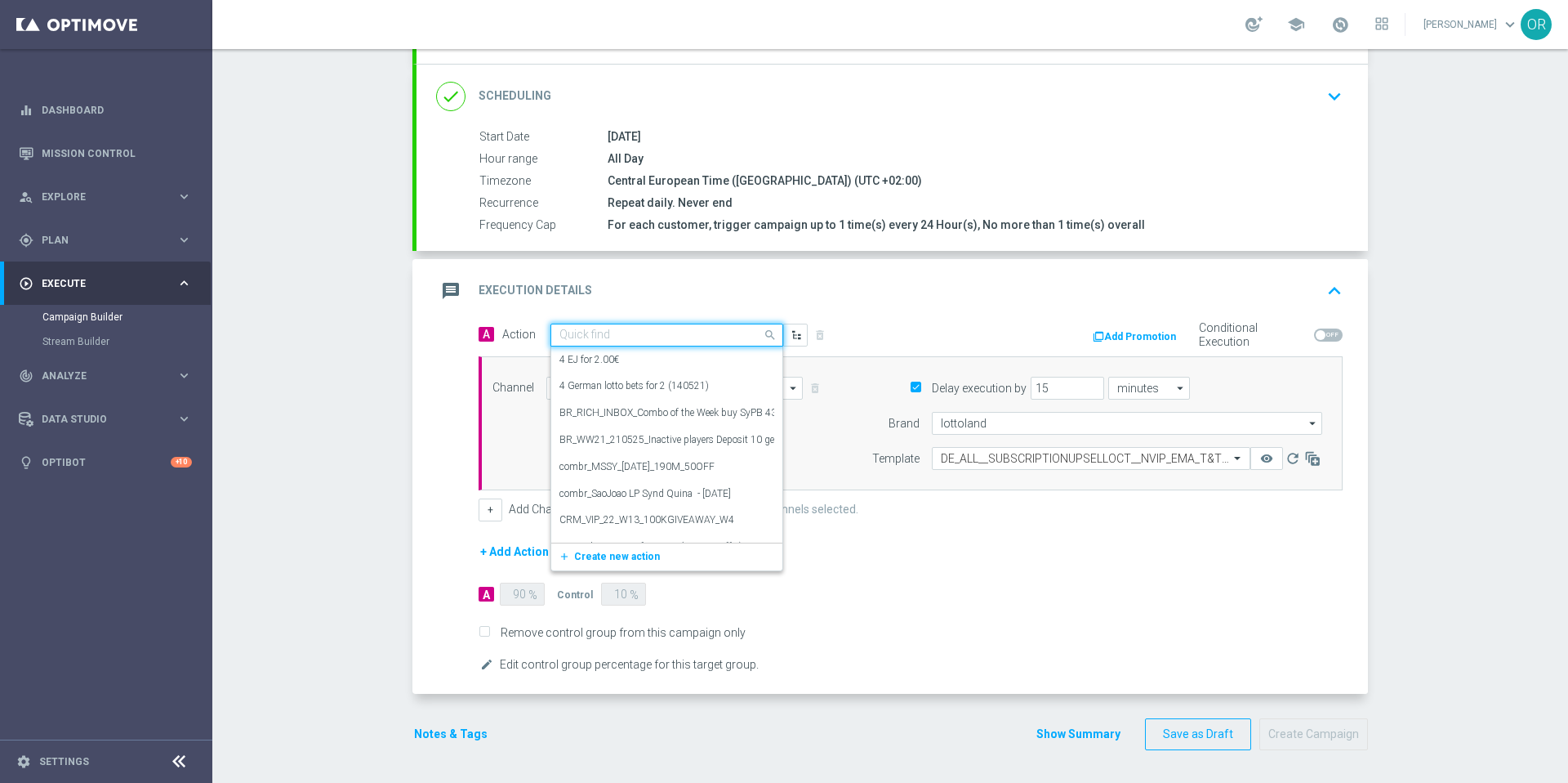
click at [762, 335] on span at bounding box center [772, 334] width 20 height 20
click at [694, 477] on label "Track & Trigger nrt_purchased_tickets" at bounding box center [639, 477] width 160 height 14
type input "track"
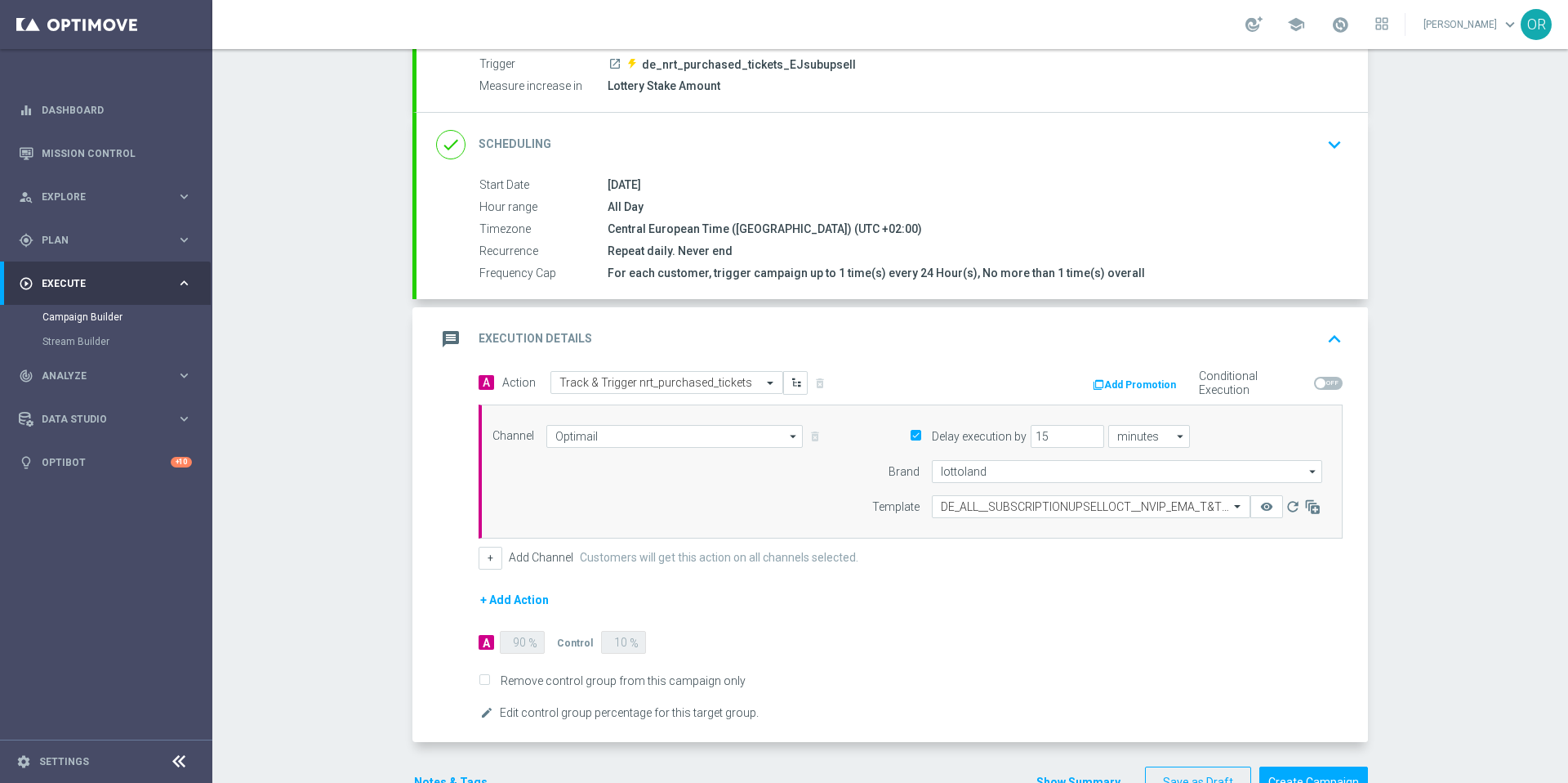
scroll to position [246, 0]
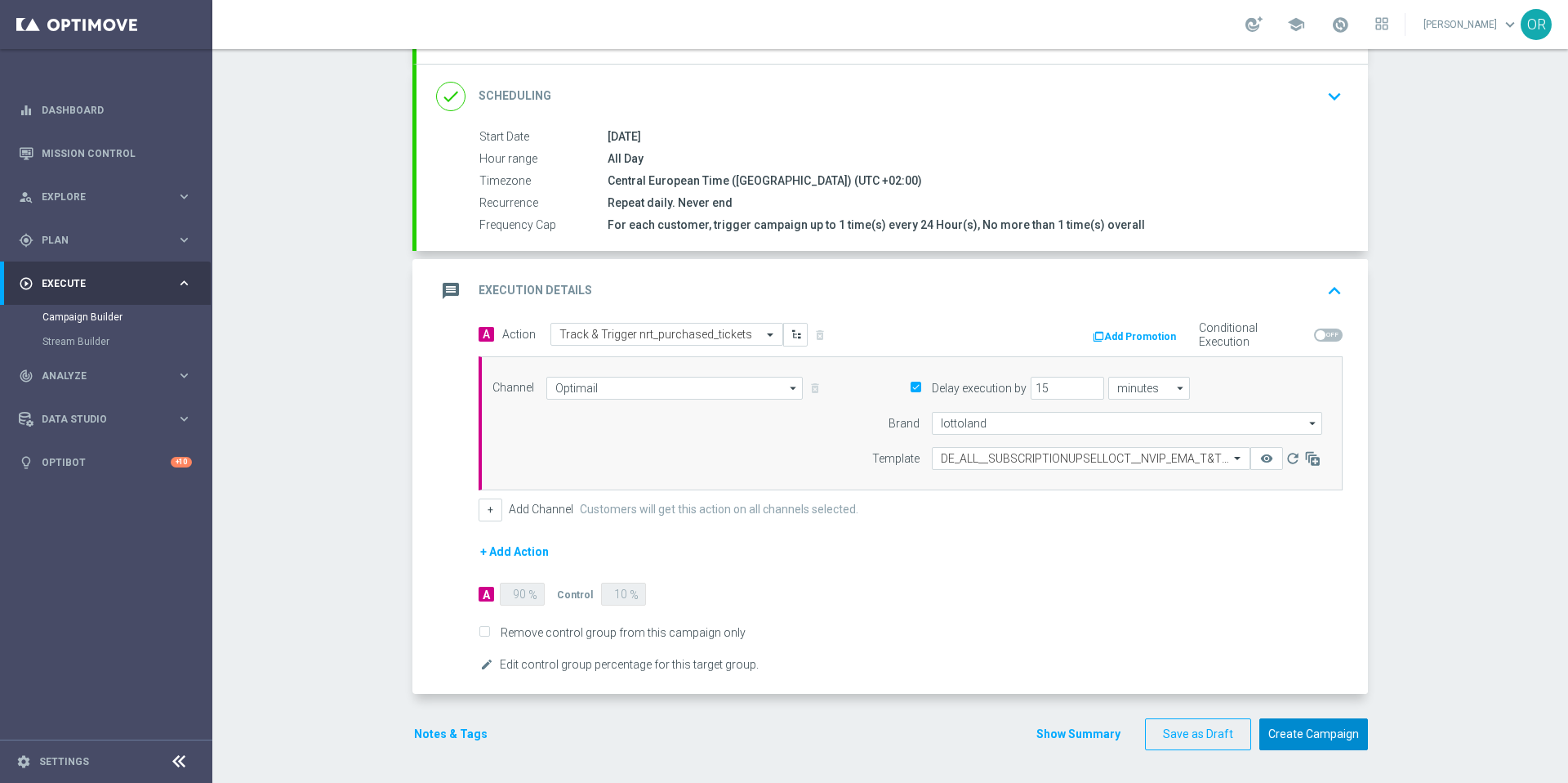
click at [1315, 736] on button "Create Campaign" at bounding box center [1314, 734] width 109 height 32
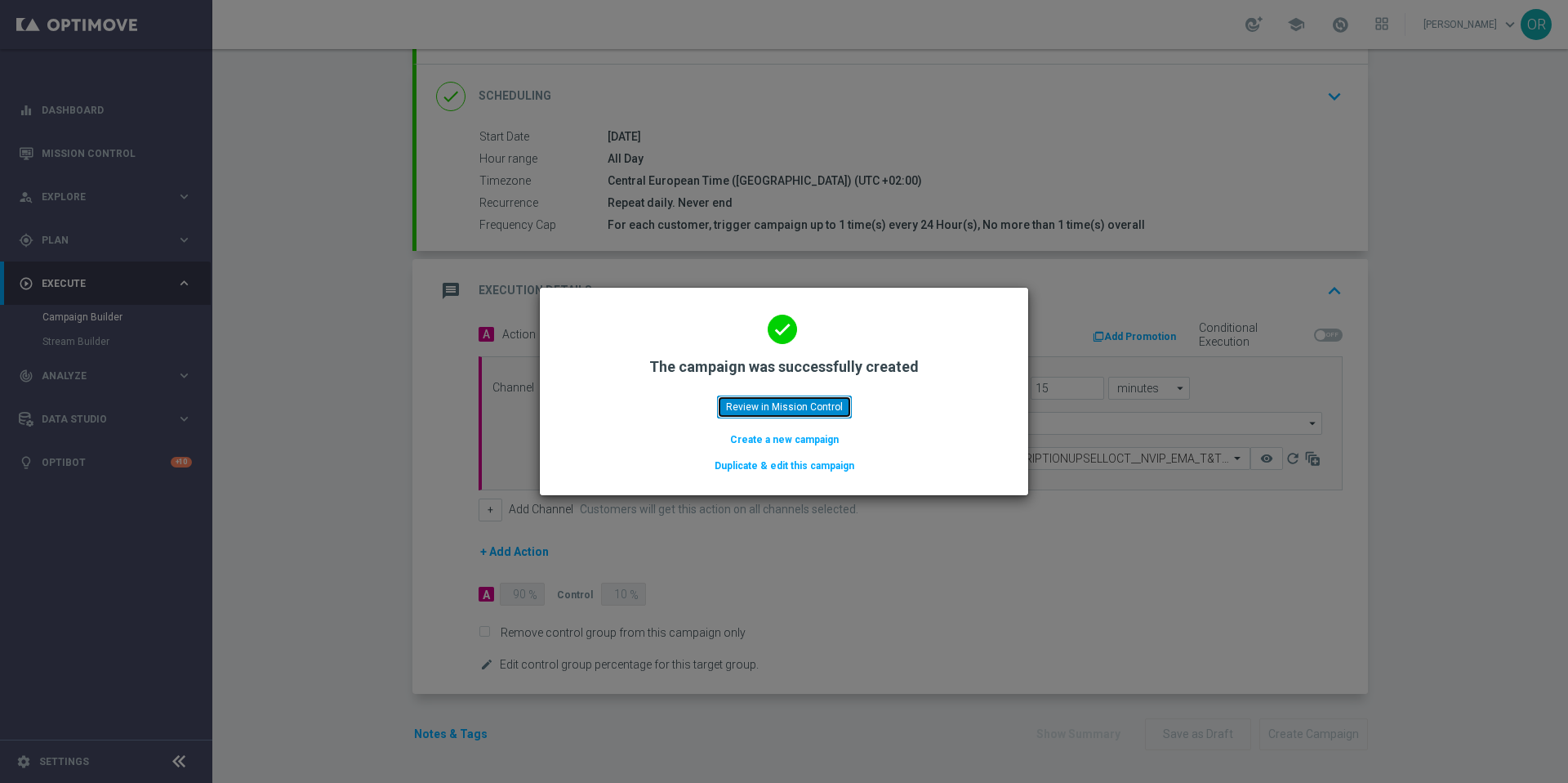
click at [780, 412] on button "Review in Mission Control" at bounding box center [784, 407] width 135 height 23
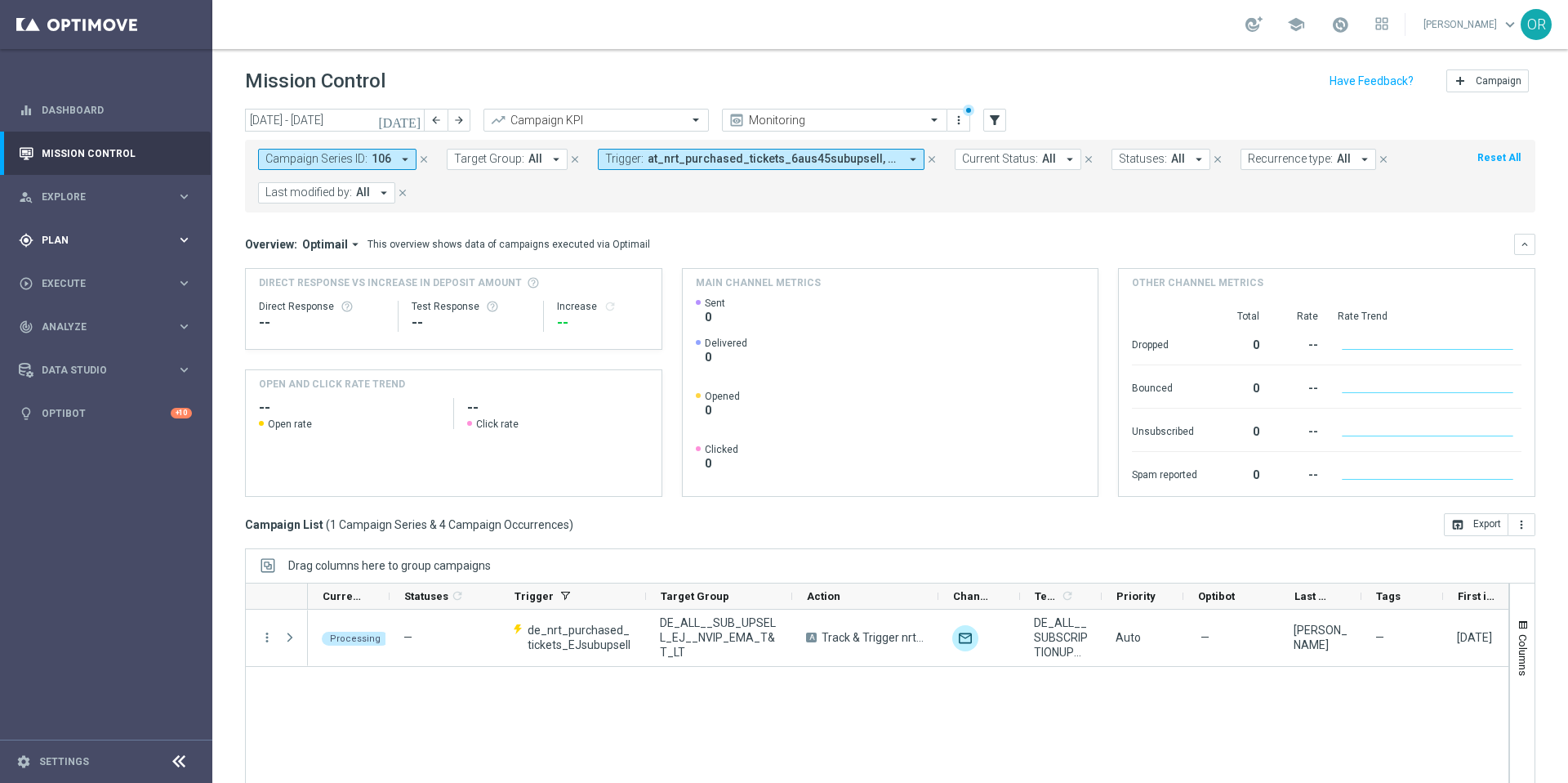
click at [81, 239] on span "Plan" at bounding box center [109, 241] width 135 height 10
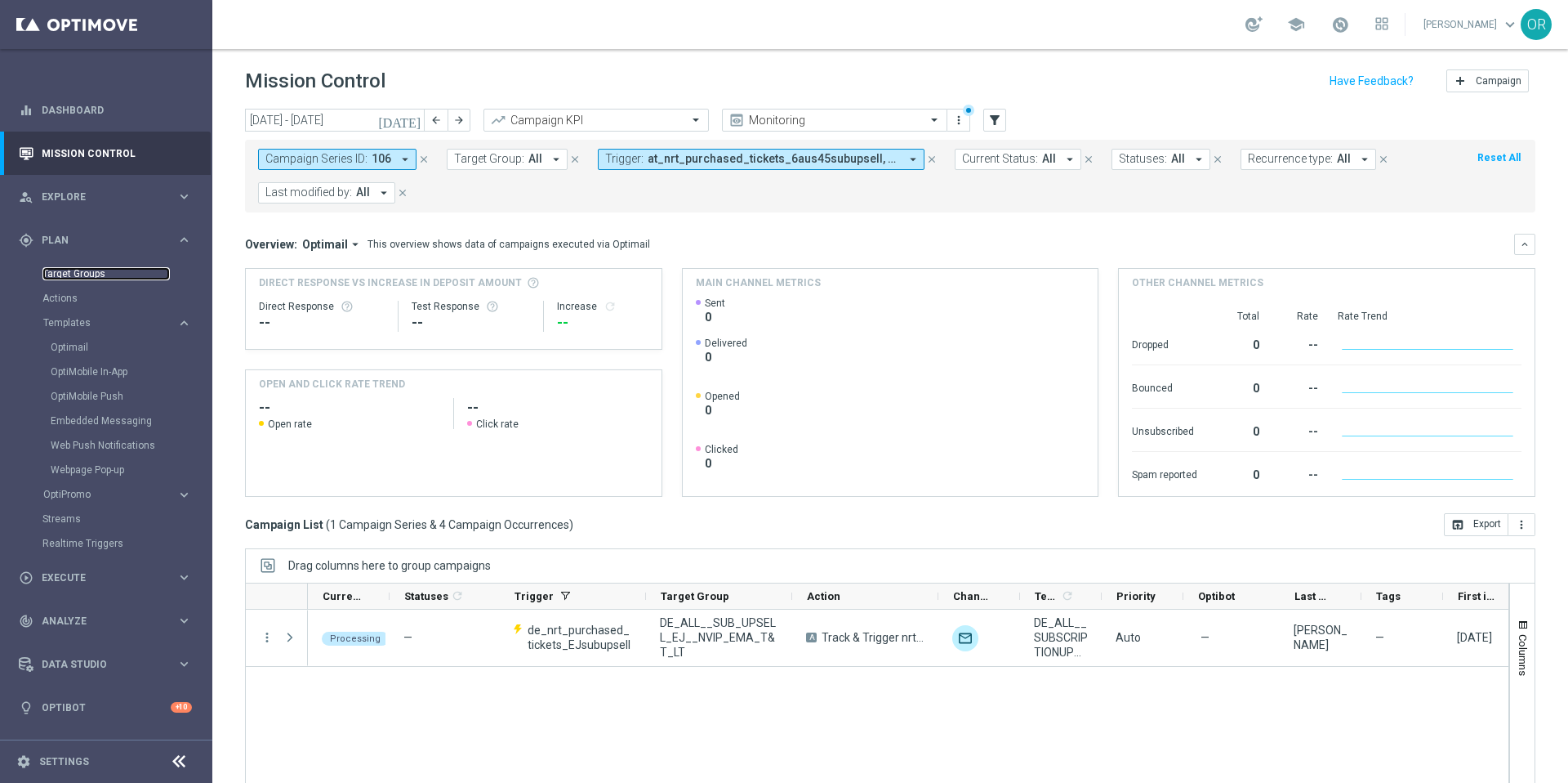
click at [94, 272] on link "Target Groups" at bounding box center [106, 274] width 127 height 13
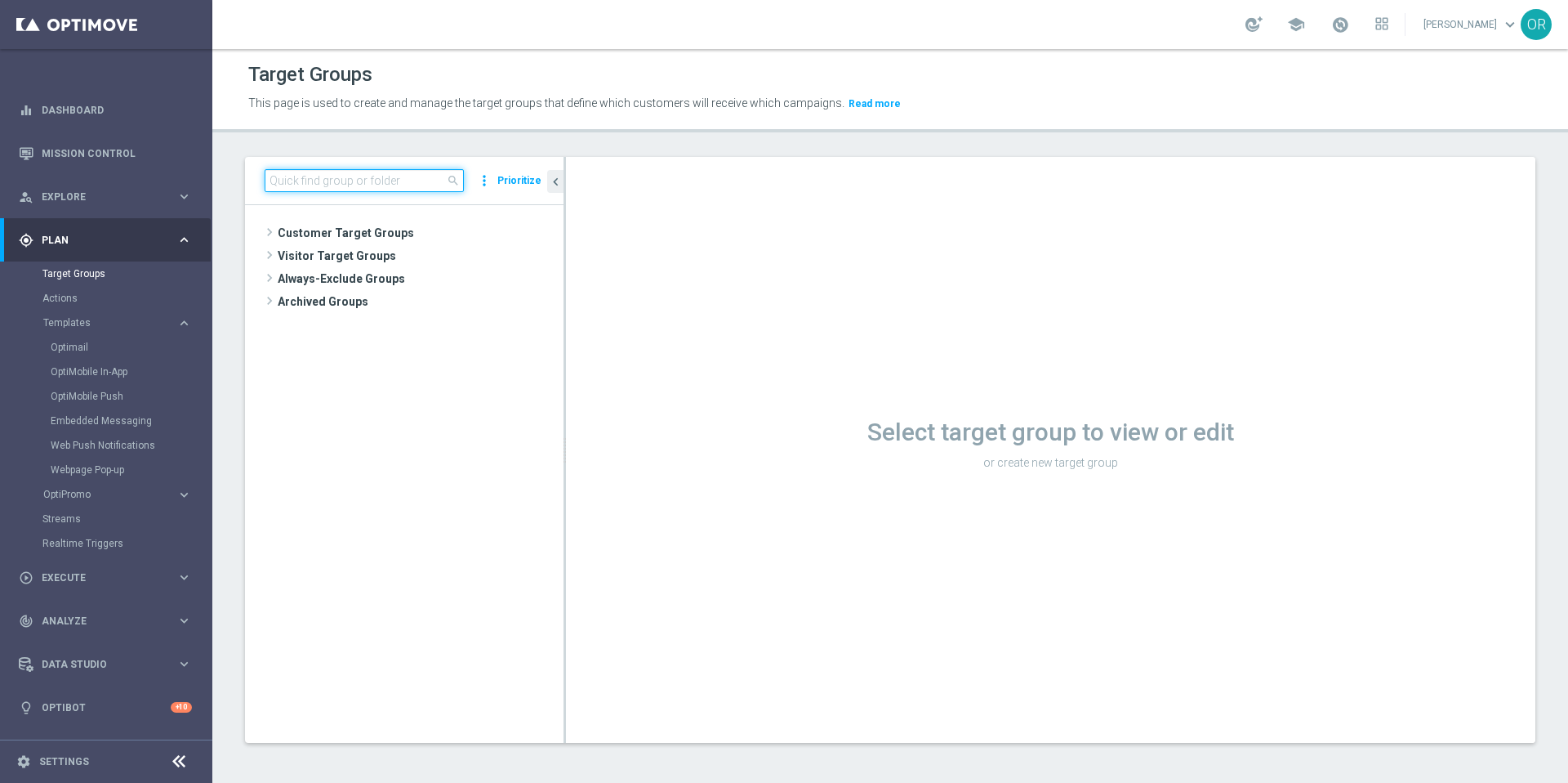
click at [374, 183] on input at bounding box center [365, 180] width 199 height 23
paste input "AT__SUB_UPSELL_6AUS45__NVIP_EMA_T&T_LT"
type input "AT__SUB_UPSELL_6AUS45__NVIP_EMA_T&T_LT"
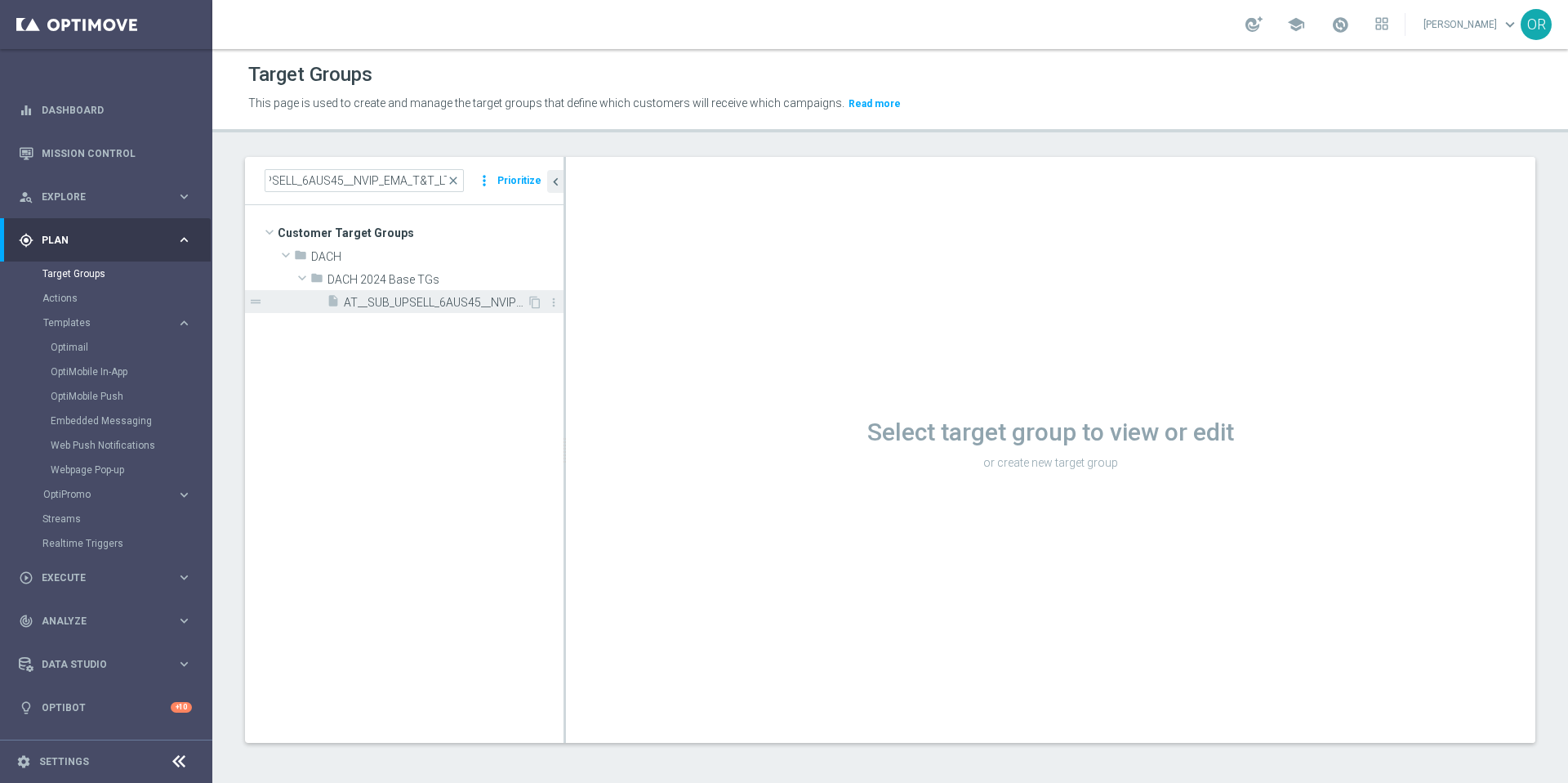
click at [404, 300] on span "AT__SUB_UPSELL_6AUS45__NVIP_EMA_T&T_LT" at bounding box center [435, 303] width 183 height 14
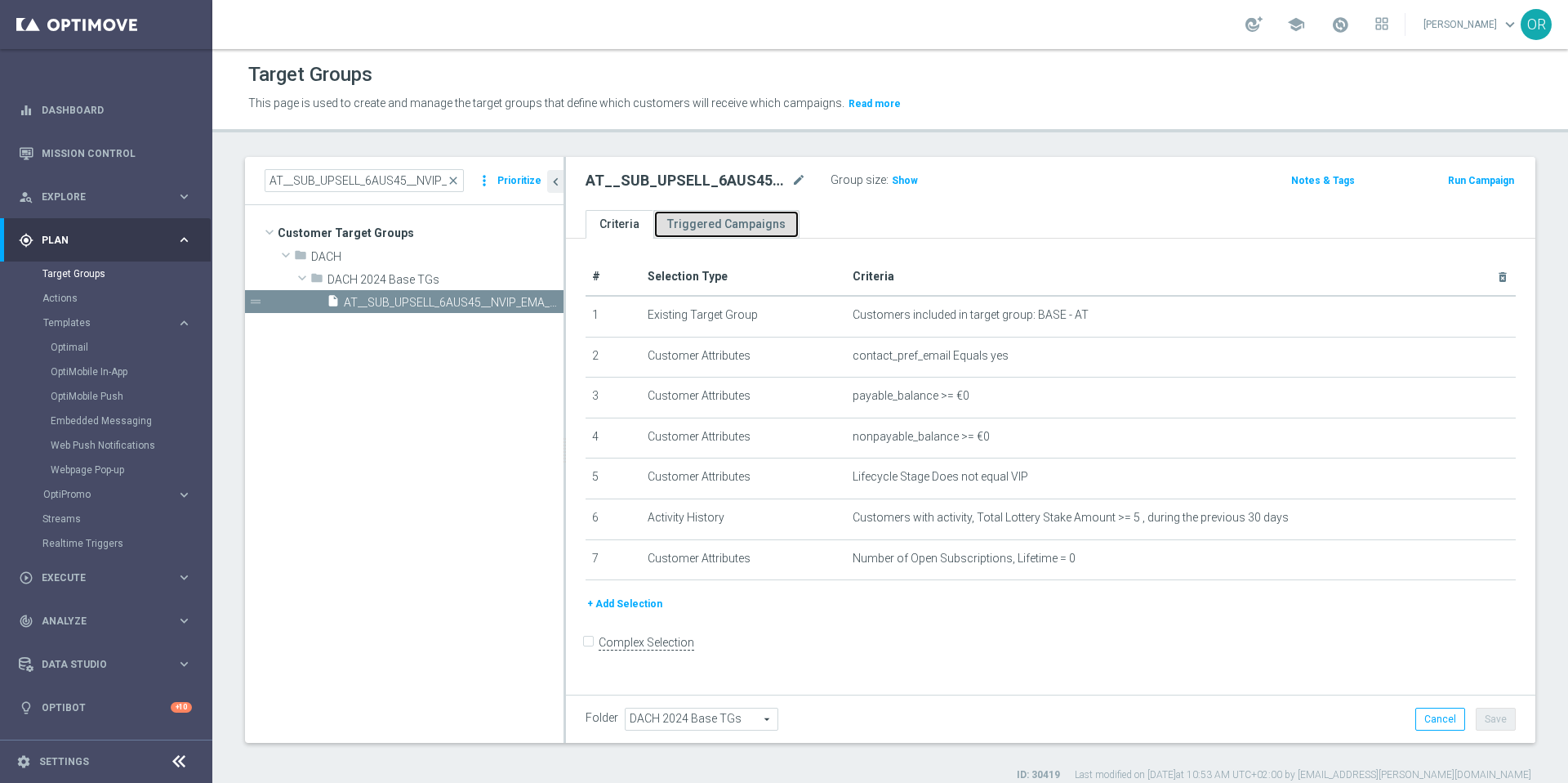
click at [743, 226] on link "Triggered Campaigns" at bounding box center [727, 224] width 146 height 29
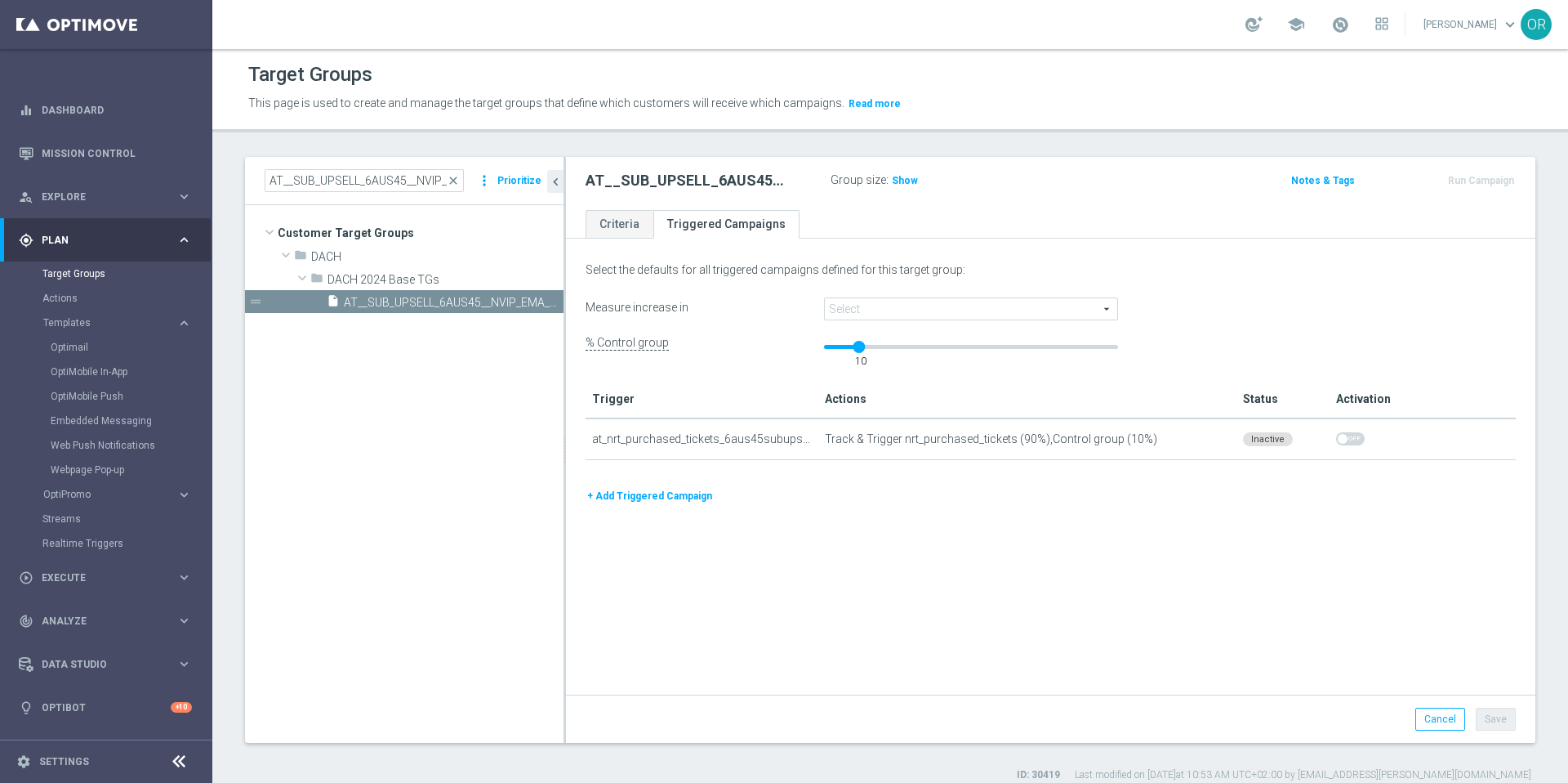
click at [898, 309] on span at bounding box center [970, 309] width 292 height 21
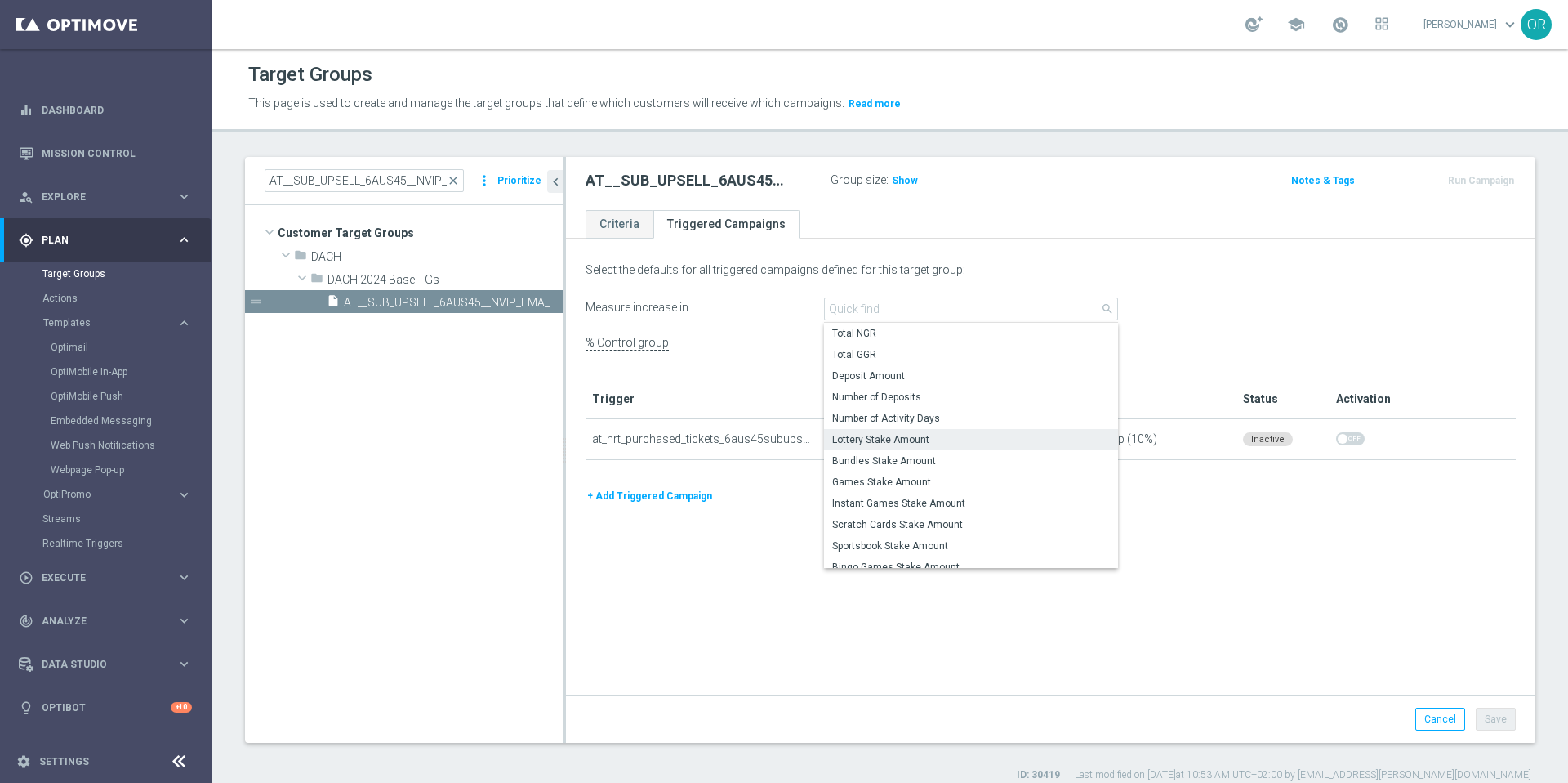
click at [913, 434] on span "Lottery Stake Amount" at bounding box center [970, 439] width 277 height 13
type input "Lottery Stake Amount"
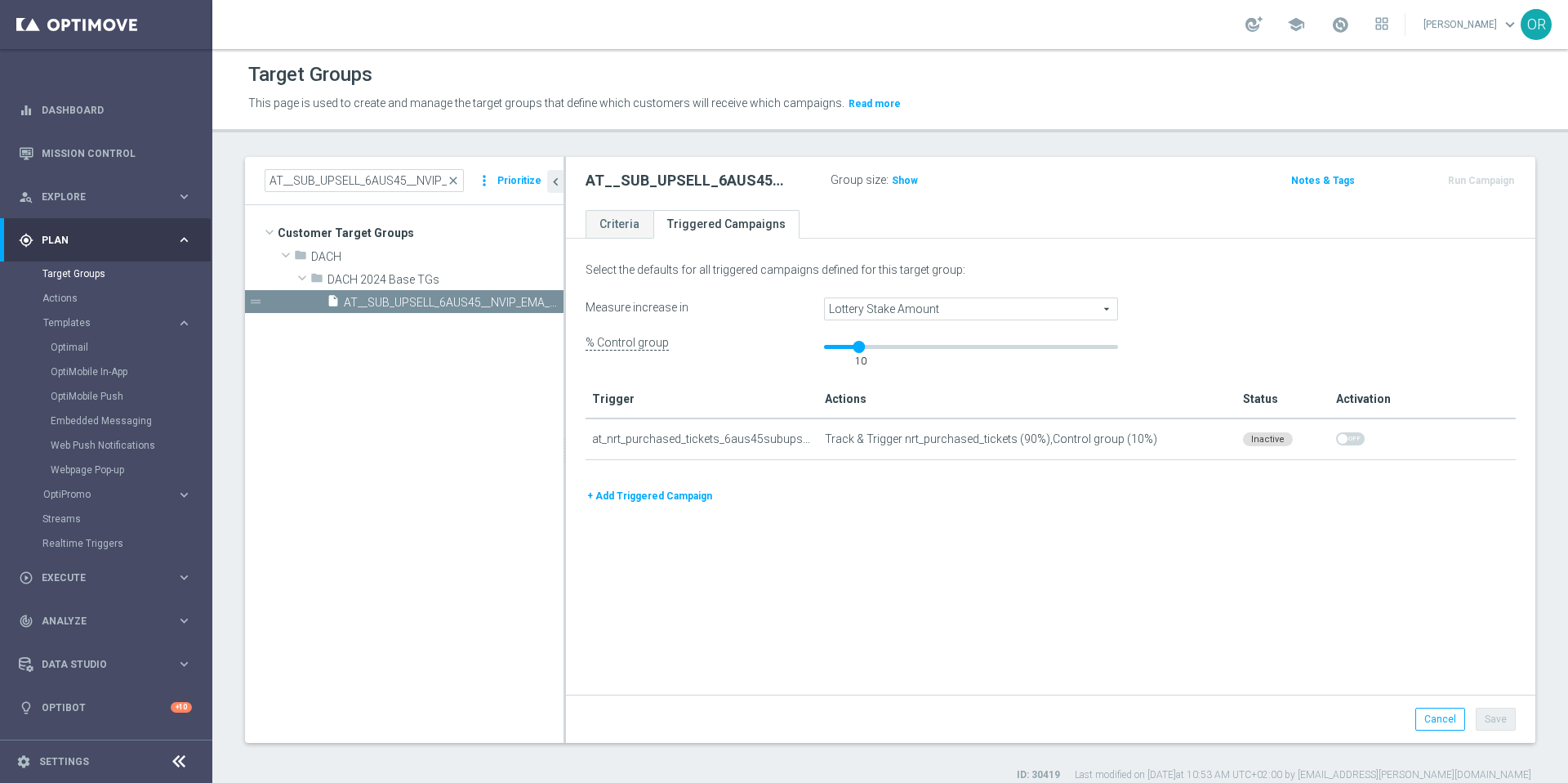
click at [690, 498] on button "+ Add Triggered Campaign" at bounding box center [649, 495] width 128 height 18
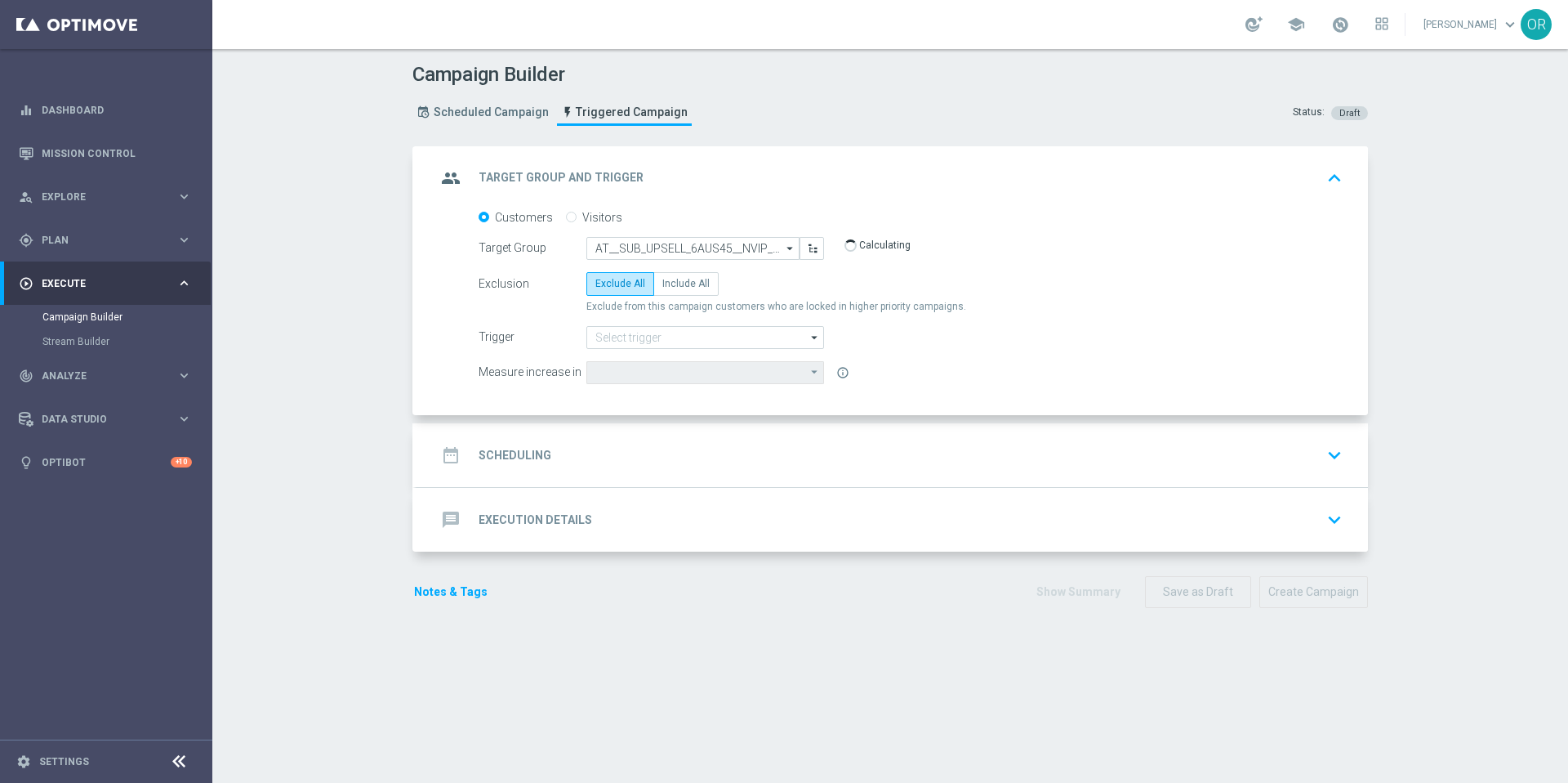
type input "Lottery Stake Amount"
click at [696, 283] on span "Include All" at bounding box center [686, 283] width 48 height 12
click at [673, 283] on input "Include All" at bounding box center [667, 286] width 11 height 11
radio input "true"
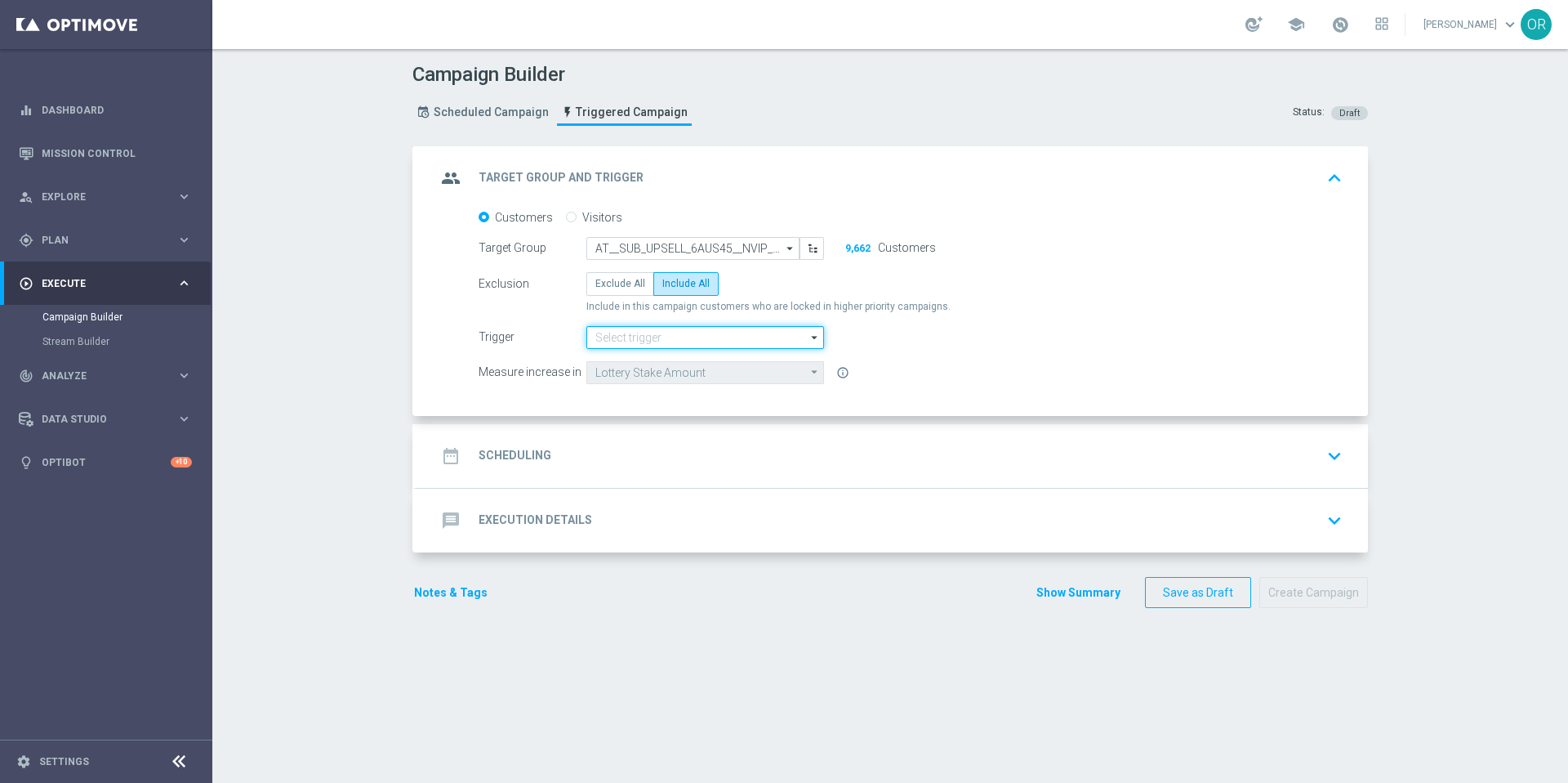
click at [675, 340] on input at bounding box center [706, 337] width 238 height 23
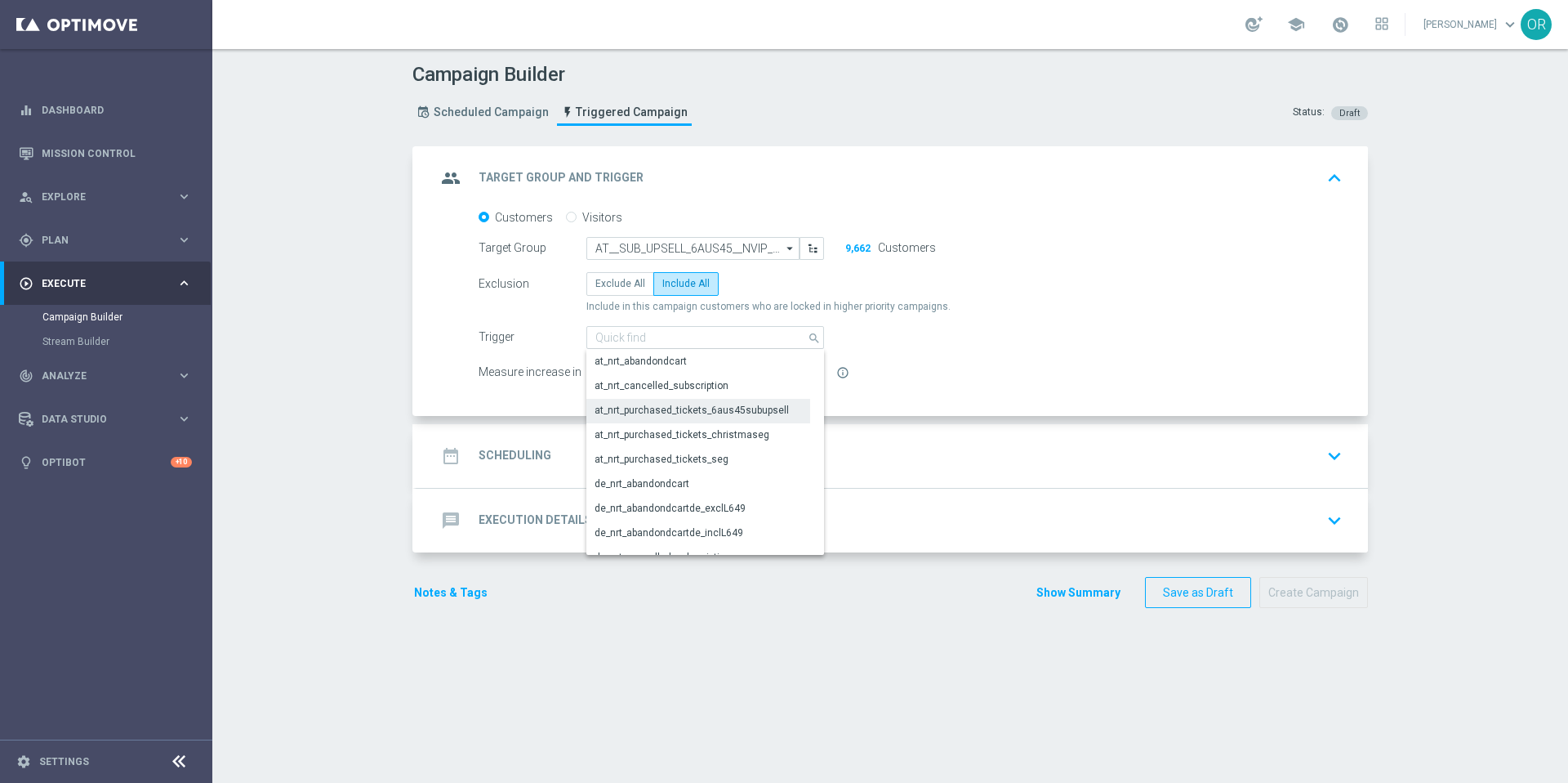
click at [692, 410] on div "at_nrt_purchased_tickets_6aus45subupsell" at bounding box center [691, 410] width 194 height 15
type input "at_nrt_purchased_tickets_6aus45subupsell"
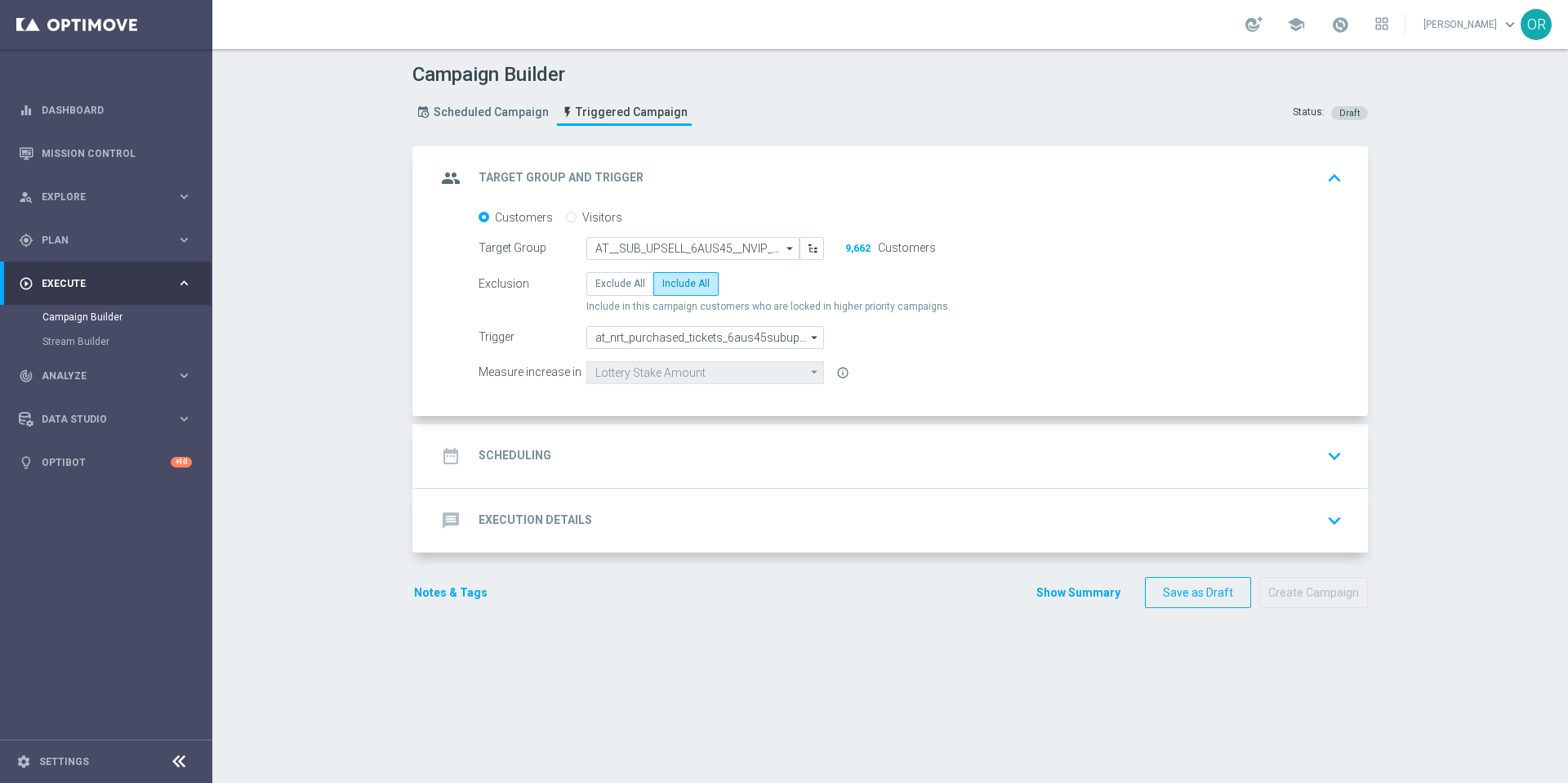
click at [549, 461] on div "date_range Scheduling keyboard_arrow_down" at bounding box center [892, 455] width 912 height 31
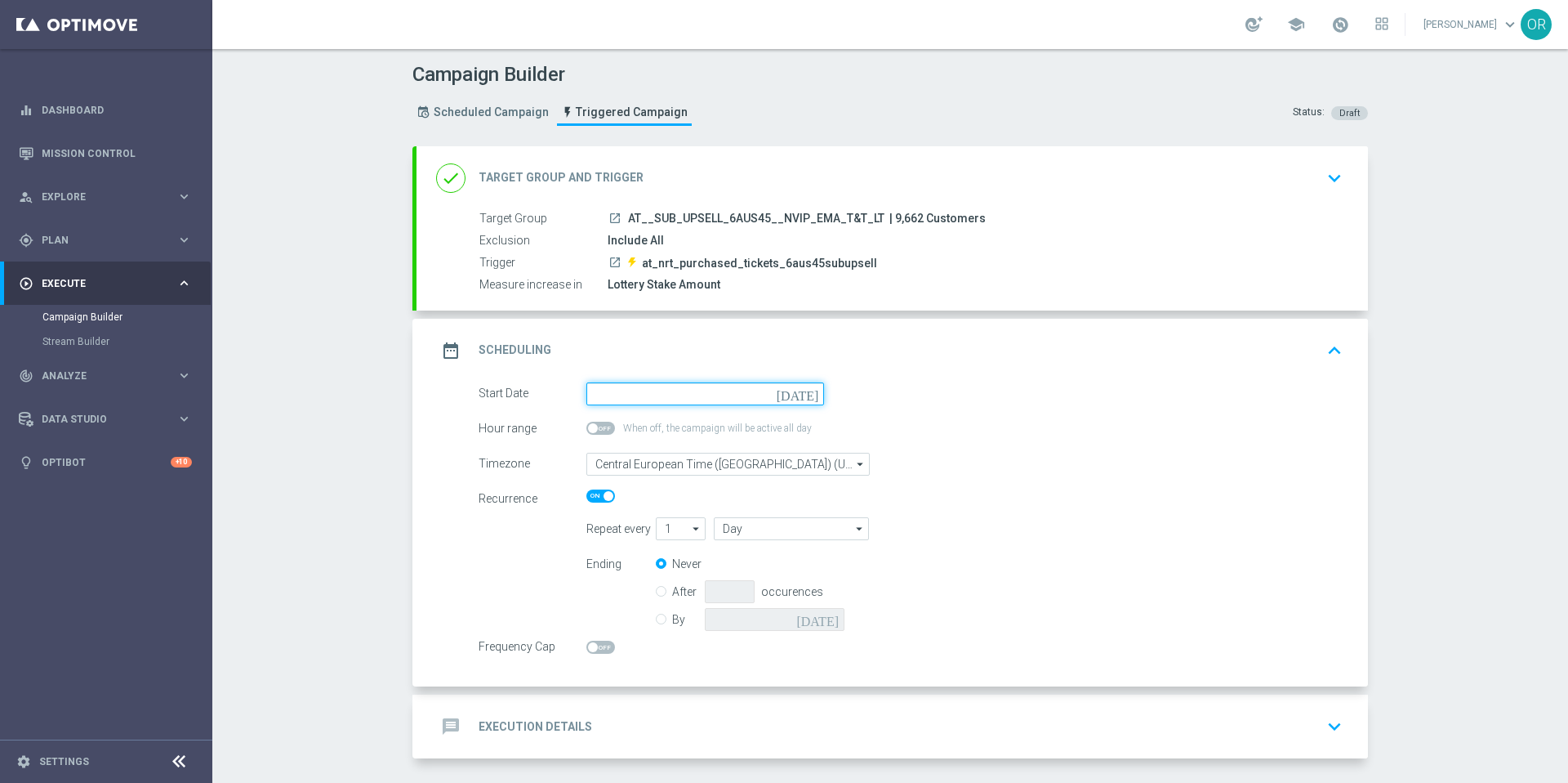
click at [658, 399] on input at bounding box center [706, 393] width 238 height 23
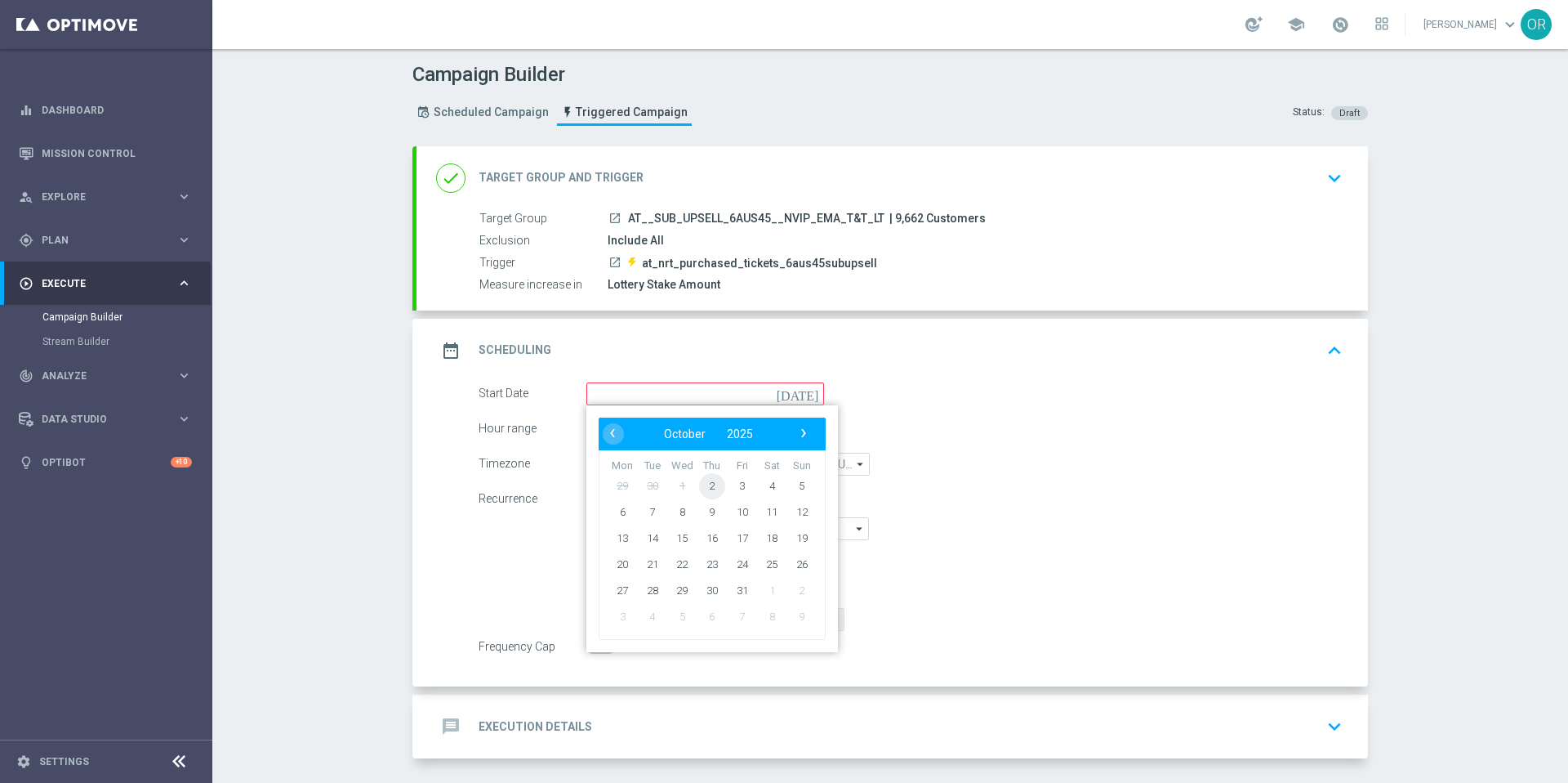
click at [710, 483] on span "2" at bounding box center [712, 485] width 26 height 26
type input "[DATE]"
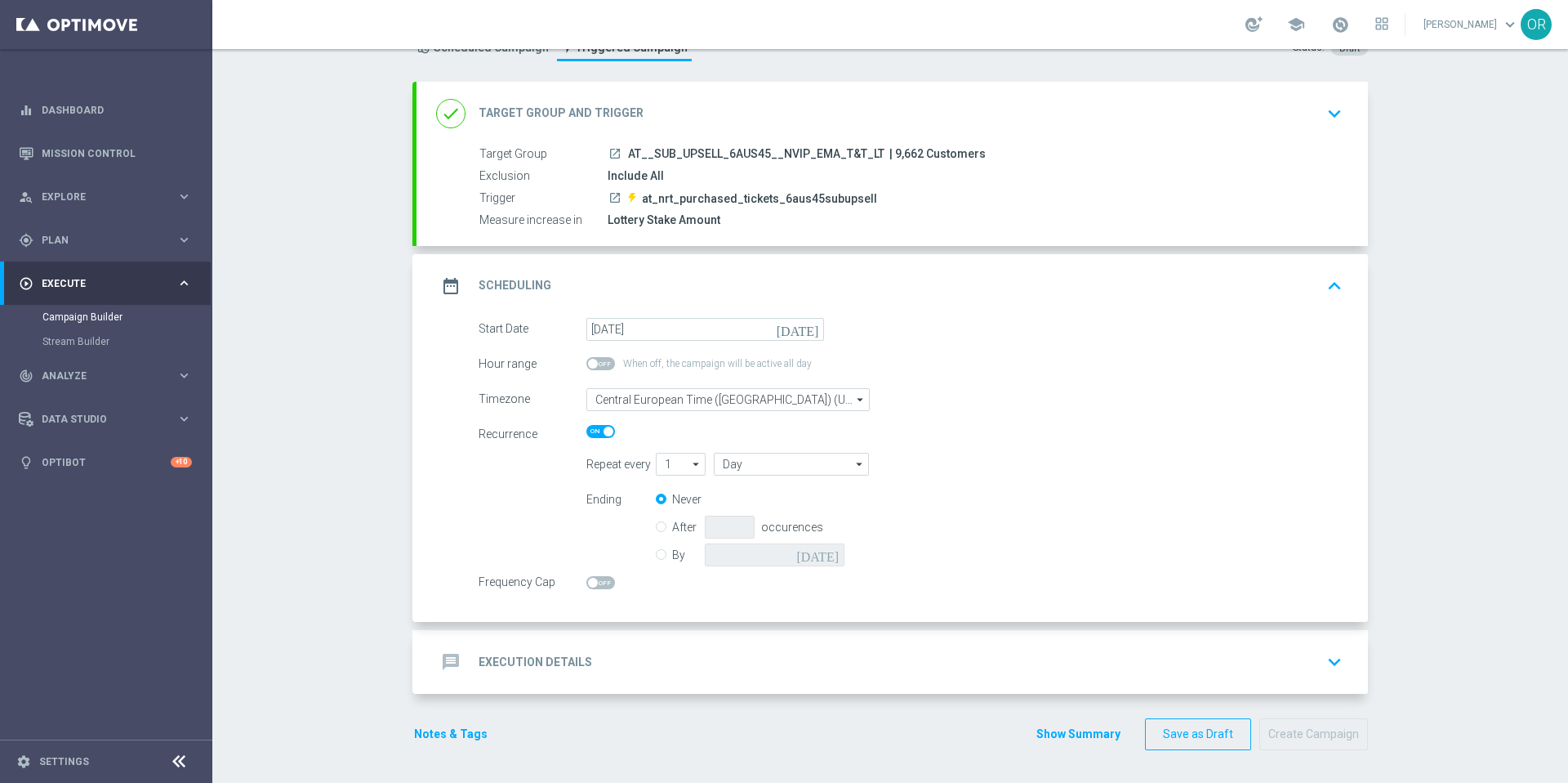
scroll to position [63, 0]
click at [600, 589] on span at bounding box center [601, 584] width 28 height 13
click at [600, 589] on input "checkbox" at bounding box center [601, 584] width 28 height 13
checkbox input "true"
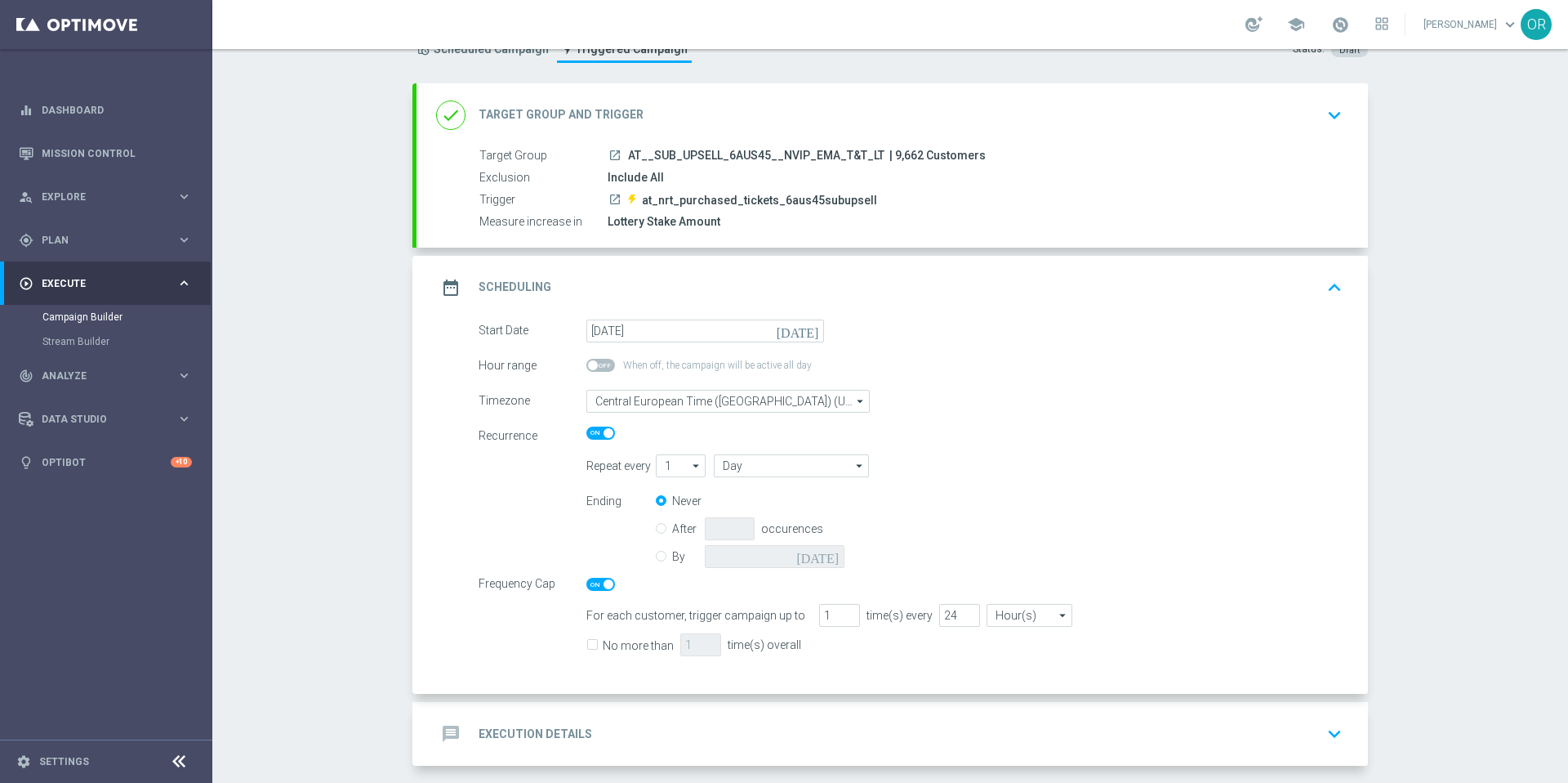
click at [589, 644] on input "No more than" at bounding box center [592, 646] width 11 height 11
checkbox input "true"
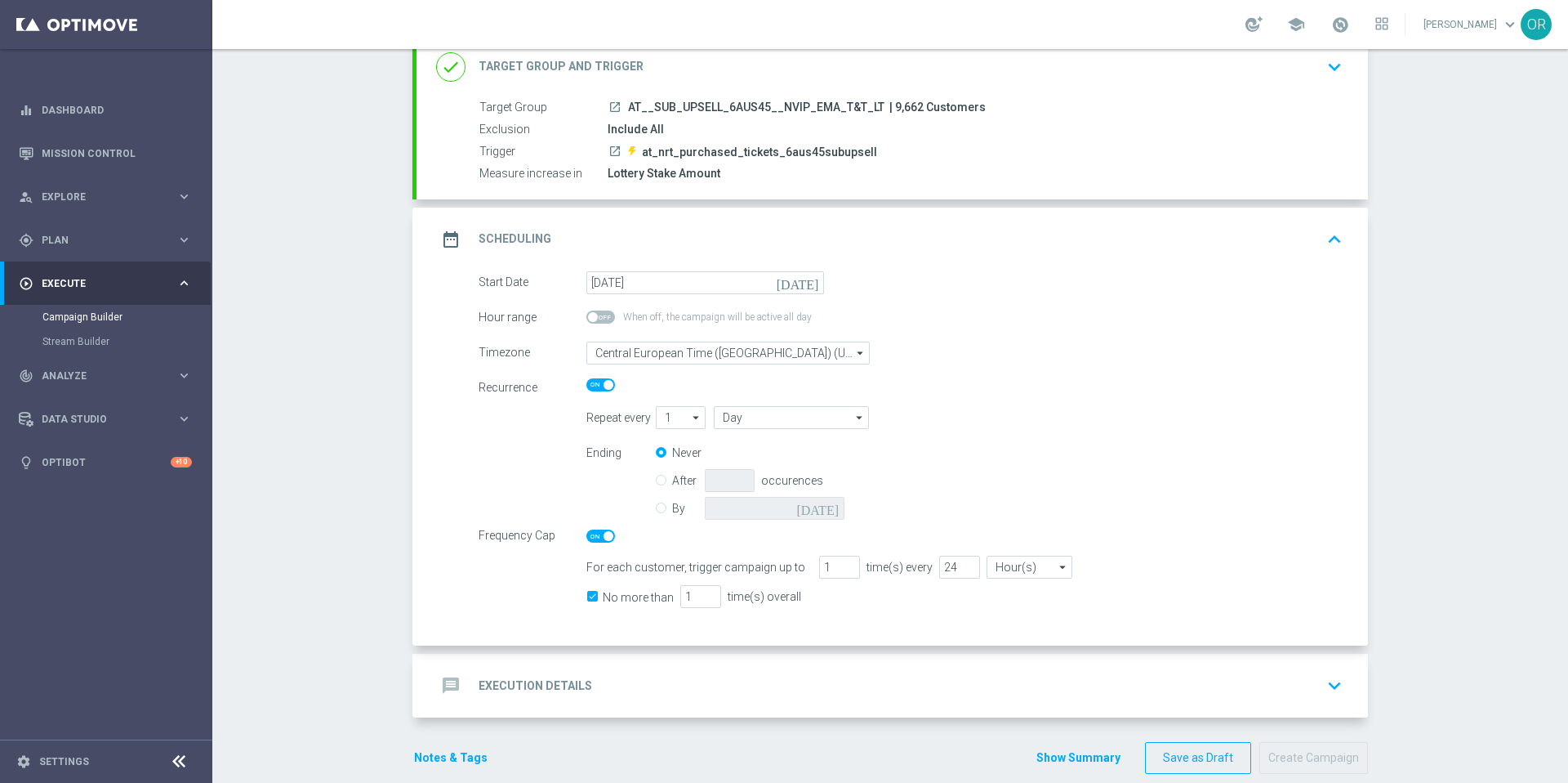
scroll to position [135, 0]
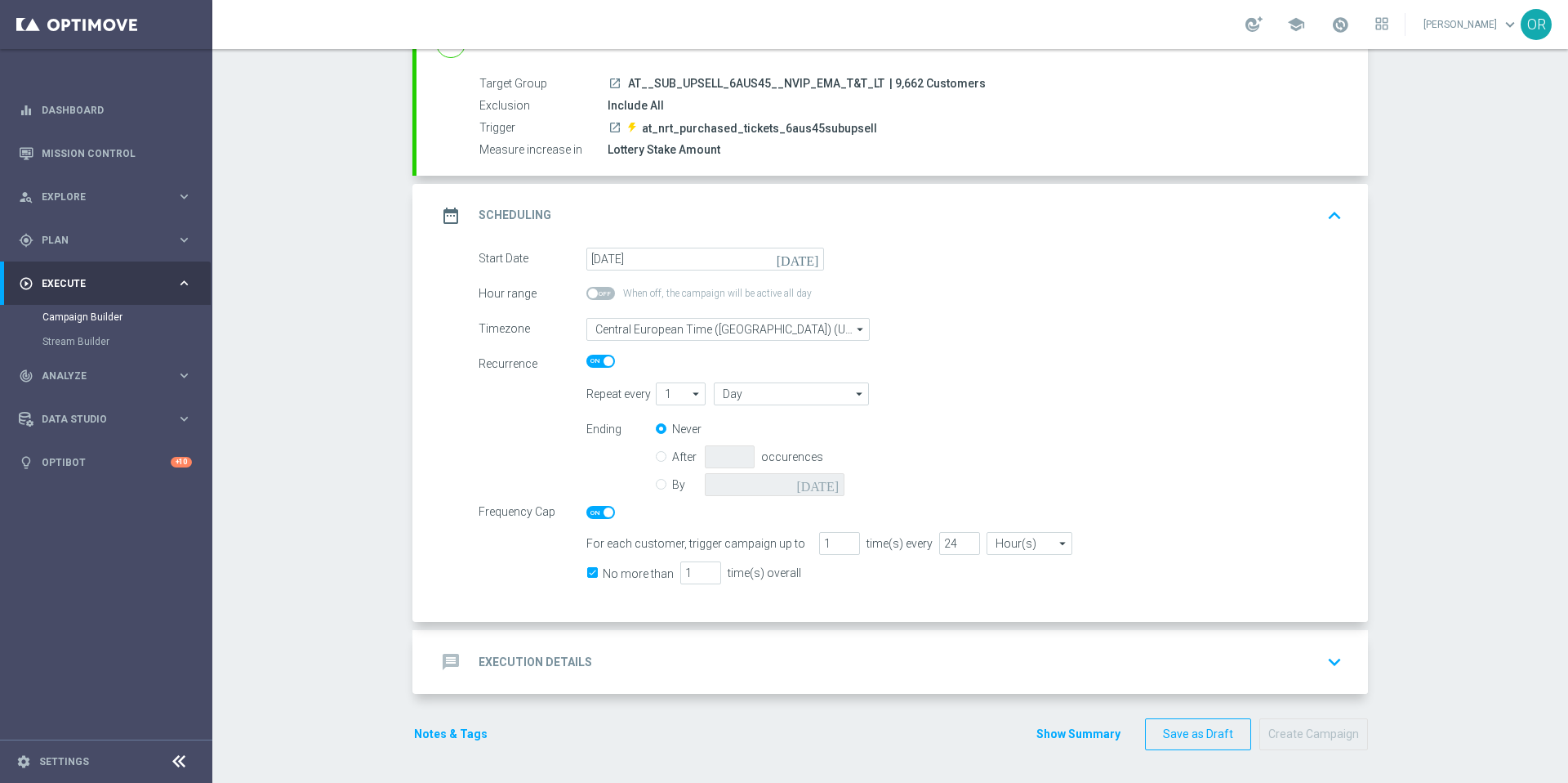
click at [576, 665] on h2 "Execution Details" at bounding box center [535, 662] width 113 height 16
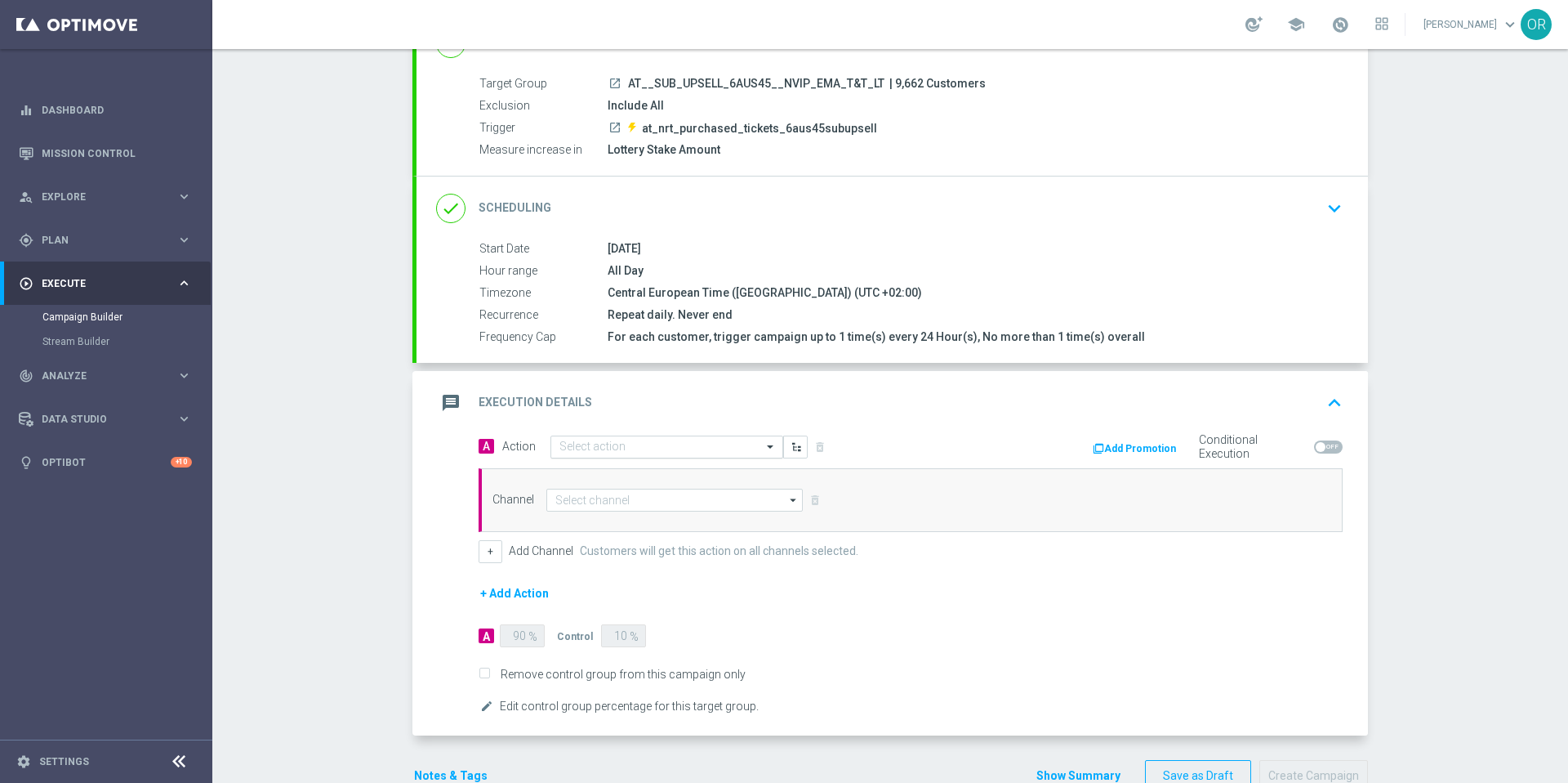
click at [665, 446] on input "text" at bounding box center [649, 447] width 182 height 14
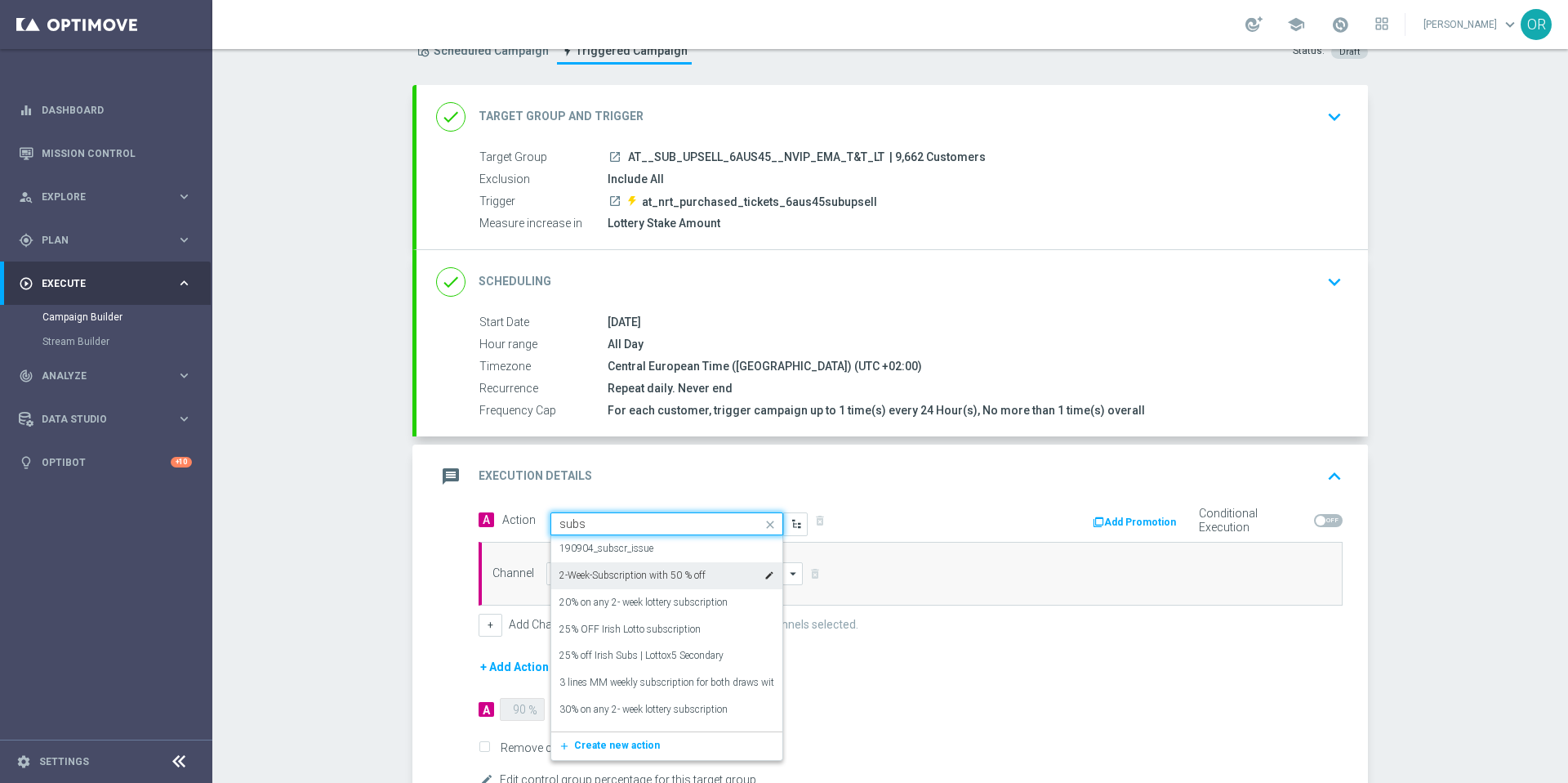
scroll to position [0, 0]
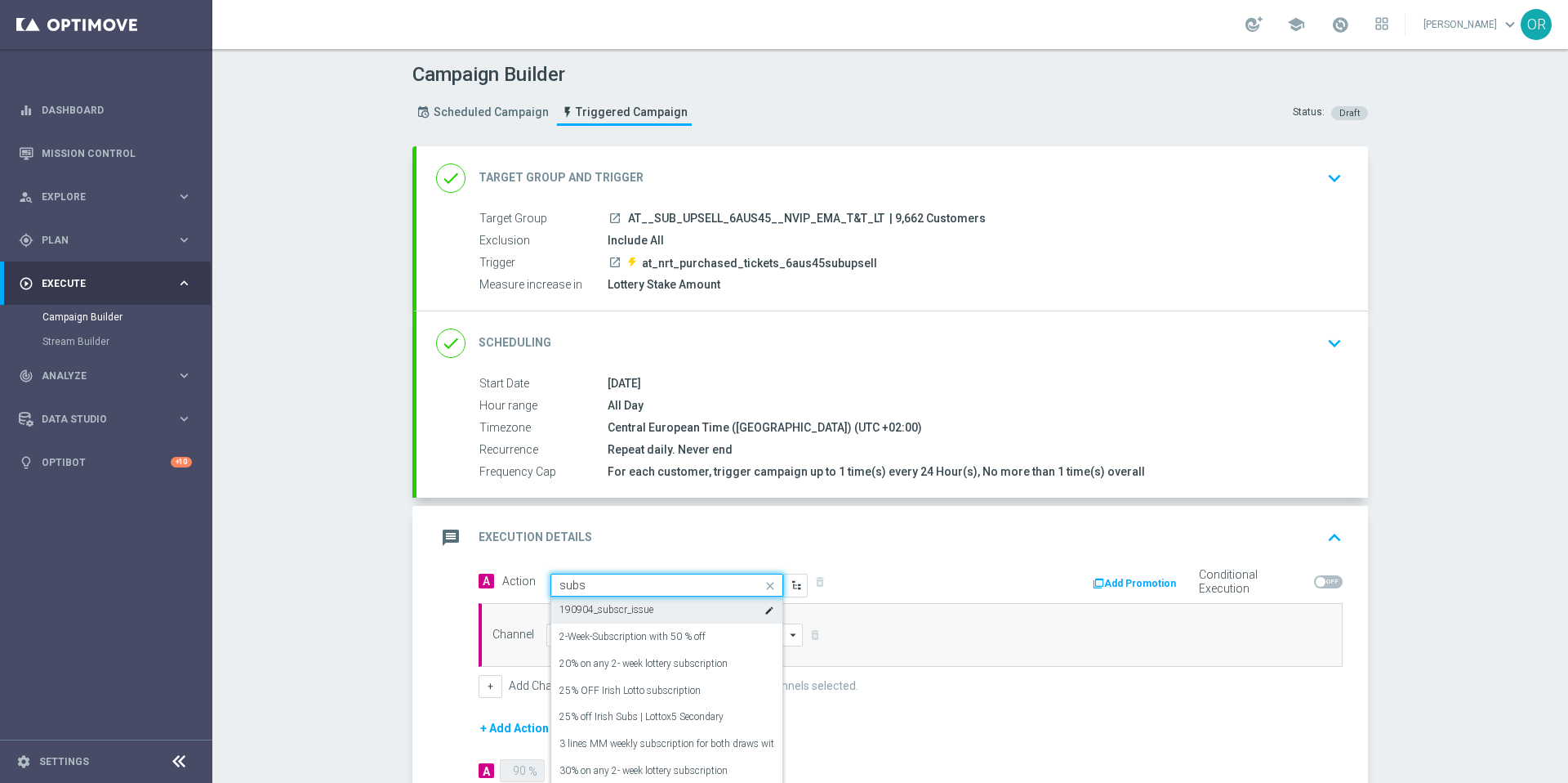
click at [602, 588] on input "subs" at bounding box center [649, 585] width 182 height 14
type input "subs"
click at [658, 580] on input "subs" at bounding box center [649, 585] width 182 height 14
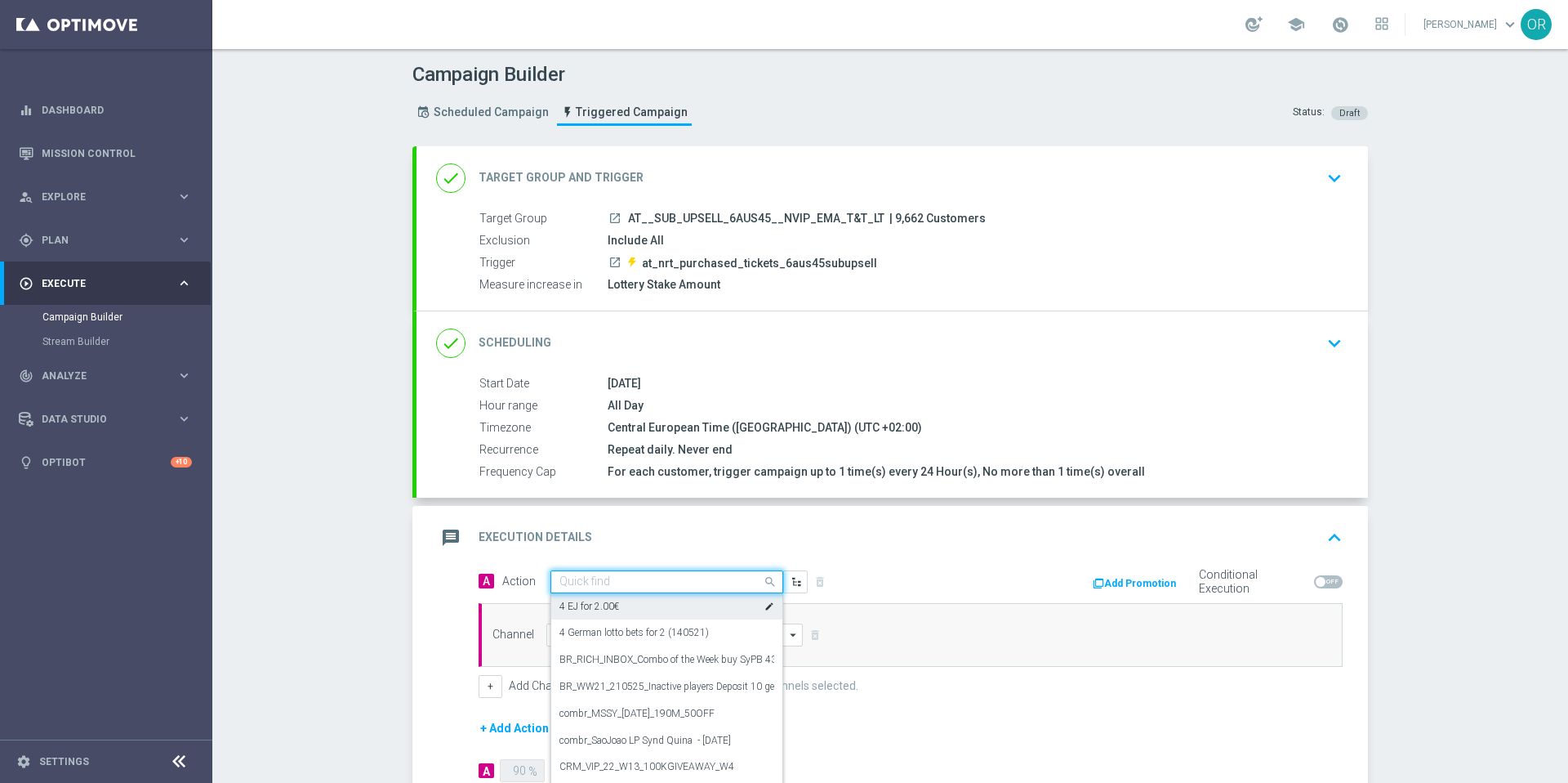
paste input "Track & Trigger nrt_purchased_tickets"
click at [652, 610] on label "Track & Trigger nrt_purchased_tickets" at bounding box center [639, 609] width 160 height 14
type input "Track & Trigger nrt_purchased_tickets"
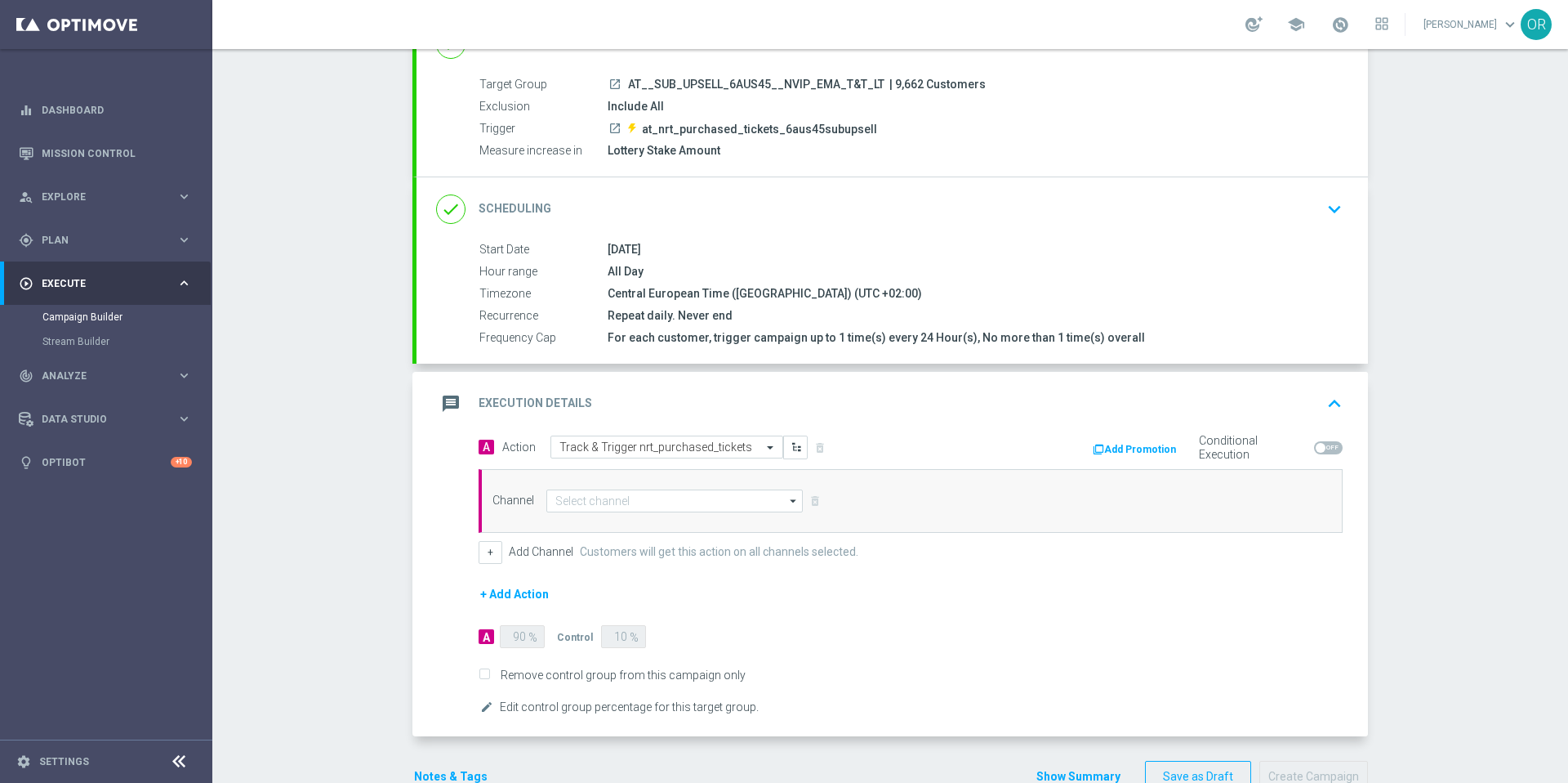
scroll to position [176, 0]
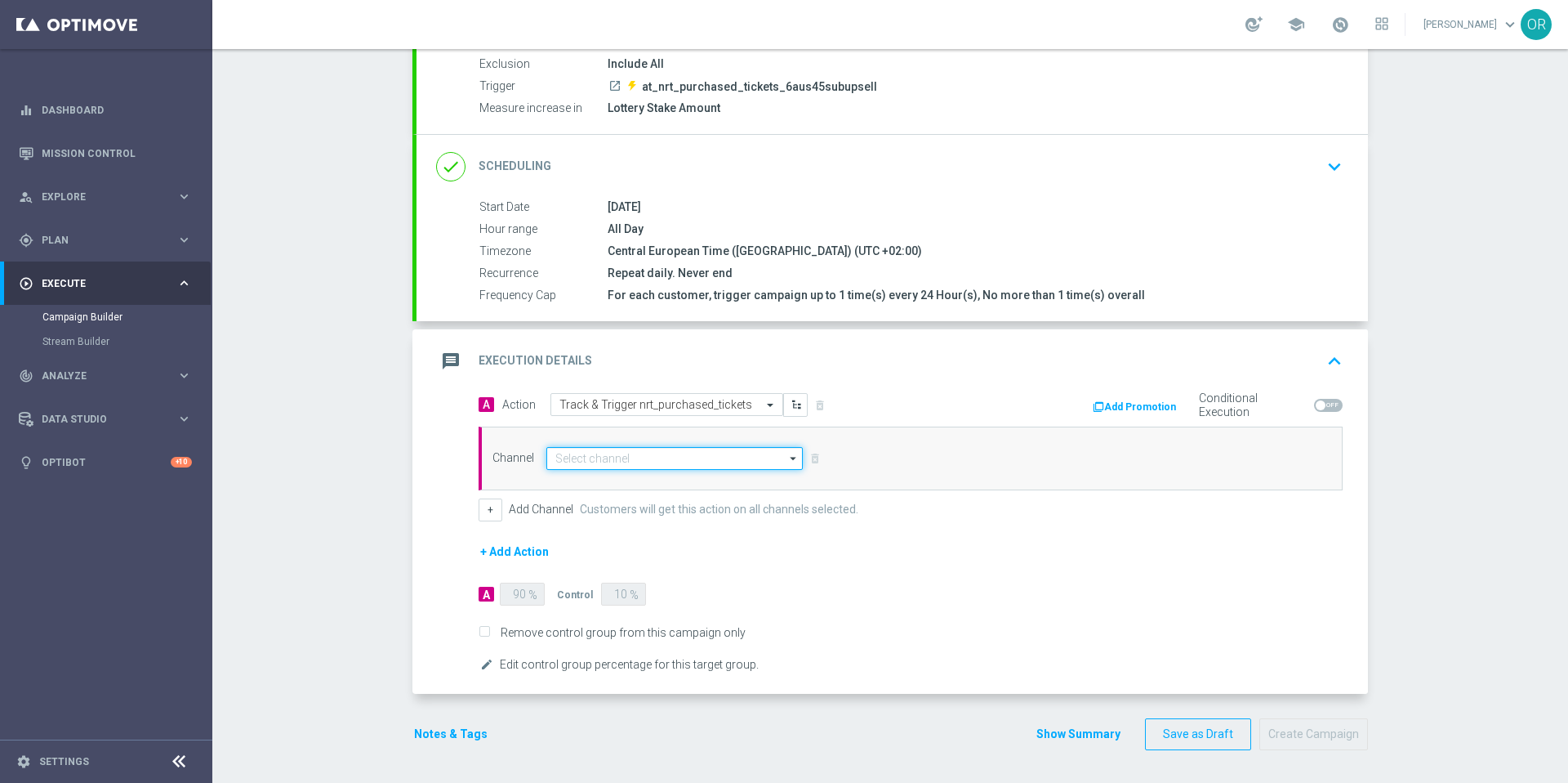
click at [710, 461] on input at bounding box center [675, 458] width 256 height 23
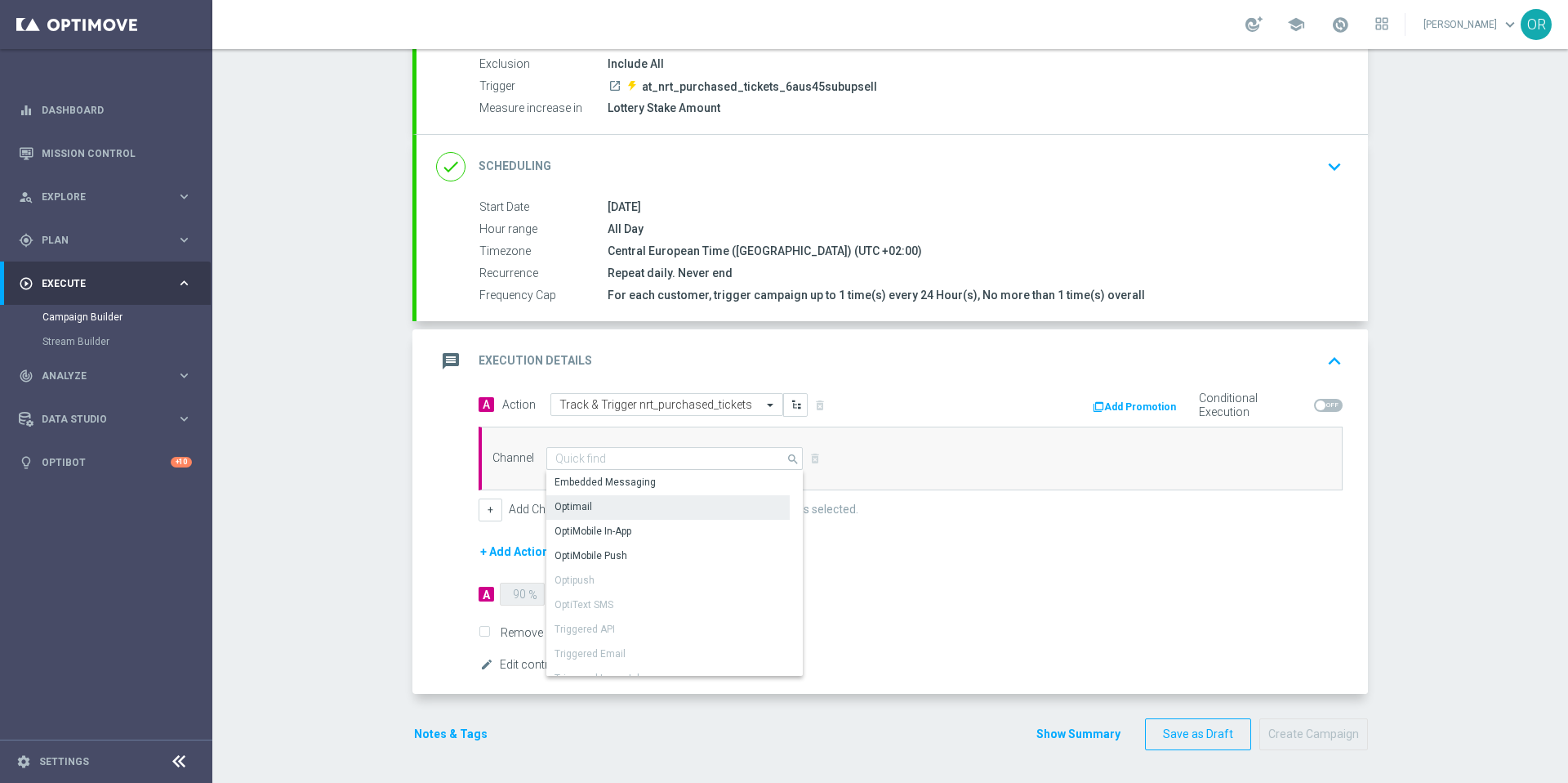
click at [640, 511] on div "Optimail" at bounding box center [668, 506] width 243 height 23
type input "Optimail"
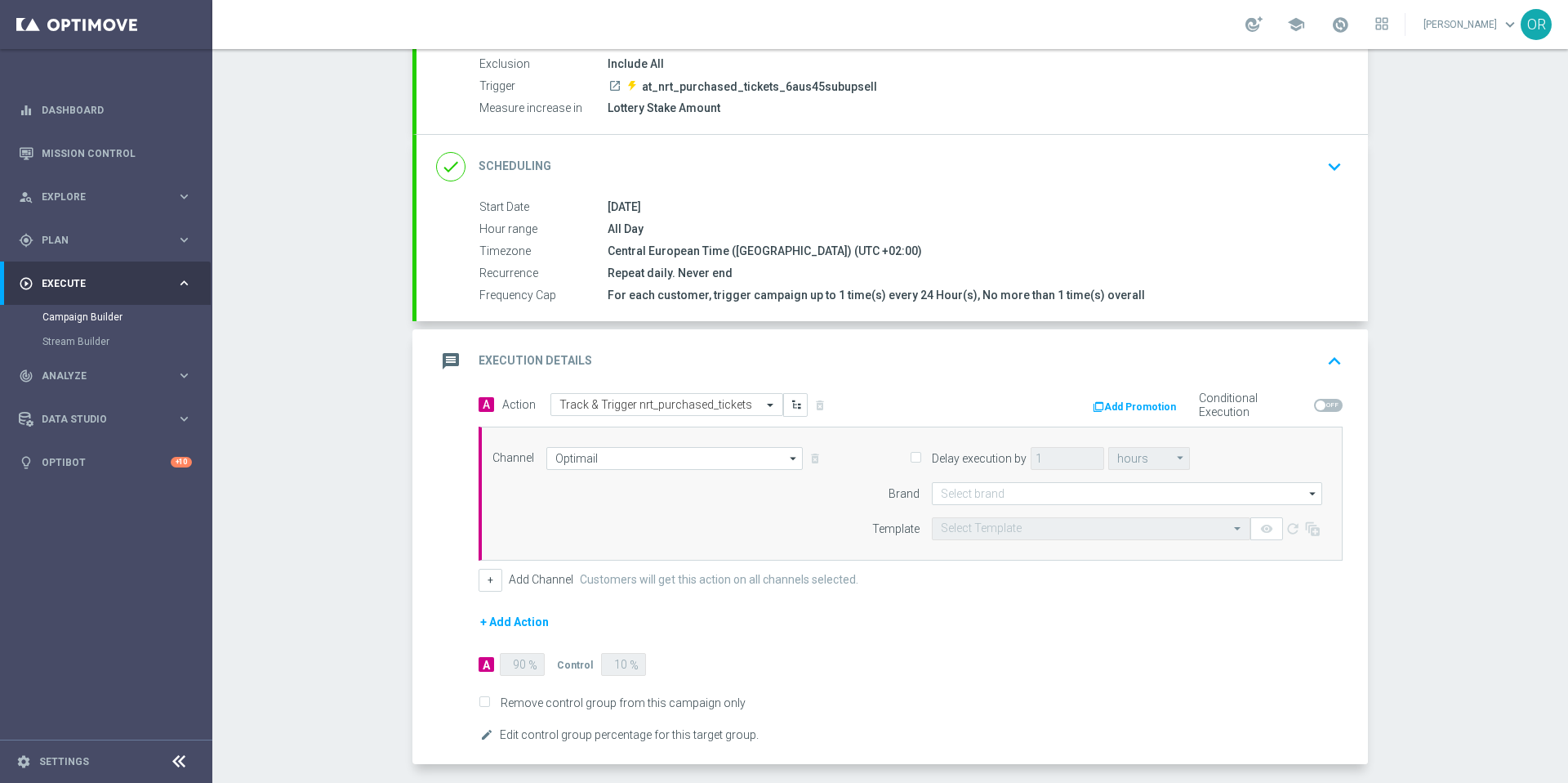
click at [913, 456] on input "Delay execution by" at bounding box center [915, 459] width 11 height 11
checkbox input "true"
click at [1037, 457] on input "1" at bounding box center [1068, 458] width 74 height 23
type input "15"
click at [1172, 457] on icon "arrow_drop_down" at bounding box center [1180, 458] width 16 height 21
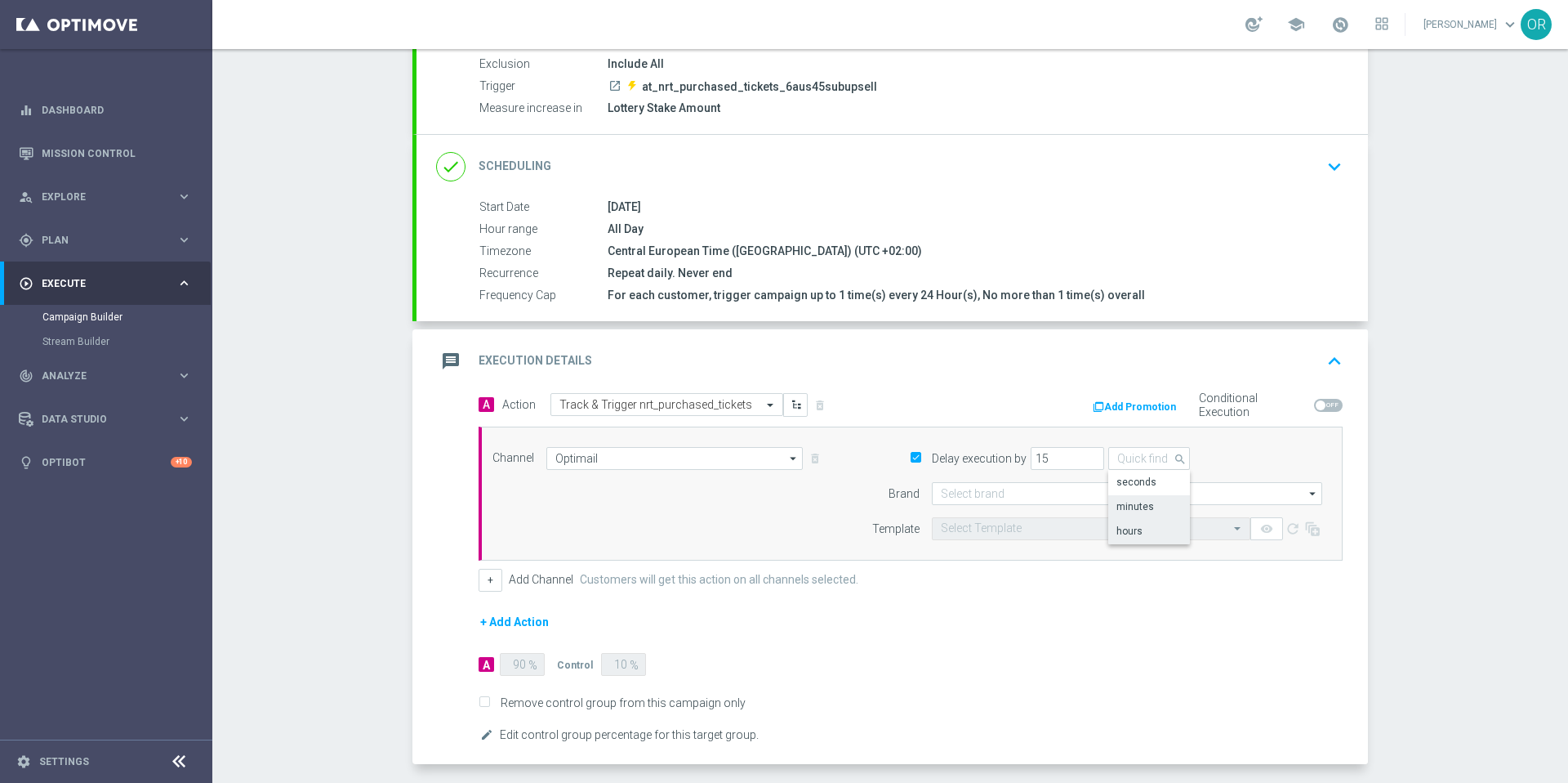
click at [1146, 502] on div "minutes" at bounding box center [1135, 506] width 38 height 15
type input "minutes"
click at [1065, 424] on div "A Action Select action Track & Trigger nrt_purchased_tickets delete_forever Add…" at bounding box center [910, 492] width 888 height 199
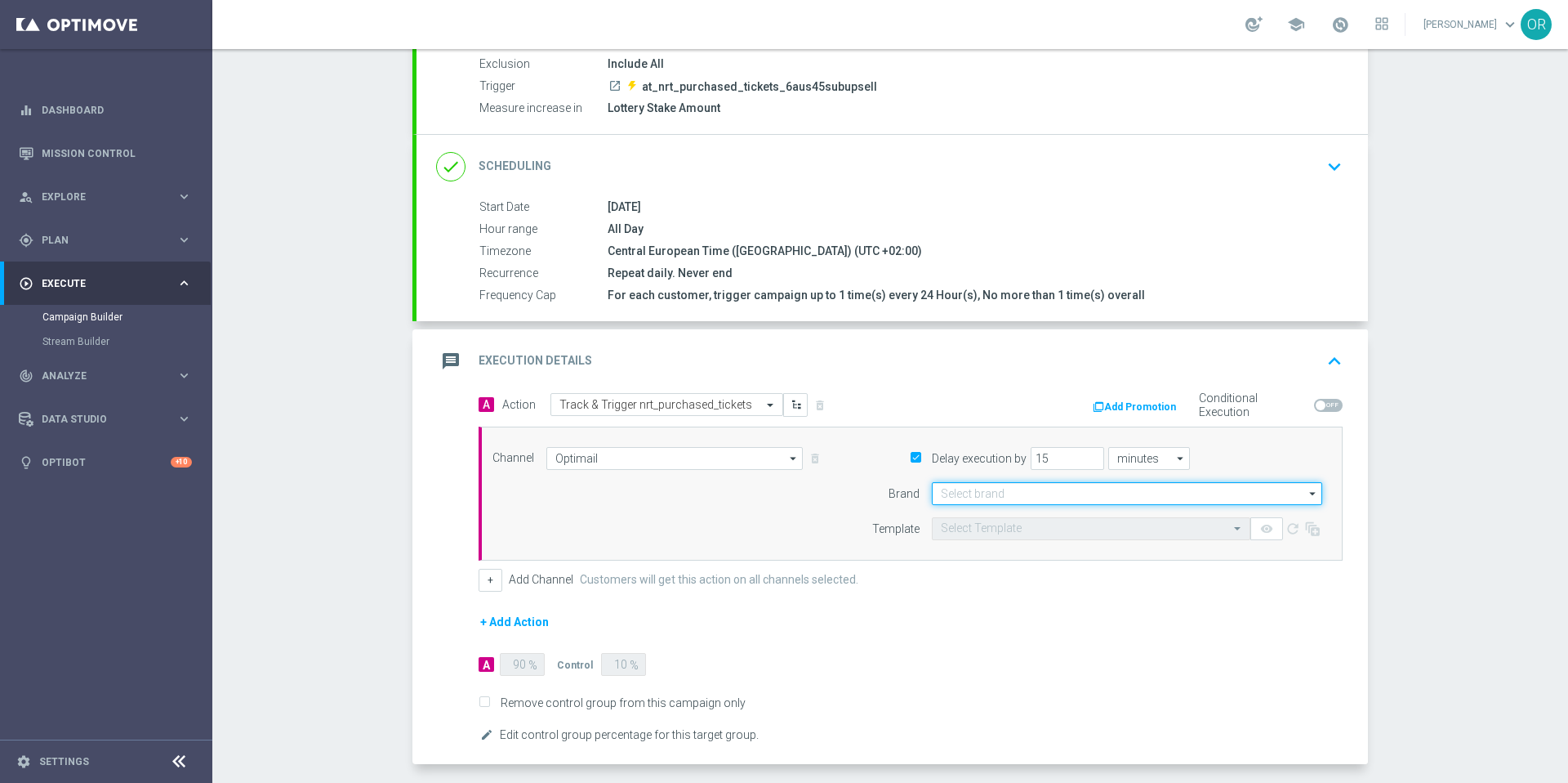
click at [1022, 494] on input at bounding box center [1127, 493] width 391 height 23
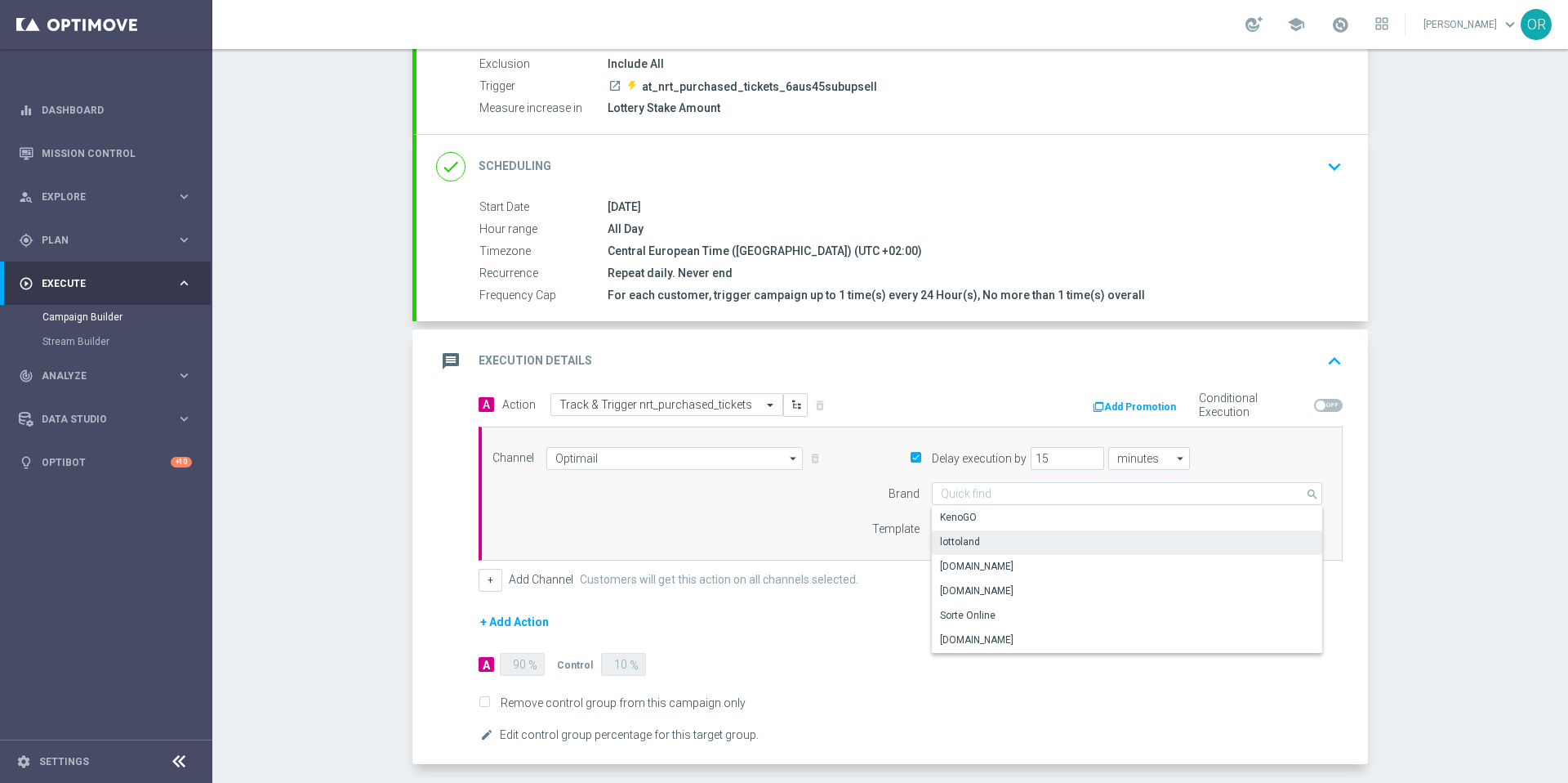
click at [1006, 542] on div "lottoland" at bounding box center [1127, 541] width 391 height 23
type input "lottoland"
click at [998, 527] on input "text" at bounding box center [1075, 529] width 268 height 14
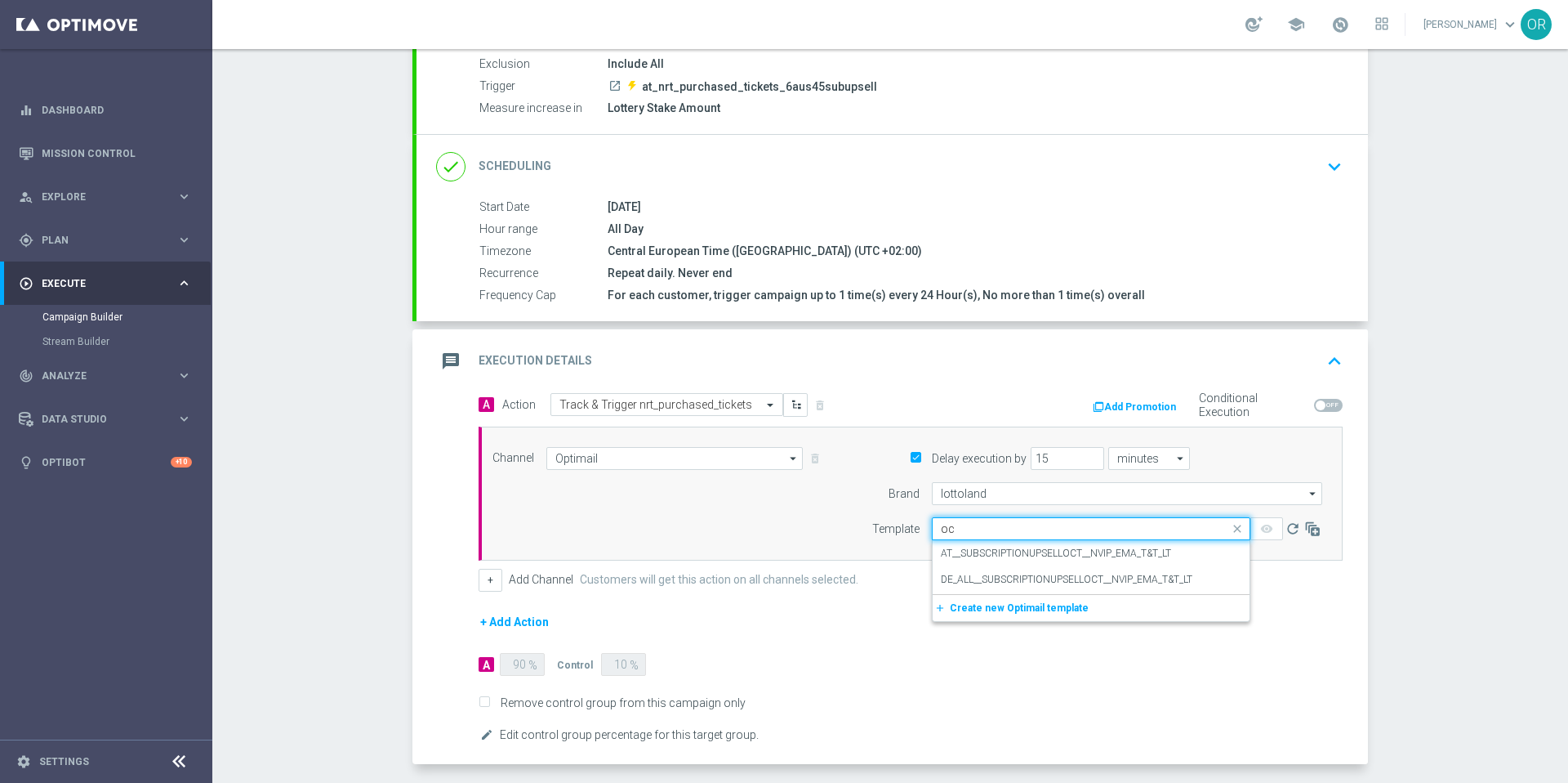
type input "oct"
click at [1133, 554] on label "AT__SUBSCRIPTIONUPSELLOCT__NVIP_EMA_T&T_LT" at bounding box center [1056, 553] width 230 height 14
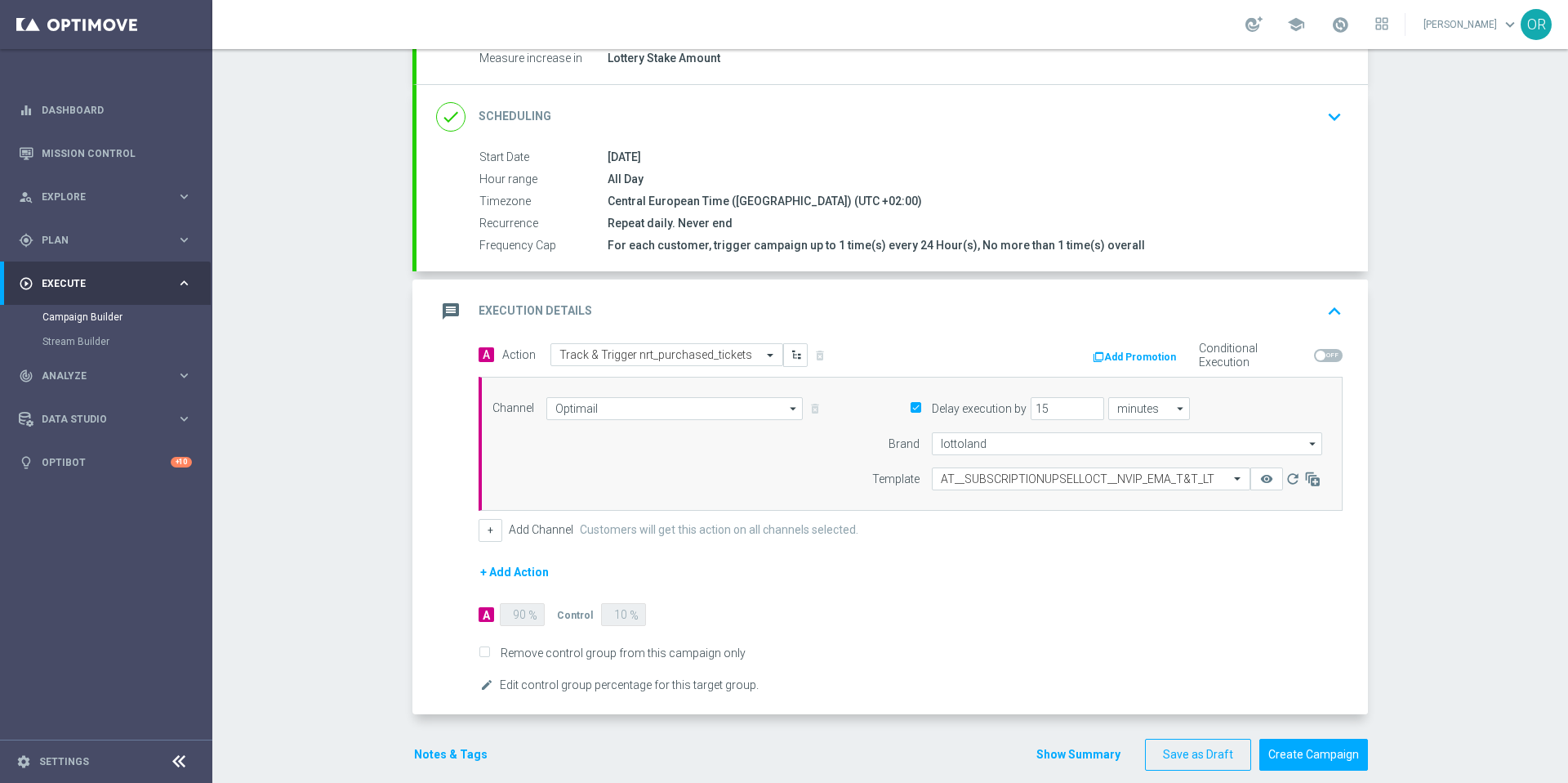
scroll to position [246, 0]
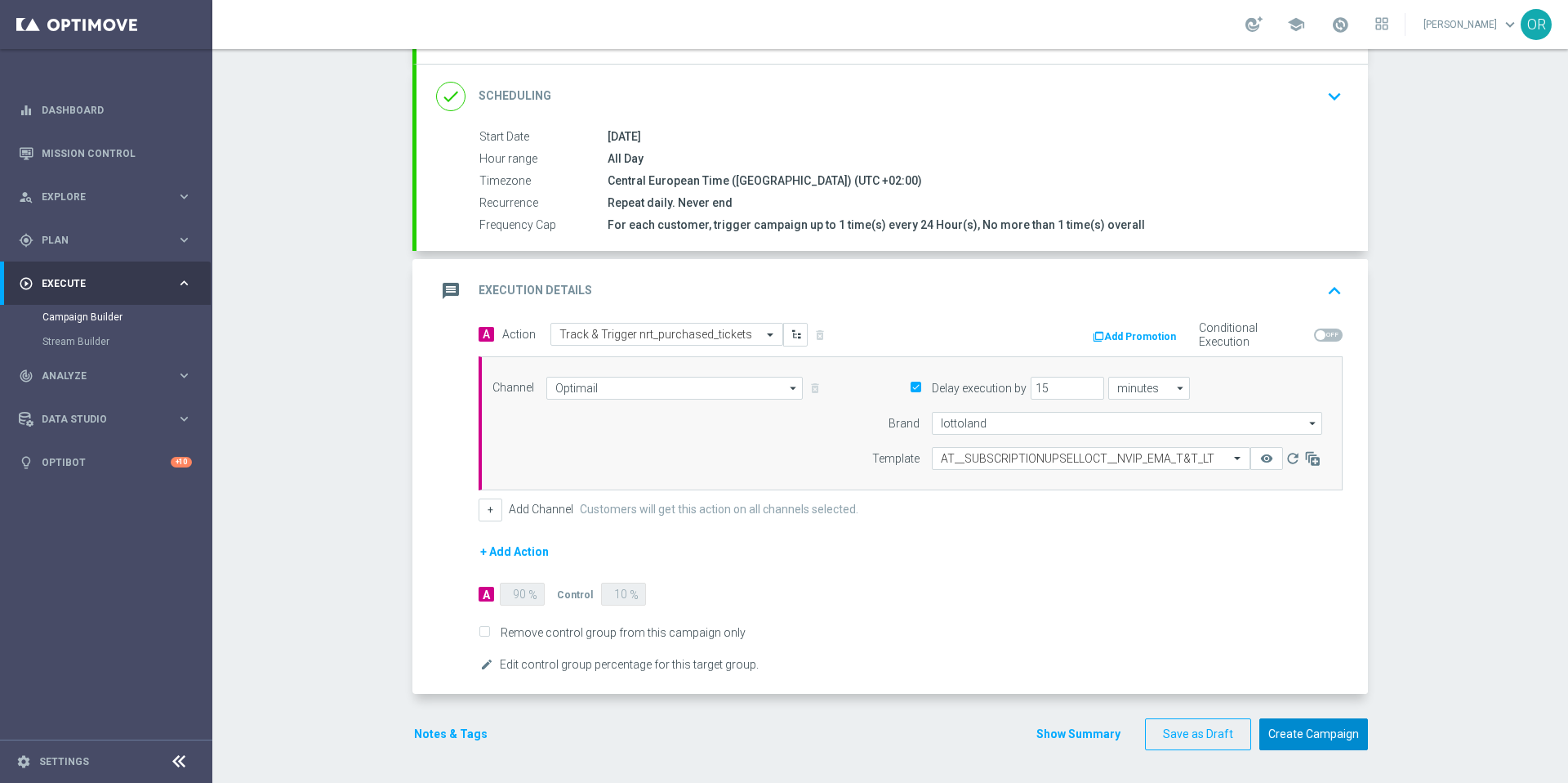
click at [1327, 737] on button "Create Campaign" at bounding box center [1314, 734] width 109 height 32
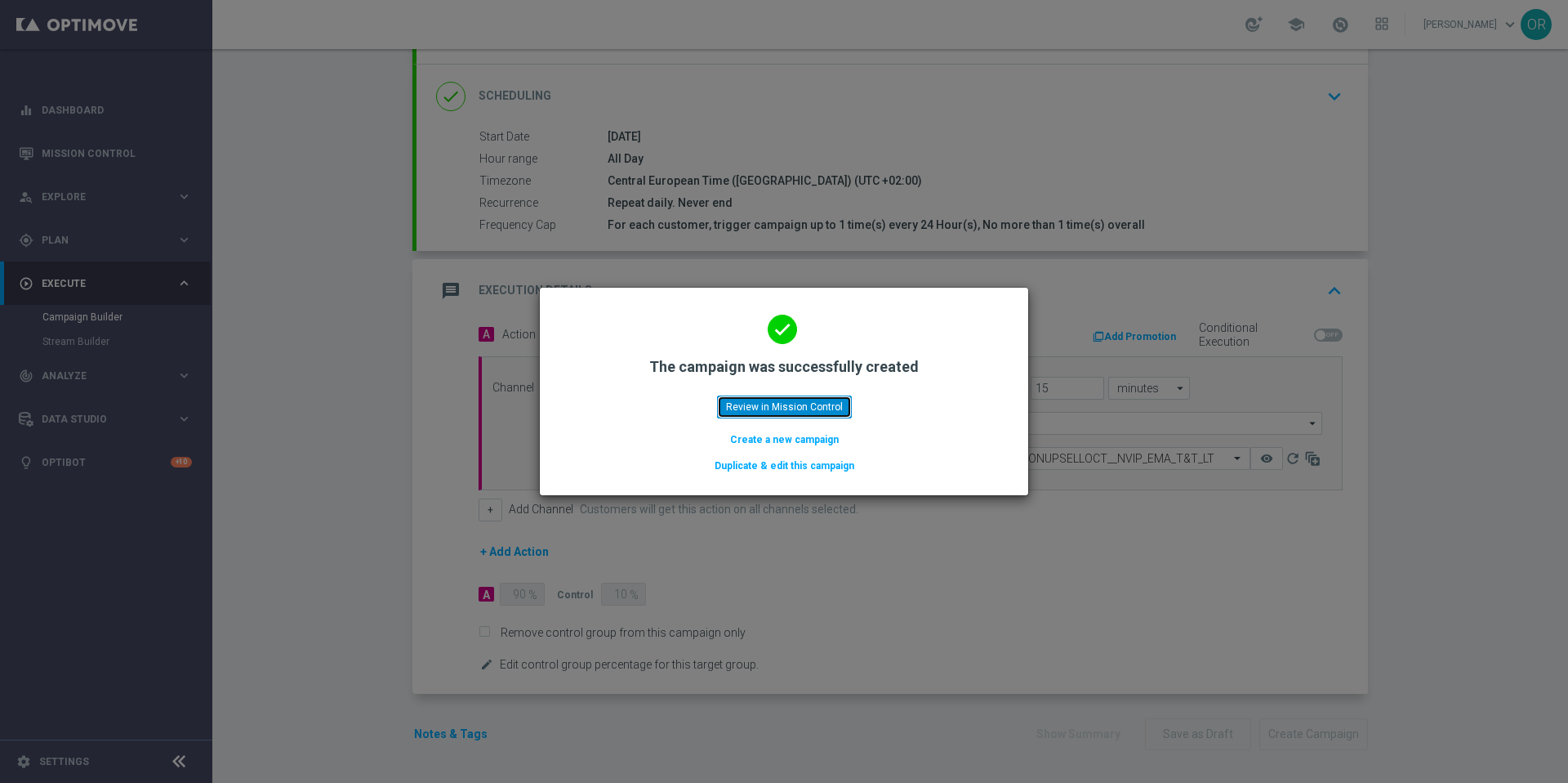
click at [809, 411] on button "Review in Mission Control" at bounding box center [784, 407] width 135 height 23
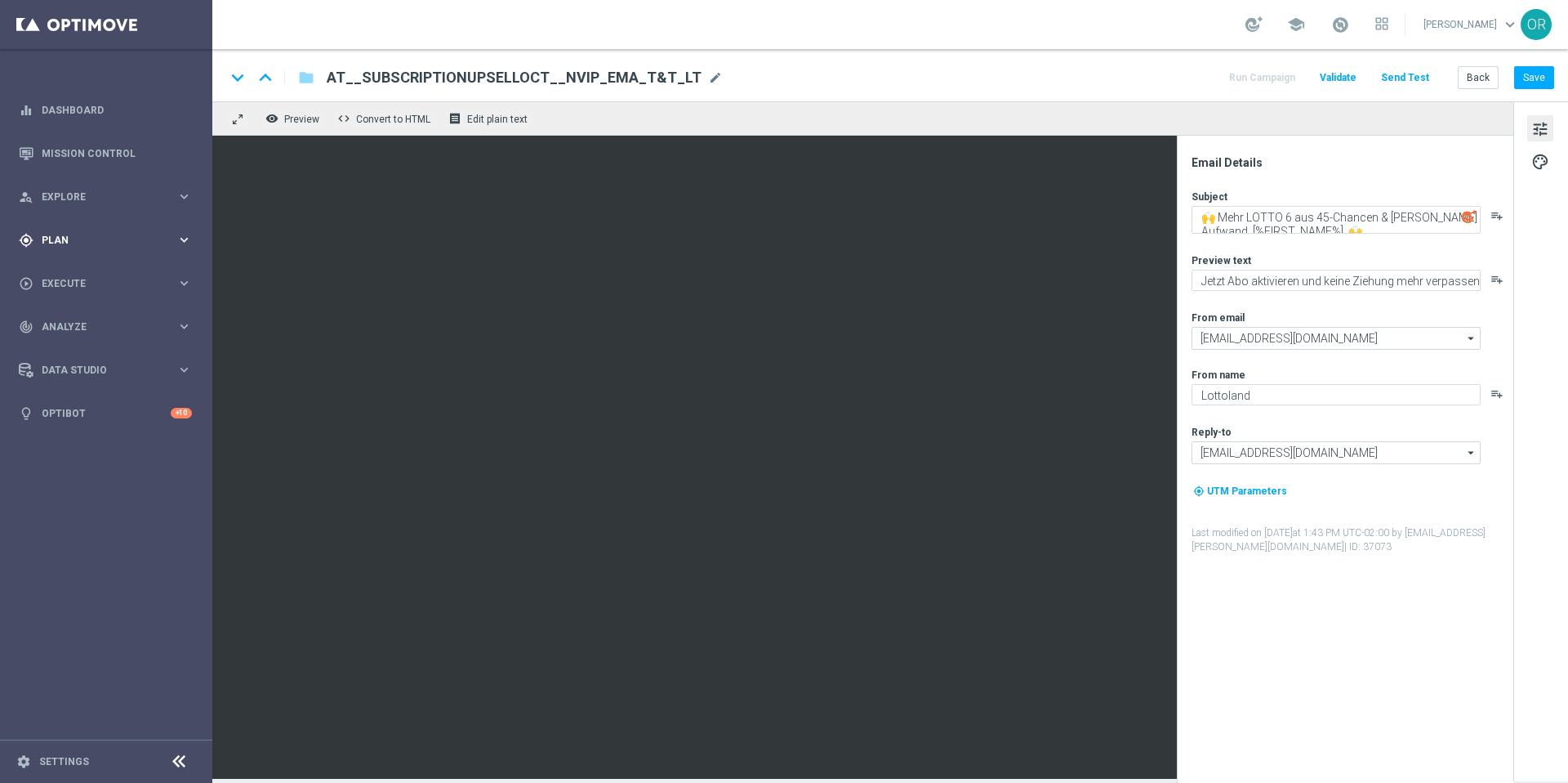
click at [89, 242] on span "Plan" at bounding box center [109, 241] width 135 height 10
click at [76, 326] on span "Templates" at bounding box center [101, 323] width 116 height 10
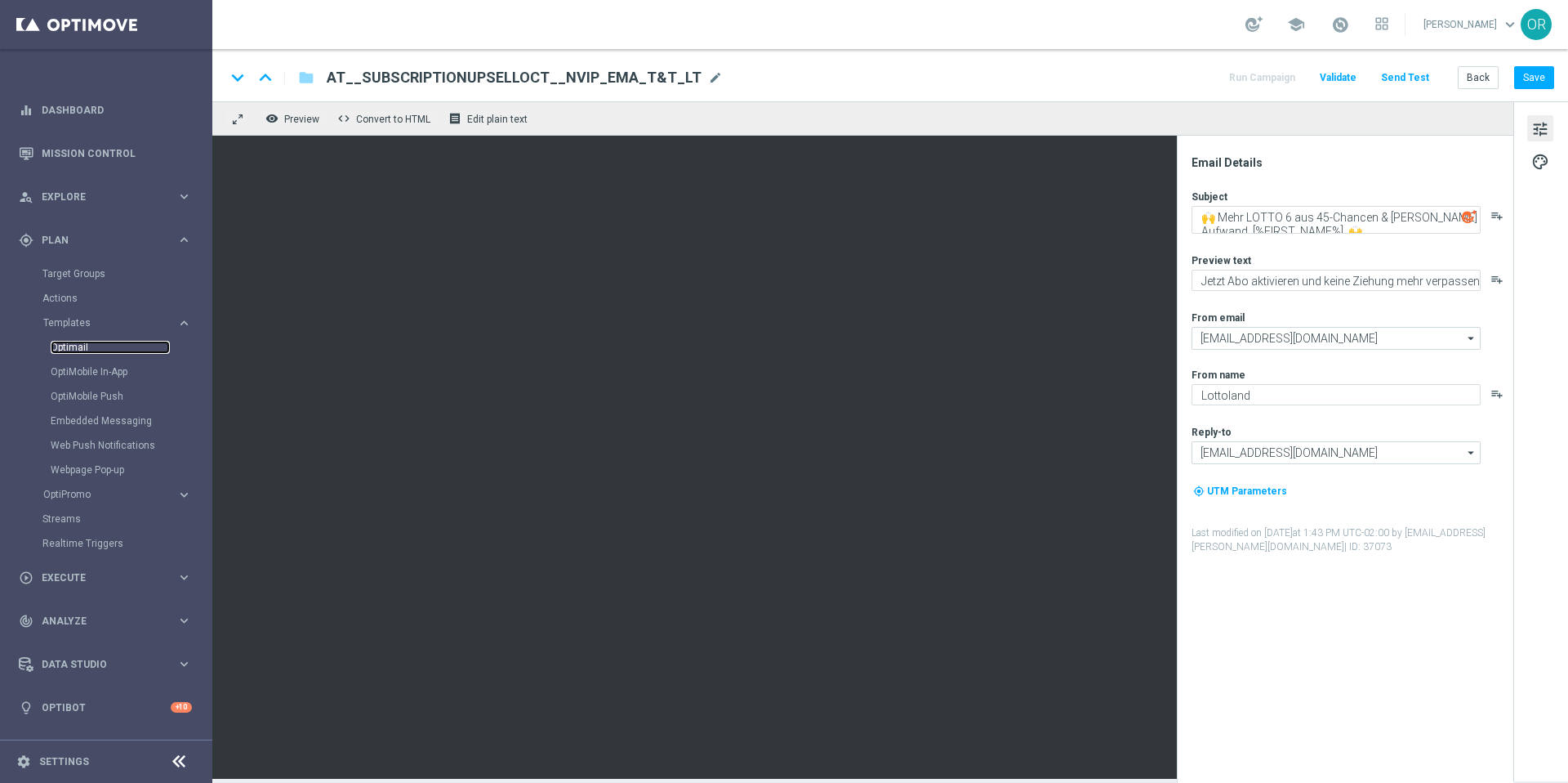
click at [88, 345] on link "Optimail" at bounding box center [110, 347] width 119 height 13
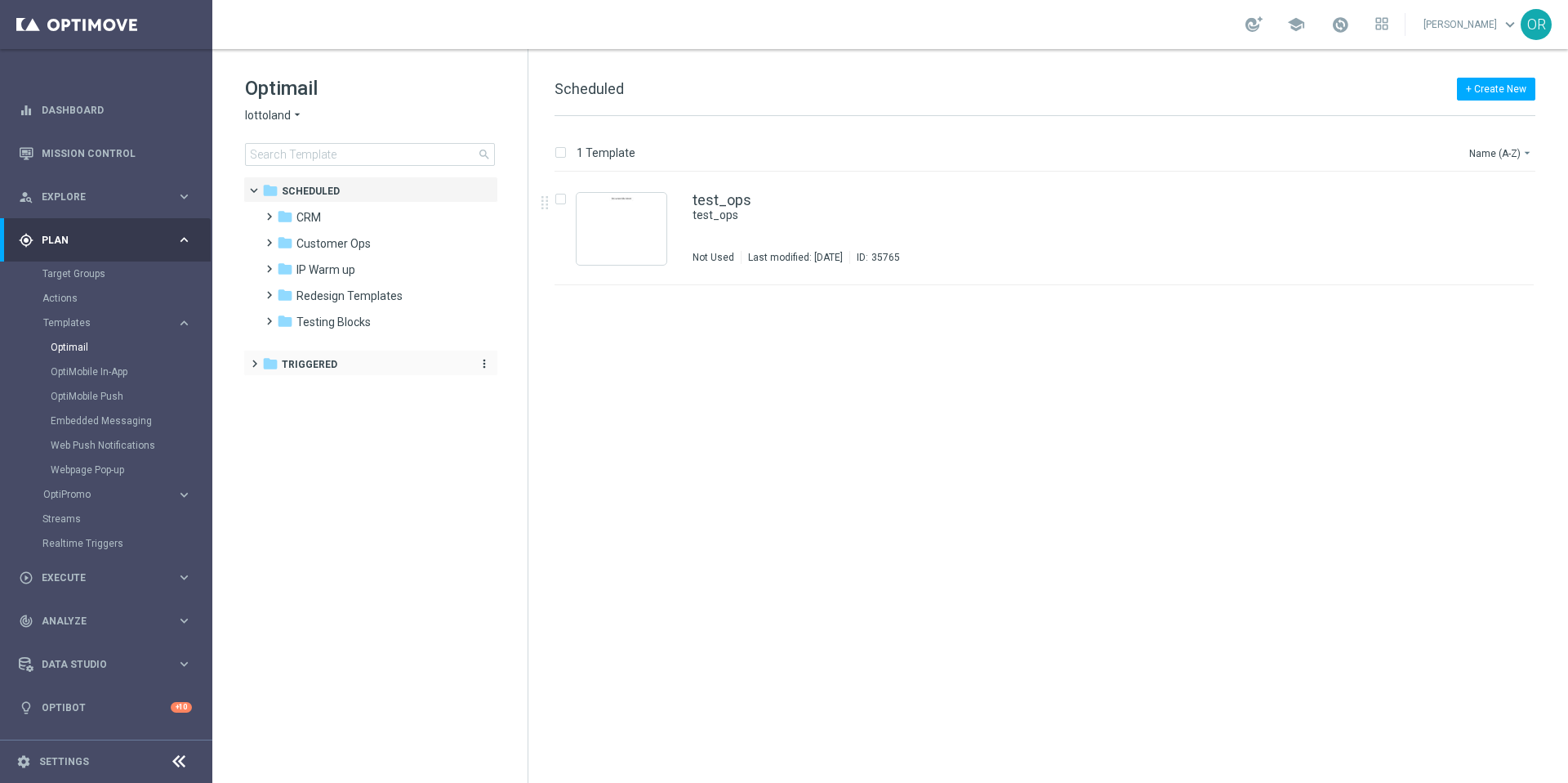
click at [318, 360] on span "Triggered" at bounding box center [309, 365] width 55 height 15
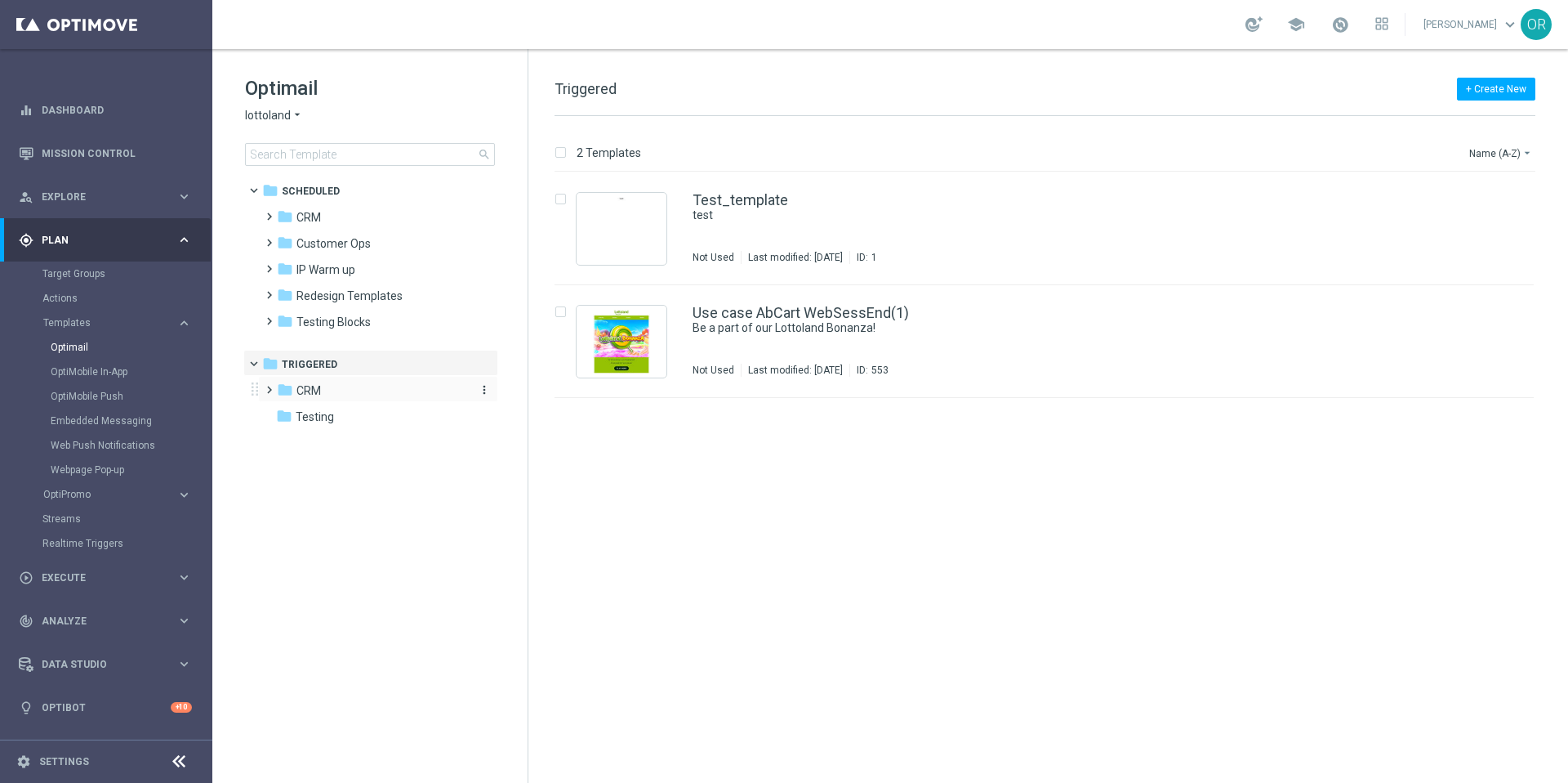
click at [327, 386] on div "folder CRM" at bounding box center [370, 391] width 188 height 18
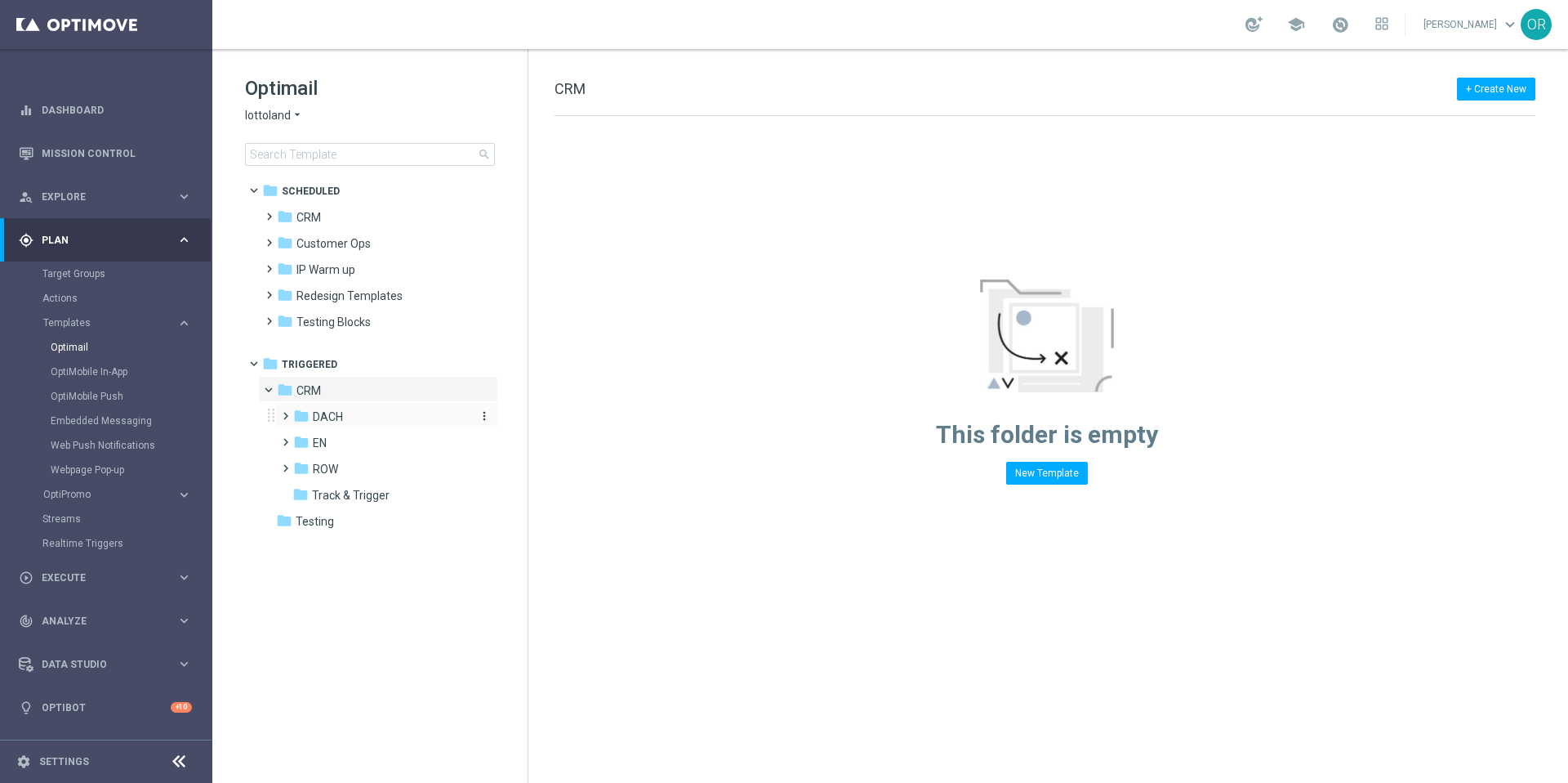
click at [345, 417] on div "folder DACH" at bounding box center [380, 417] width 174 height 18
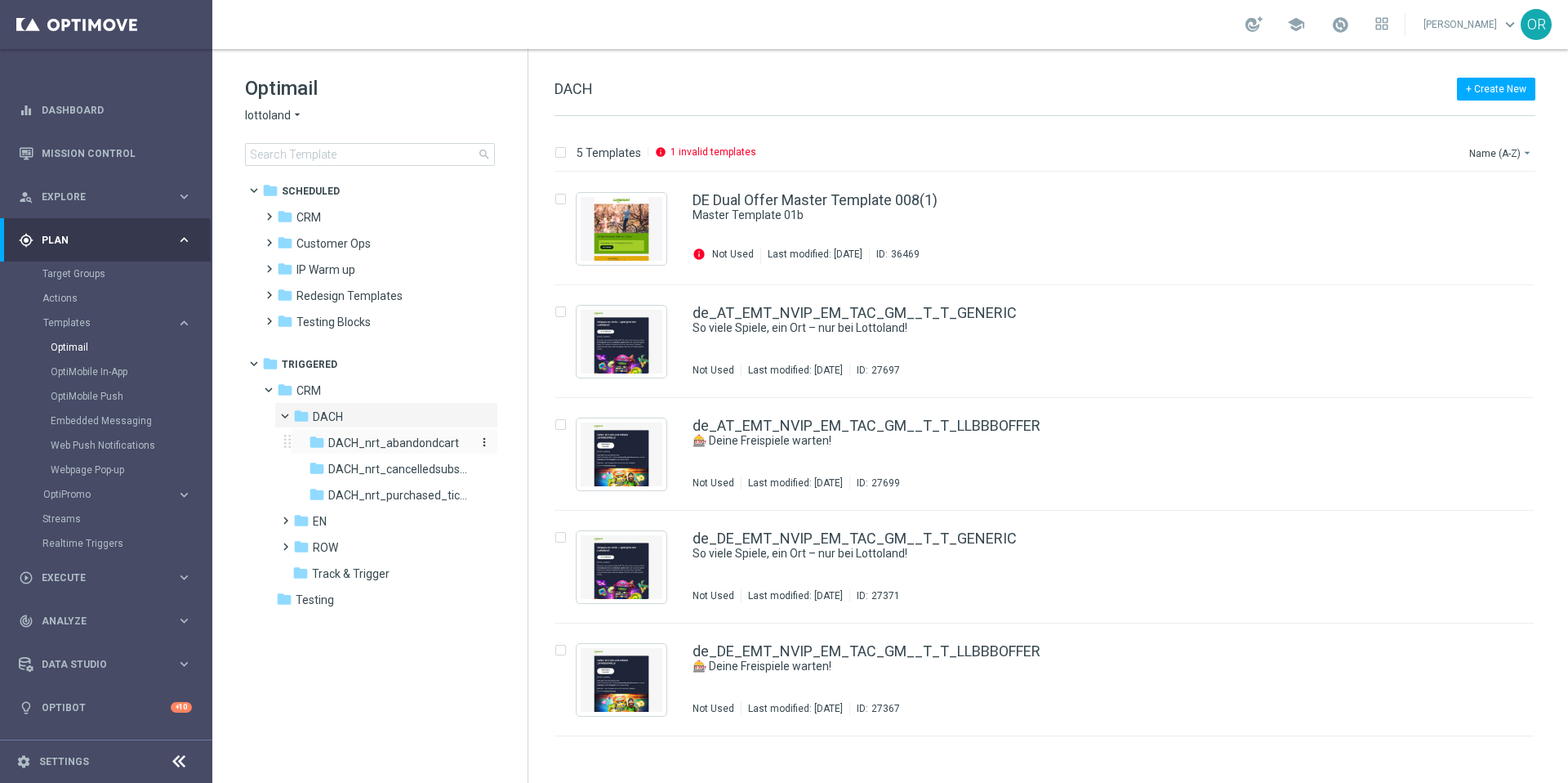
click at [389, 447] on span "DACH_nrt_abandondcart" at bounding box center [394, 443] width 131 height 15
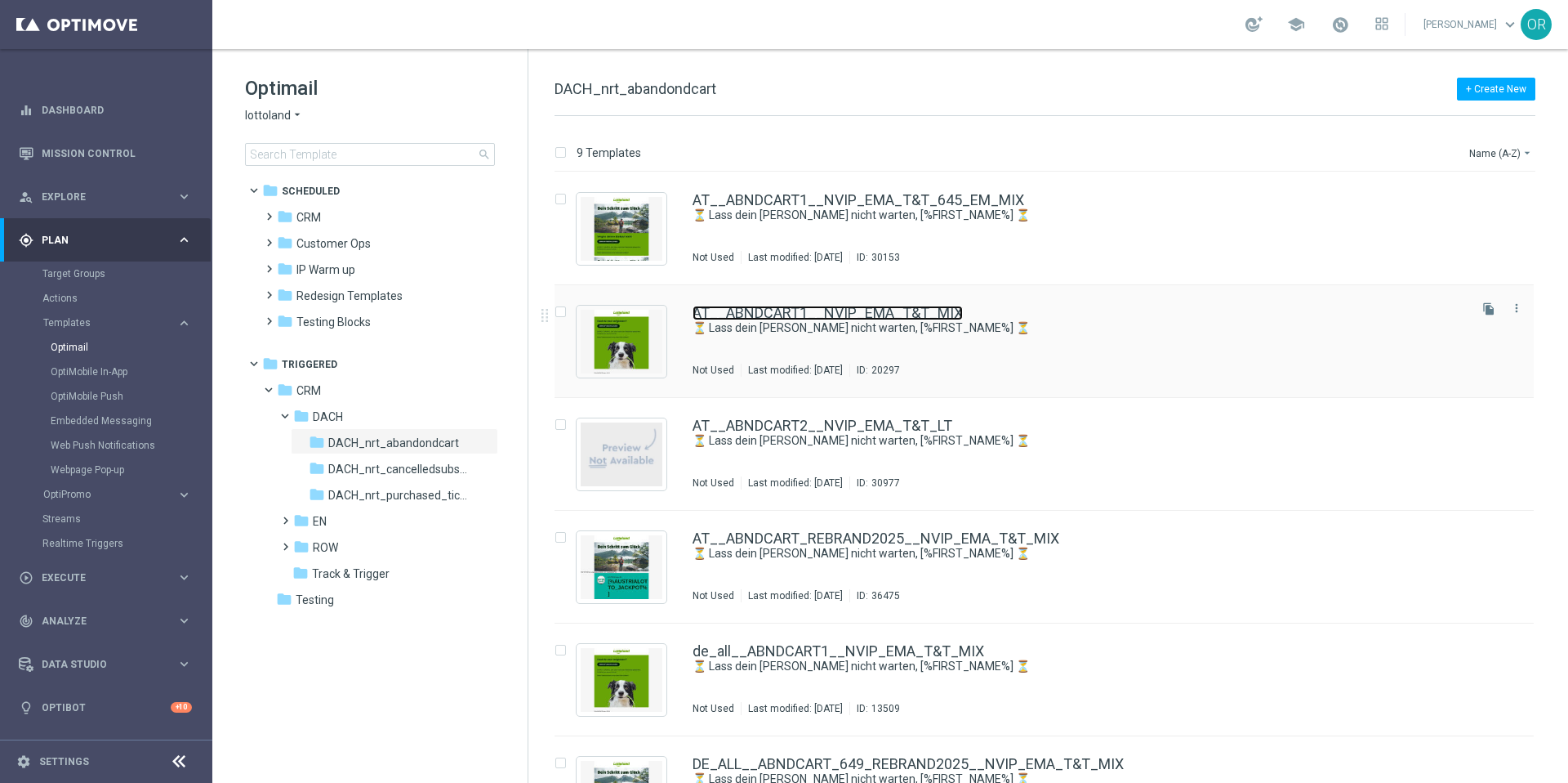
click at [779, 314] on link "AT__ABNDCART1__NVIP_EMA_T&T_MIX" at bounding box center [827, 313] width 271 height 15
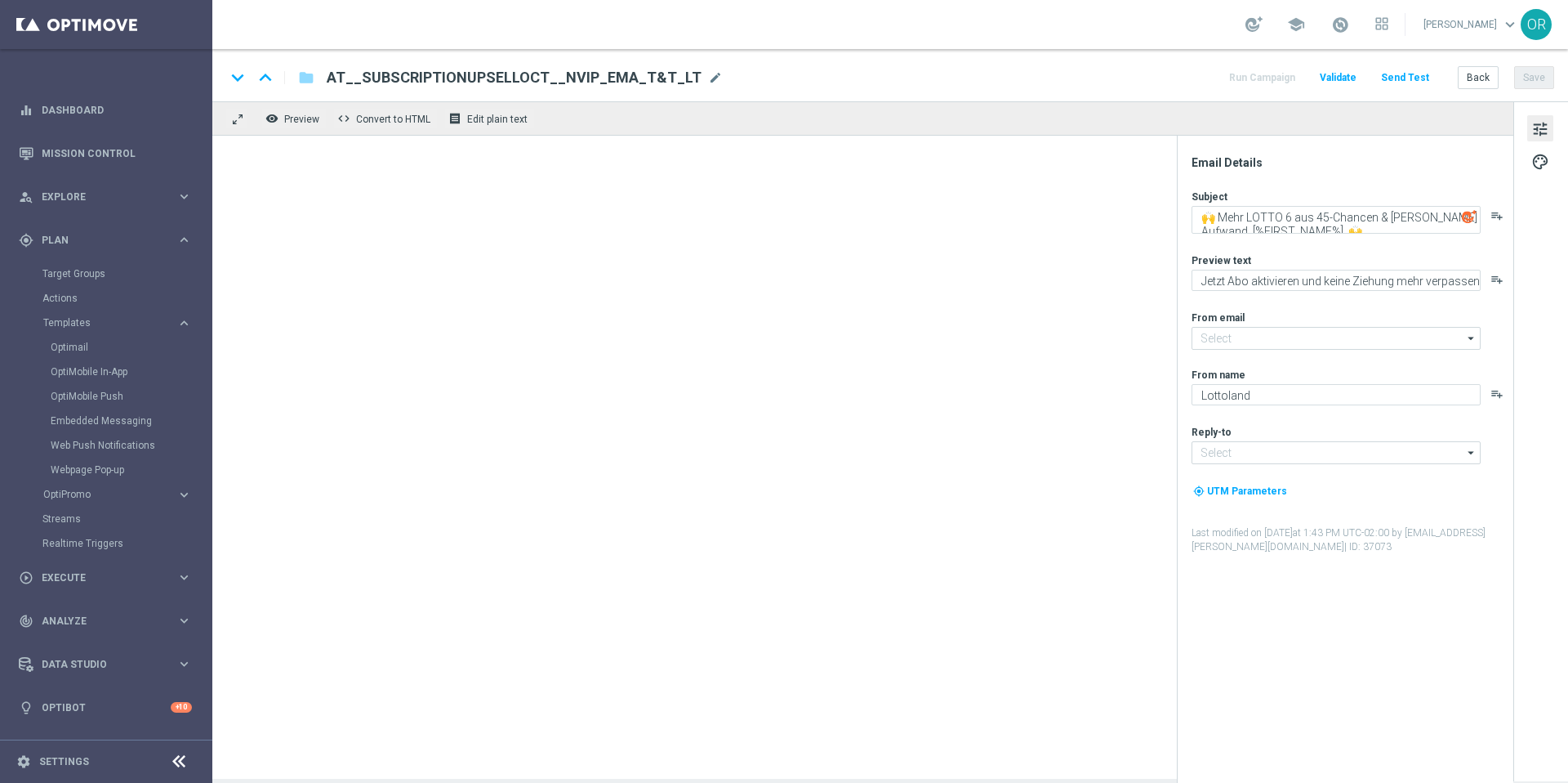
type input "[EMAIL_ADDRESS][DOMAIN_NAME]"
type textarea "⏳ Lass dein Glück nicht warten, [%FIRST_NAME%] ⏳"
type textarea "Setze jetzt deinen Einkauf fort!"
